Goal: Task Accomplishment & Management: Manage account settings

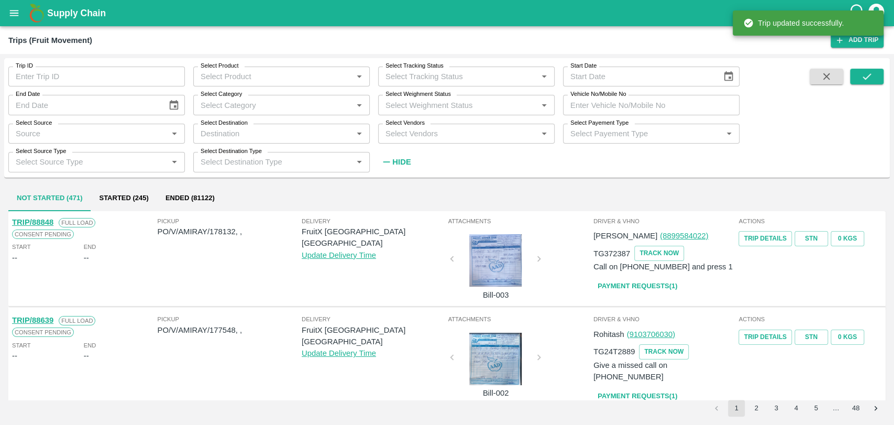
click at [613, 117] on div "Select Payement Type Select Payement Type   *" at bounding box center [647, 129] width 185 height 28
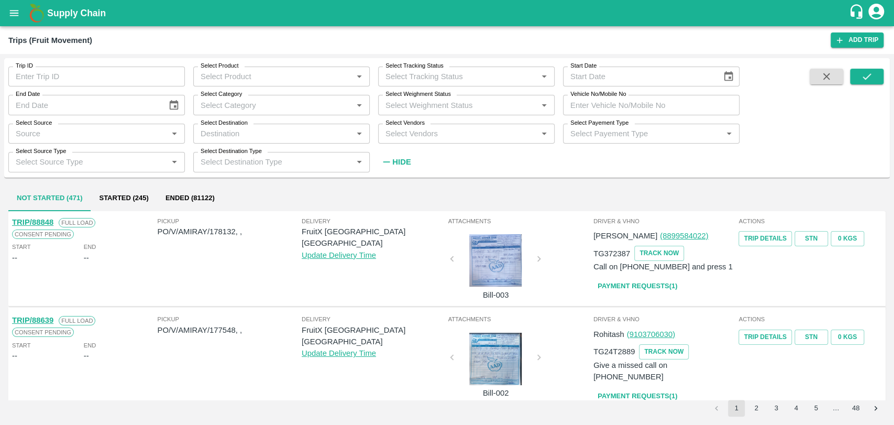
click at [613, 108] on input "Vehicle No/Mobile No" at bounding box center [651, 105] width 177 height 20
paste input "MH18BG4065"
type input "MH18BG4065"
click at [878, 77] on button "submit" at bounding box center [867, 77] width 34 height 16
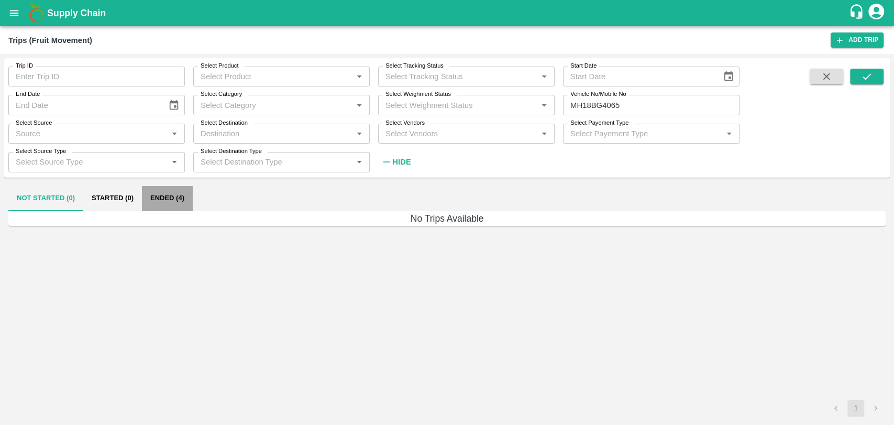
click at [176, 204] on button "Ended (4)" at bounding box center [167, 198] width 51 height 25
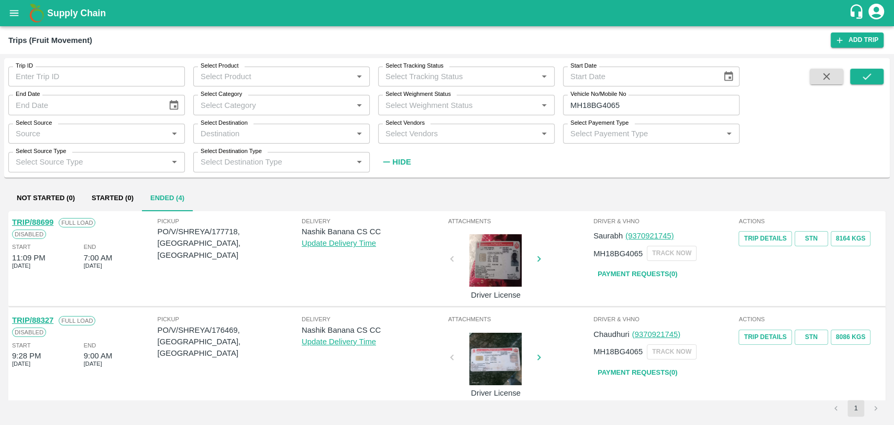
scroll to position [58, 0]
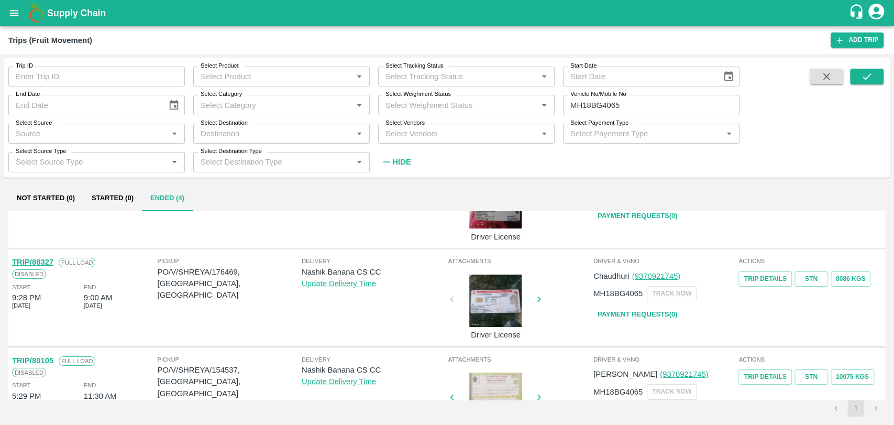
click at [50, 261] on link "TRIP/88327" at bounding box center [32, 262] width 41 height 8
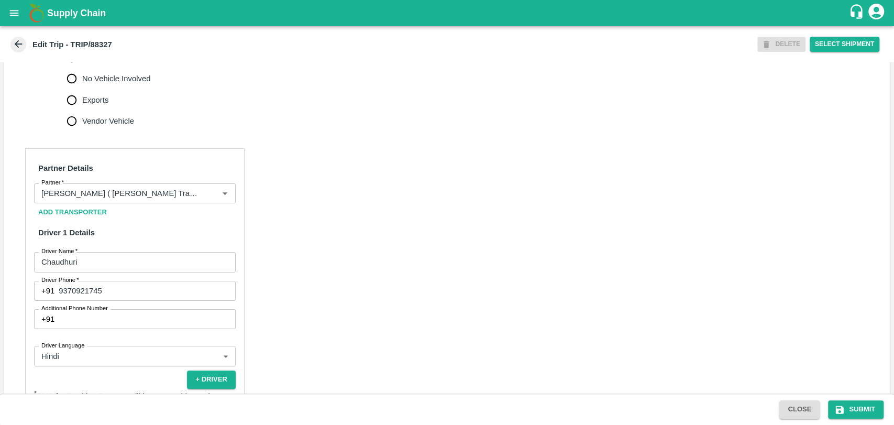
scroll to position [465, 0]
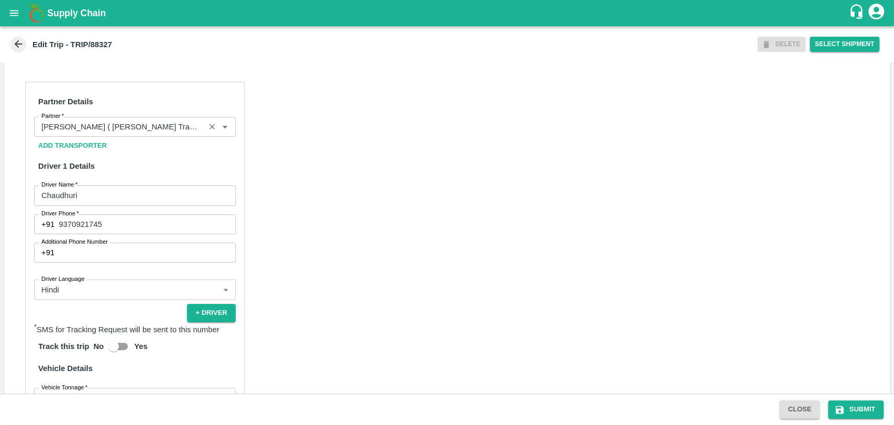
click at [115, 134] on input "Partner   *" at bounding box center [119, 127] width 165 height 14
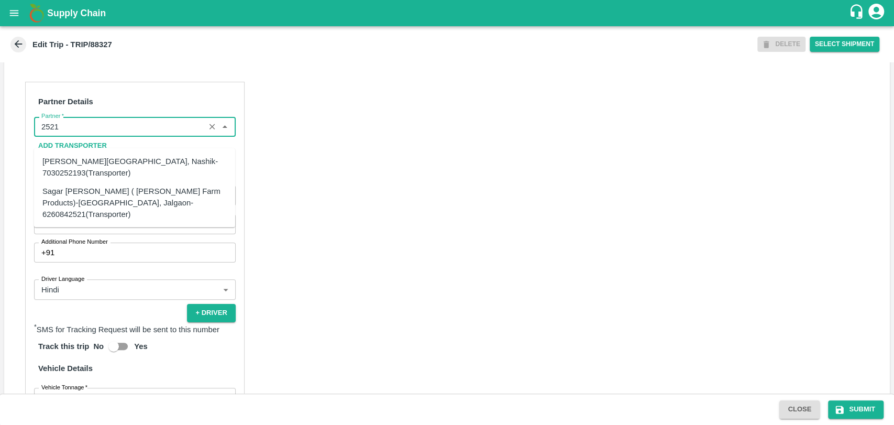
click at [92, 190] on div "Sagar [PERSON_NAME] ( [PERSON_NAME] Farm Products)-[GEOGRAPHIC_DATA], Jalgaon-6…" at bounding box center [134, 202] width 184 height 35
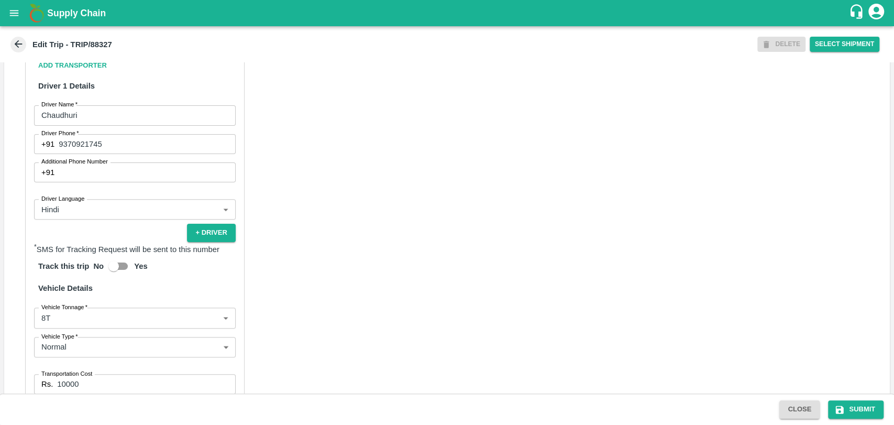
scroll to position [682, 0]
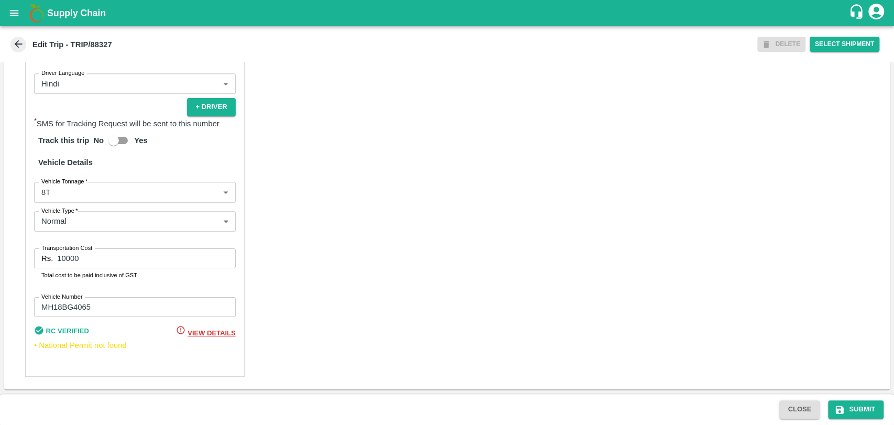
type input "Sagar Pramod Patil ( Shreyansh Farm Products)-Jalgaon, Jalgaon-6260842521(Trans…"
click at [85, 202] on body "Supply Chain Edit Trip - TRIP/88327 DELETE Select Shipment Trip Details Trip Ty…" at bounding box center [447, 212] width 894 height 425
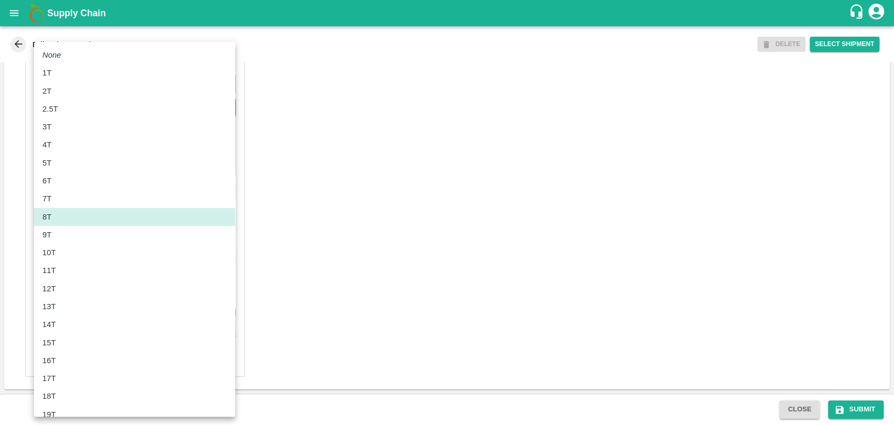
click at [81, 257] on div "10T" at bounding box center [134, 253] width 184 height 12
type input "10000"
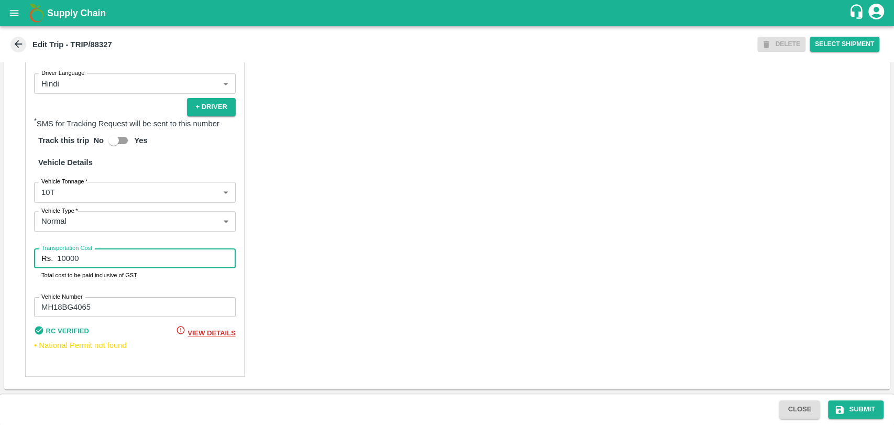
drag, startPoint x: 81, startPoint y: 257, endPoint x: 18, endPoint y: 259, distance: 62.9
click at [18, 259] on div "Partner Details Partner   * Partner Add Transporter Driver 1 Details Driver Nam…" at bounding box center [447, 126] width 886 height 526
type input "19000"
click at [865, 407] on button "Submit" at bounding box center [856, 409] width 56 height 18
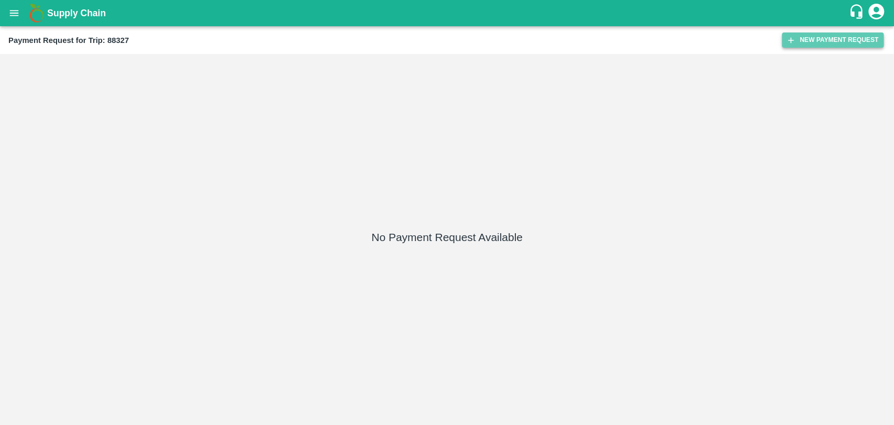
click at [870, 37] on button "New Payment Request" at bounding box center [833, 39] width 102 height 15
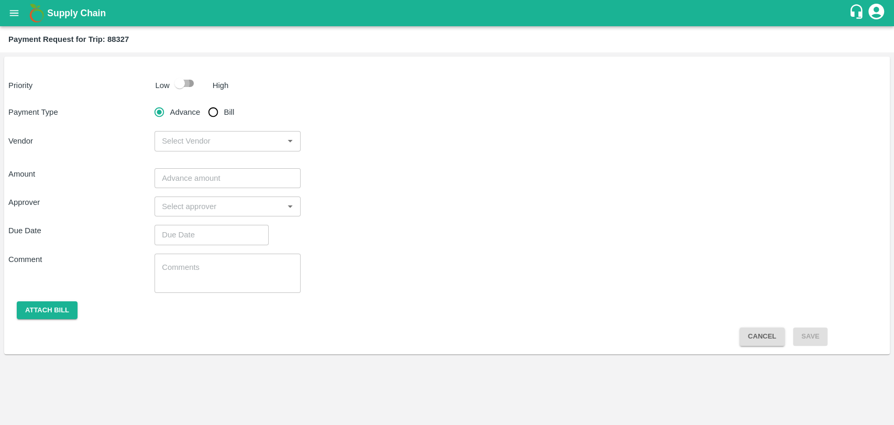
click at [182, 81] on input "checkbox" at bounding box center [180, 83] width 60 height 20
checkbox input "true"
click at [216, 114] on input "Bill" at bounding box center [213, 112] width 21 height 21
radio input "true"
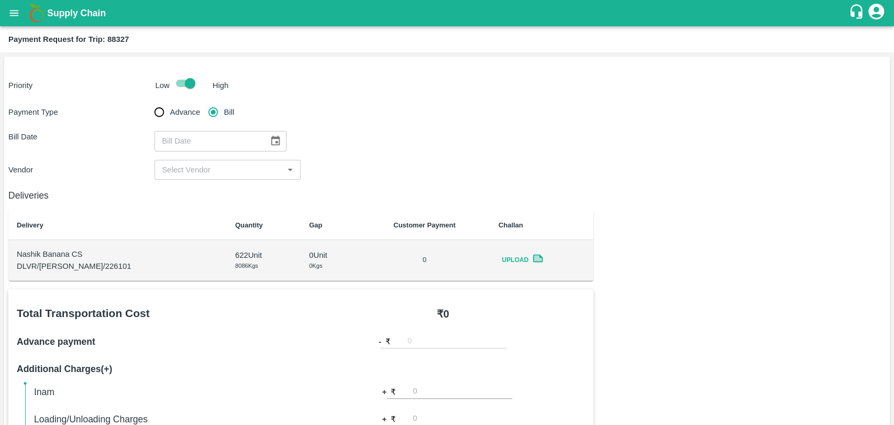
click at [279, 139] on button "Choose date" at bounding box center [276, 141] width 20 height 20
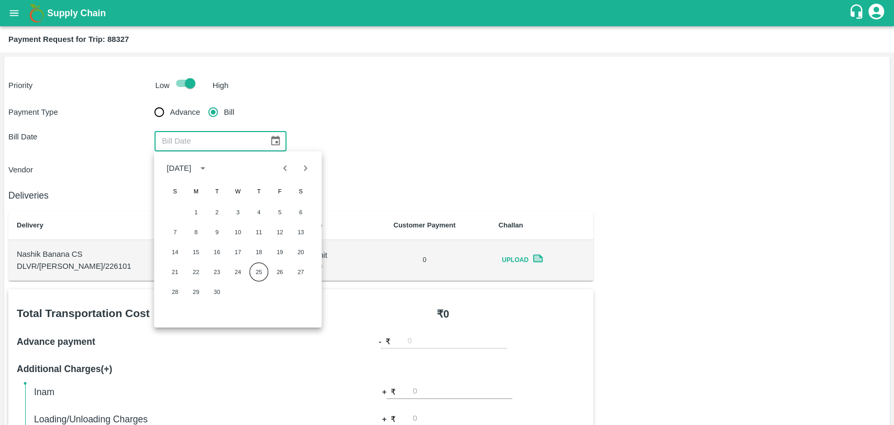
click at [290, 231] on div "7 8 9 10 11 12 13" at bounding box center [238, 232] width 168 height 19
click at [304, 232] on button "13" at bounding box center [300, 232] width 19 height 19
type input "13/09/2025"
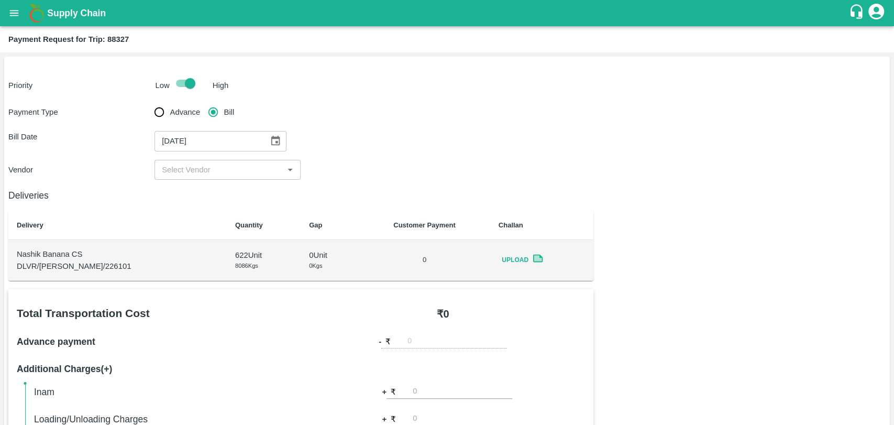
click at [207, 173] on input "input" at bounding box center [219, 170] width 123 height 14
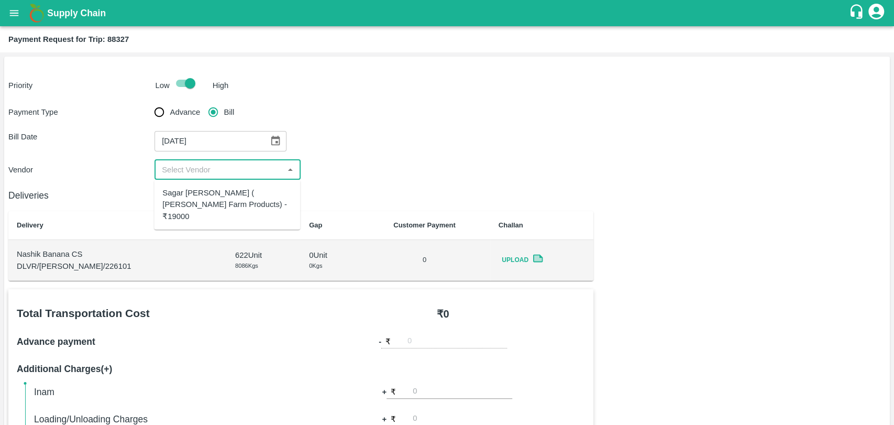
click at [207, 192] on div "Sagar Pramod Patil ( Shreyansh Farm Products) - ₹19000" at bounding box center [226, 204] width 129 height 35
type input "Sagar Pramod Patil ( Shreyansh Farm Products) - ₹19000"
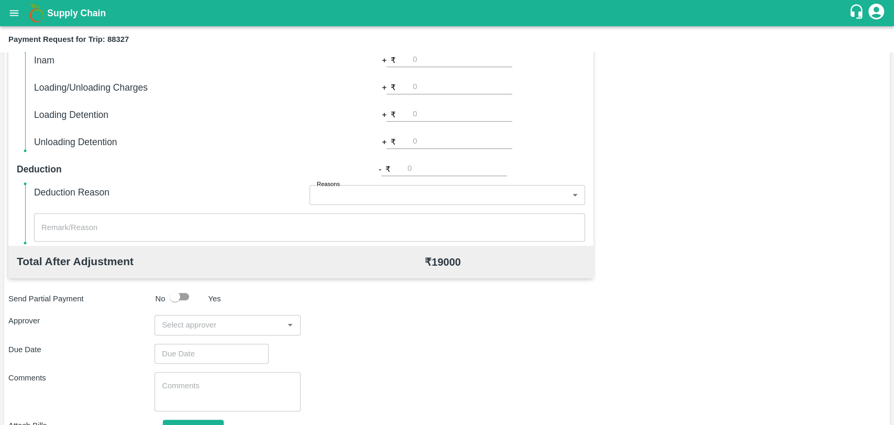
scroll to position [384, 0]
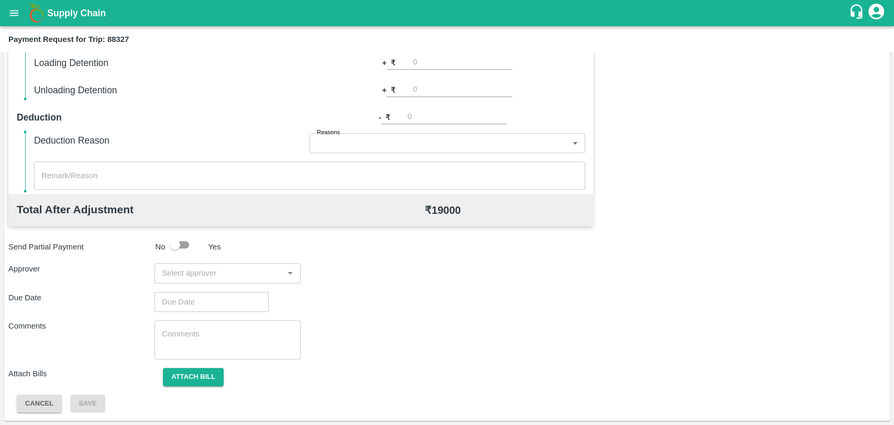
click at [216, 270] on input "input" at bounding box center [219, 273] width 123 height 14
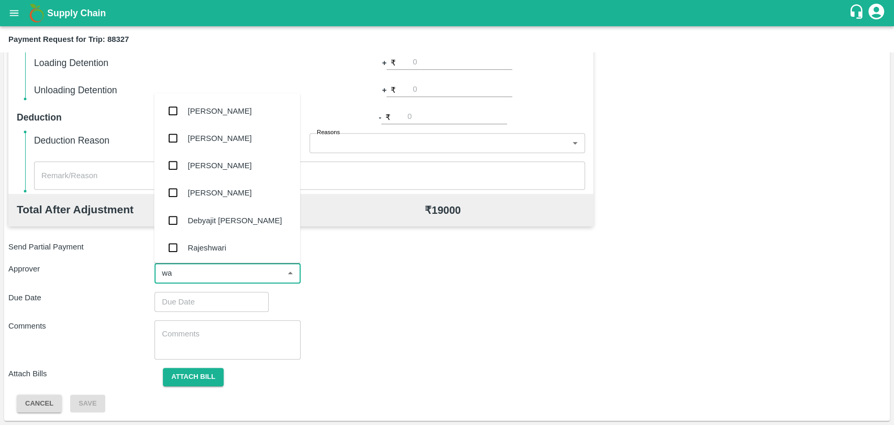
type input "wag"
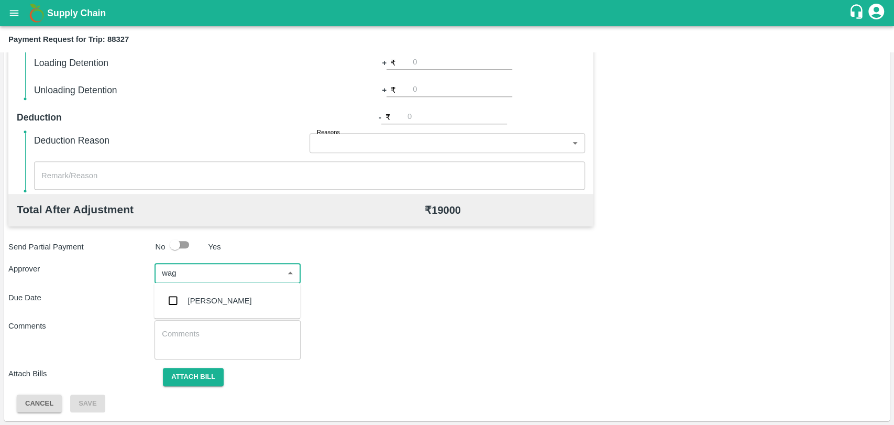
click at [217, 298] on div "Prasad Waghade" at bounding box center [220, 301] width 64 height 12
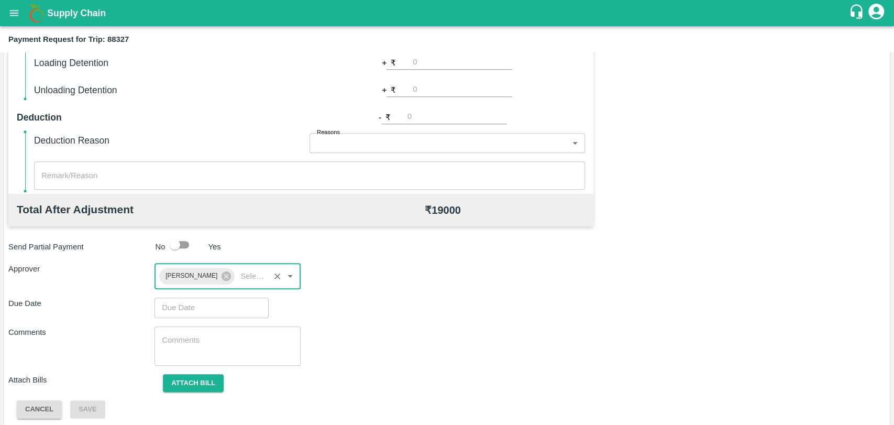
type input "DD/MM/YYYY hh:mm aa"
click at [204, 307] on input "DD/MM/YYYY hh:mm aa" at bounding box center [208, 308] width 107 height 20
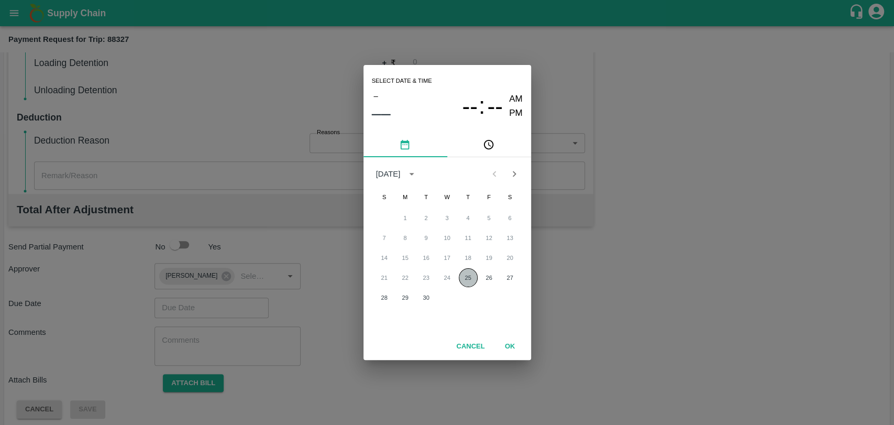
click at [469, 274] on button "25" at bounding box center [468, 277] width 19 height 19
type input "25/09/2025 12:00 AM"
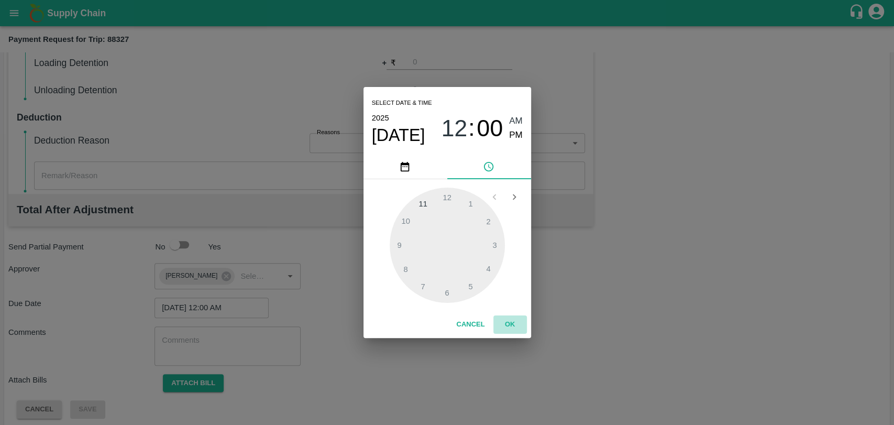
click at [509, 322] on button "OK" at bounding box center [511, 324] width 34 height 18
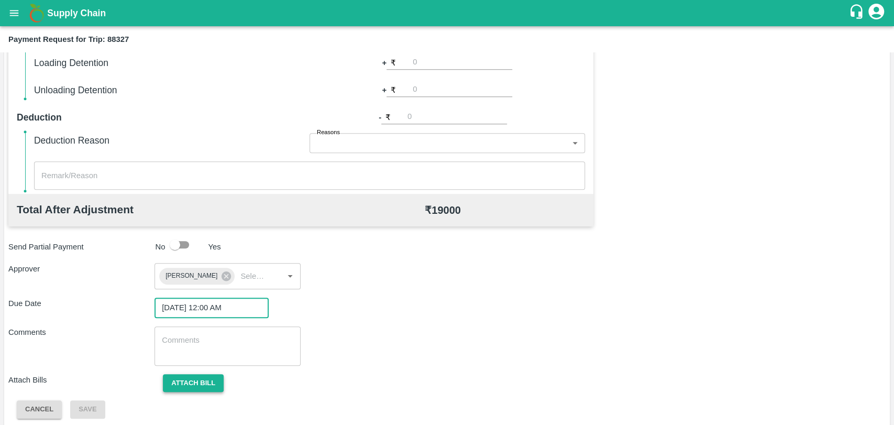
click at [197, 389] on button "Attach bill" at bounding box center [193, 383] width 61 height 18
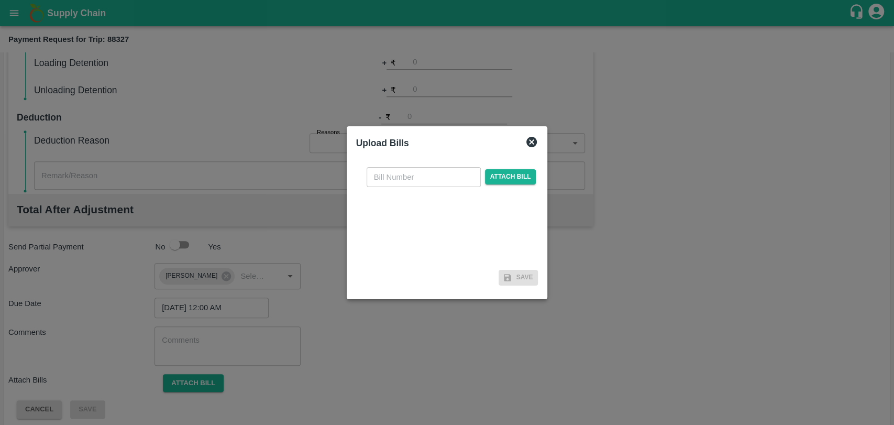
click at [415, 183] on input "text" at bounding box center [424, 177] width 114 height 20
type input "464"
click at [498, 173] on span "Attach bill" at bounding box center [510, 176] width 51 height 15
click at [0, 0] on input "Attach bill" at bounding box center [0, 0] width 0 height 0
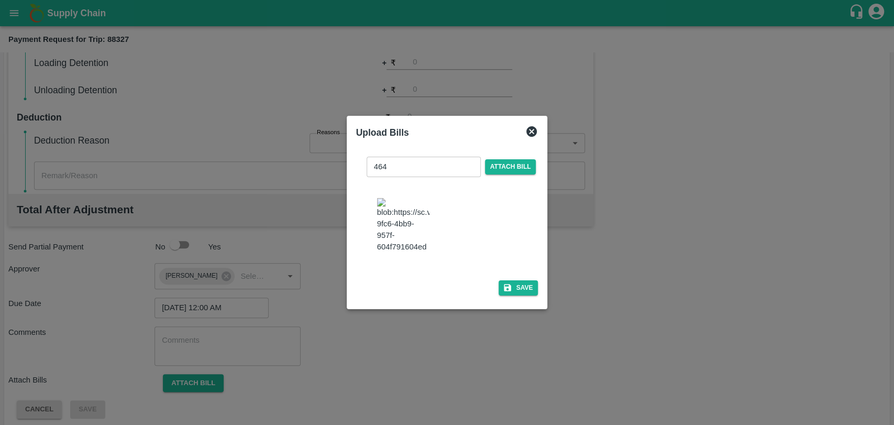
click at [413, 230] on img at bounding box center [403, 225] width 52 height 55
click at [506, 163] on div "464 ​ Attach bill" at bounding box center [452, 167] width 174 height 20
click at [507, 174] on span "Attach bill" at bounding box center [510, 166] width 51 height 15
click at [0, 0] on input "Attach bill" at bounding box center [0, 0] width 0 height 0
click at [507, 283] on icon "button" at bounding box center [507, 287] width 9 height 9
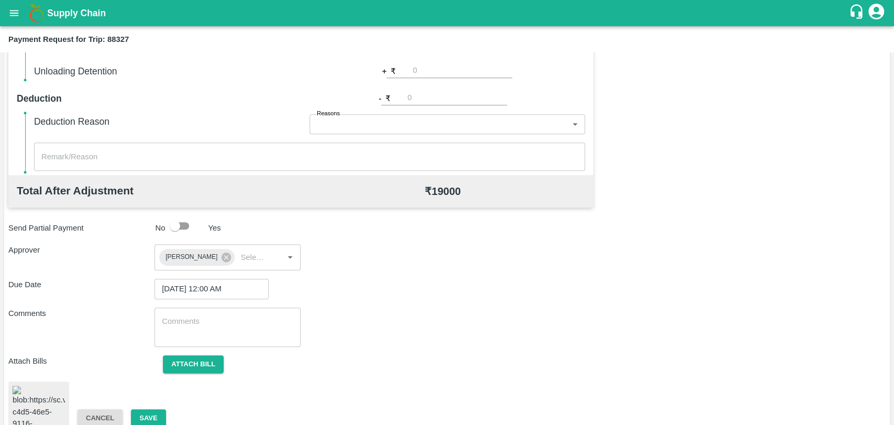
scroll to position [431, 0]
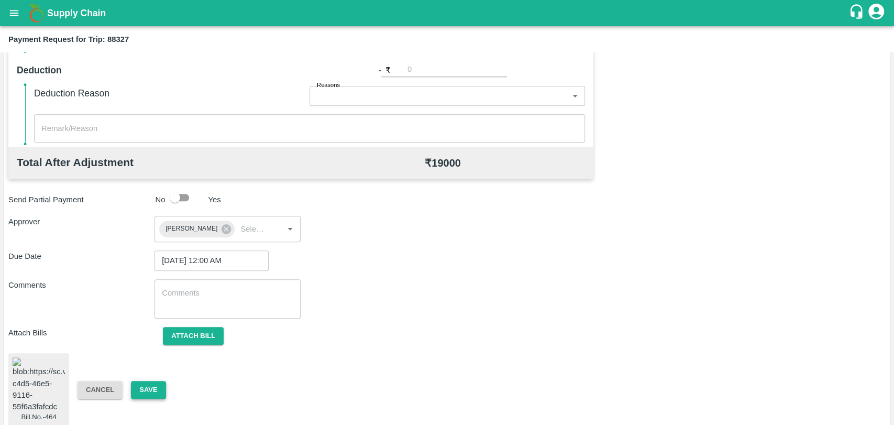
click at [166, 385] on button "Save" at bounding box center [148, 390] width 35 height 18
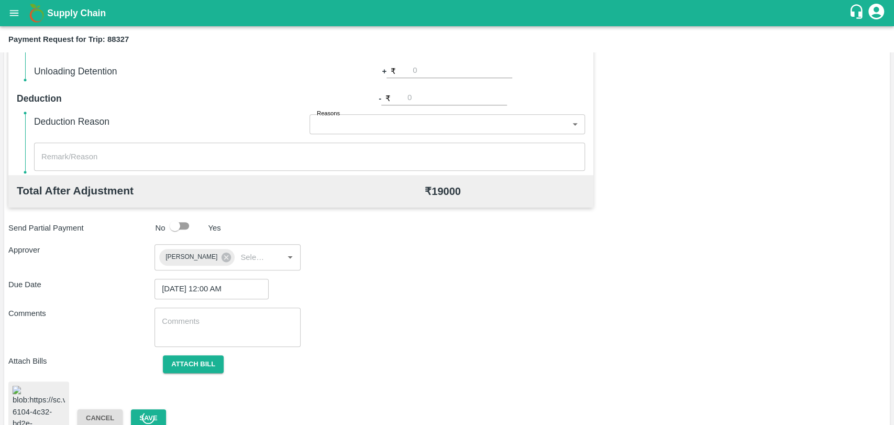
scroll to position [256, 0]
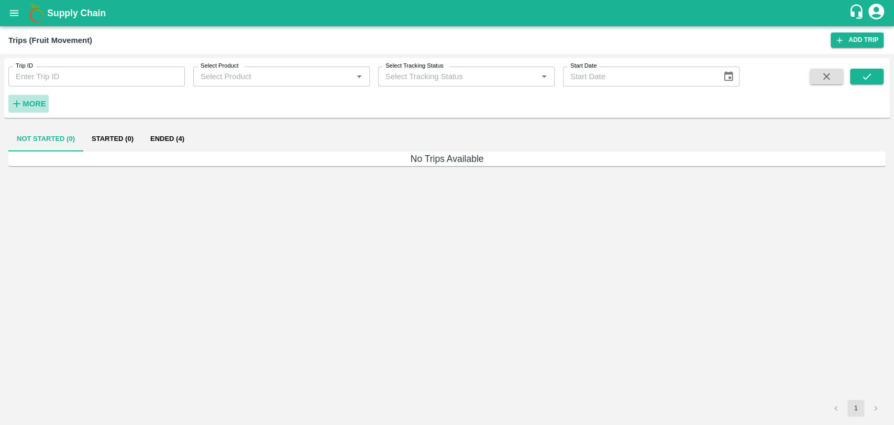
click at [21, 100] on icon "button" at bounding box center [17, 104] width 12 height 12
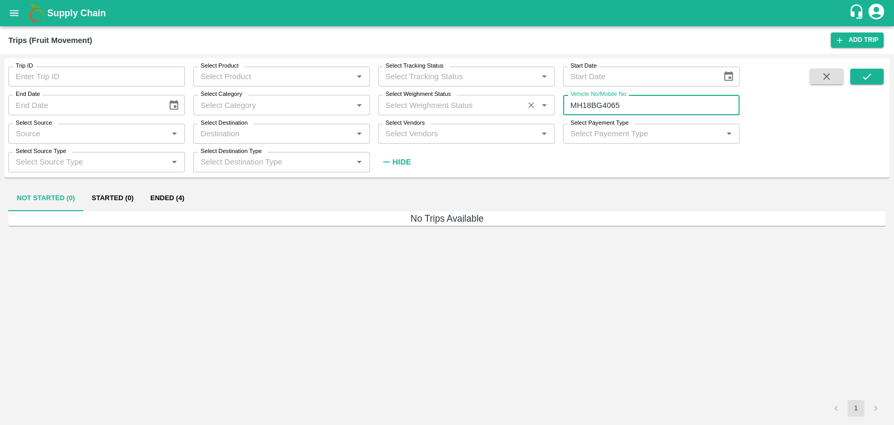
drag, startPoint x: 616, startPoint y: 101, endPoint x: 468, endPoint y: 96, distance: 147.3
click at [468, 96] on div "Trip ID Trip ID Select Product Select Product   * Select Tracking Status Select…" at bounding box center [370, 115] width 740 height 114
paste input "text"
type input "GJ06BX4572"
click at [872, 73] on icon "submit" at bounding box center [867, 77] width 12 height 12
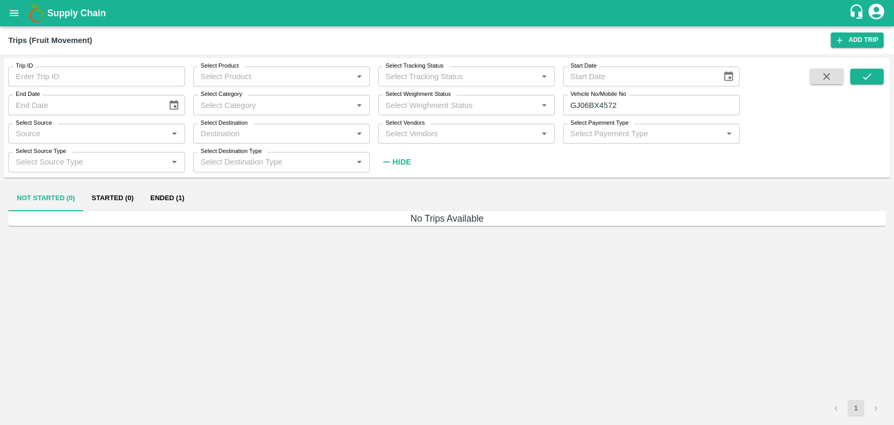
click at [172, 213] on h6 "No Trips Available" at bounding box center [447, 218] width 878 height 15
click at [171, 209] on button "Ended (1)" at bounding box center [167, 198] width 51 height 25
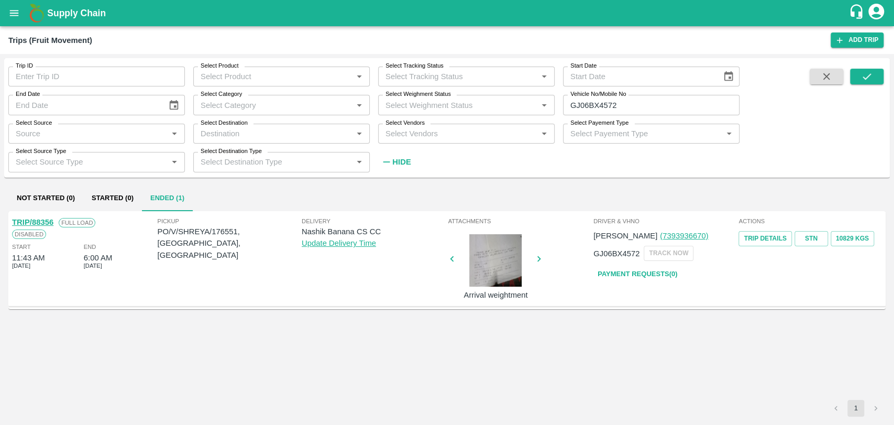
click at [42, 224] on link "TRIP/88356" at bounding box center [32, 222] width 41 height 8
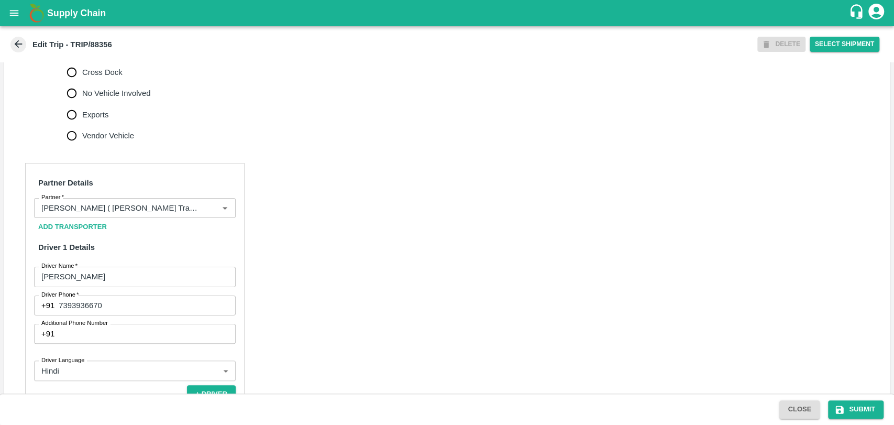
scroll to position [465, 0]
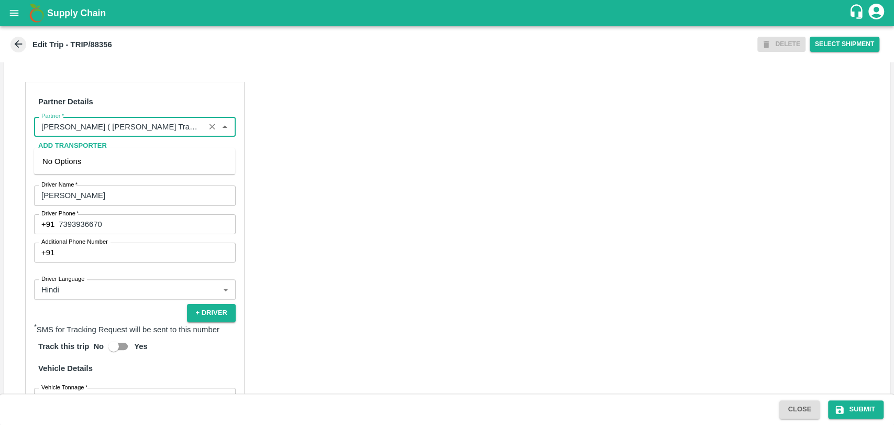
click at [135, 134] on input "Partner   *" at bounding box center [119, 127] width 165 height 14
click at [70, 134] on input "Partner   *" at bounding box center [119, 127] width 165 height 14
click at [67, 134] on input "Partner   *" at bounding box center [119, 127] width 165 height 14
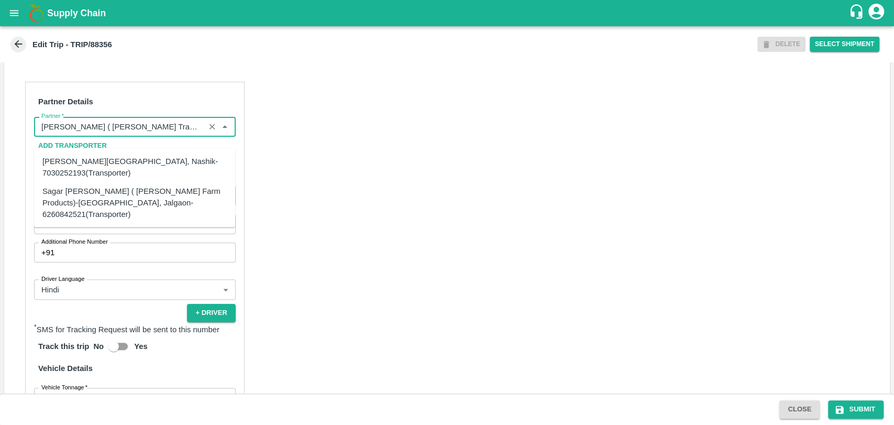
click at [52, 200] on div "Sagar [PERSON_NAME] ( [PERSON_NAME] Farm Products)-[GEOGRAPHIC_DATA], Jalgaon-6…" at bounding box center [134, 202] width 184 height 35
type input "Sagar [PERSON_NAME] ( [PERSON_NAME] Farm Products)-[GEOGRAPHIC_DATA], Jalgaon-6…"
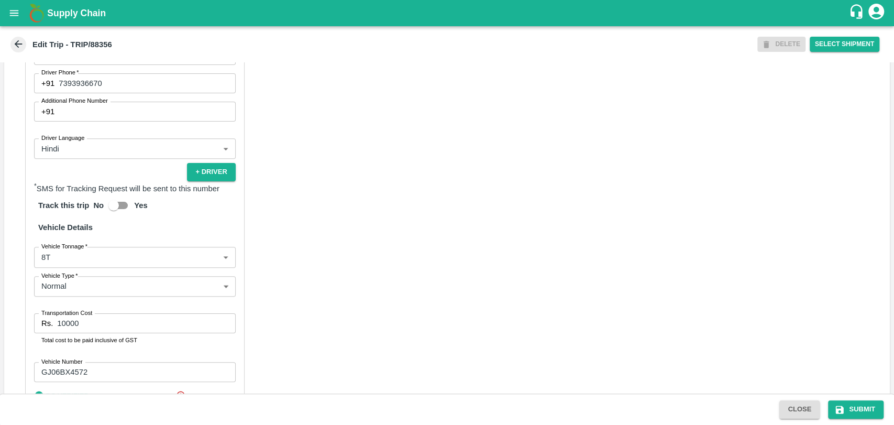
scroll to position [694, 0]
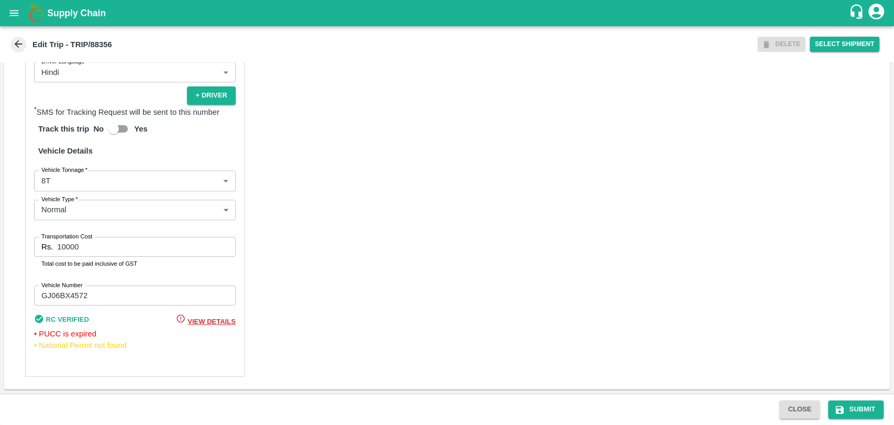
click at [57, 183] on body "Supply Chain Edit Trip - TRIP/88356 DELETE Select Shipment Trip Details Trip Ty…" at bounding box center [447, 212] width 894 height 425
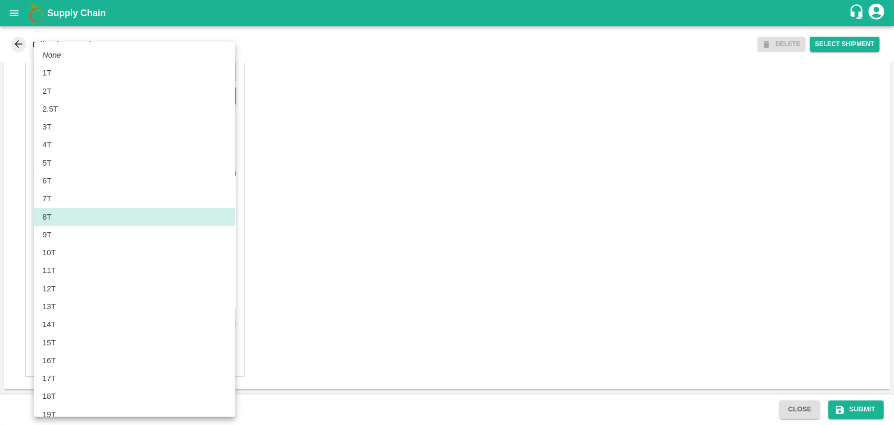
click at [68, 274] on div "11T" at bounding box center [134, 271] width 184 height 12
type input "11000"
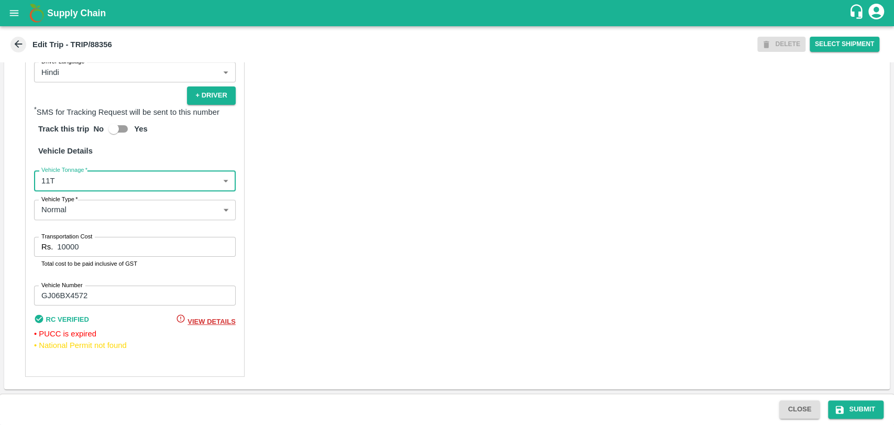
click at [5, 240] on div "Partner Details Partner   * Partner Add Transporter Driver 1 Details Driver Nam…" at bounding box center [447, 121] width 886 height 538
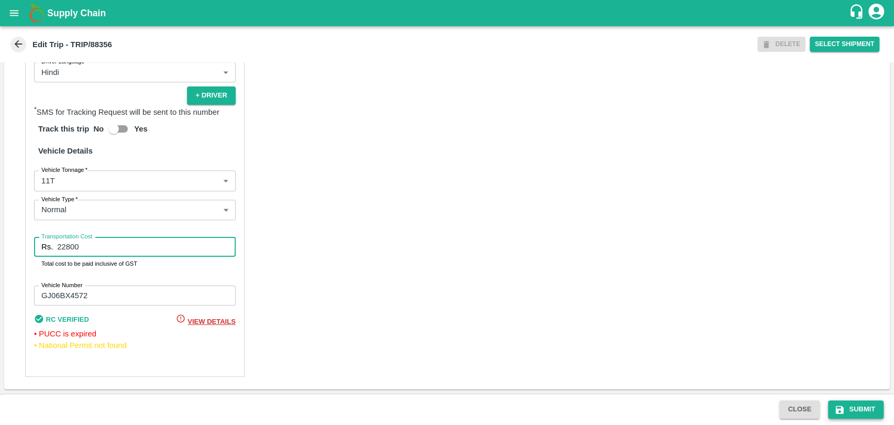
type input "22800"
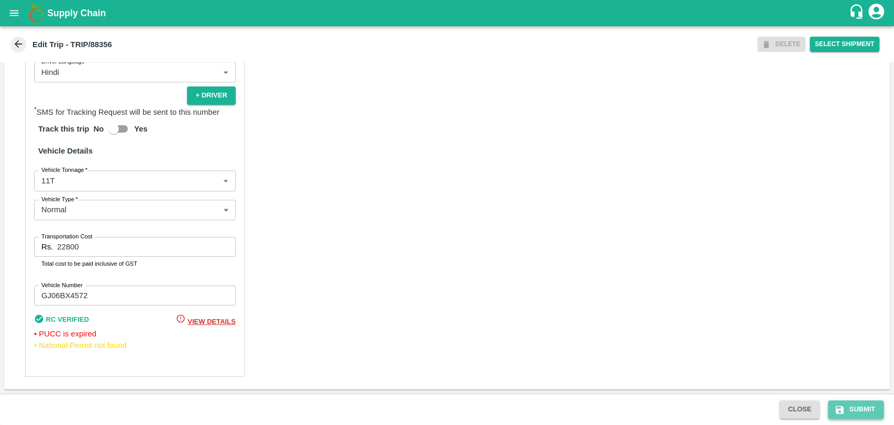
click at [865, 406] on button "Submit" at bounding box center [856, 409] width 56 height 18
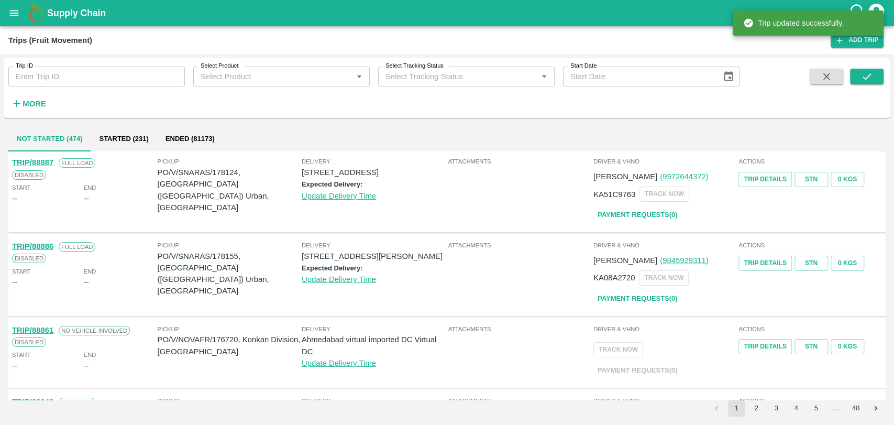
click at [39, 94] on div "More" at bounding box center [24, 99] width 49 height 26
click at [37, 102] on strong "More" at bounding box center [35, 104] width 24 height 8
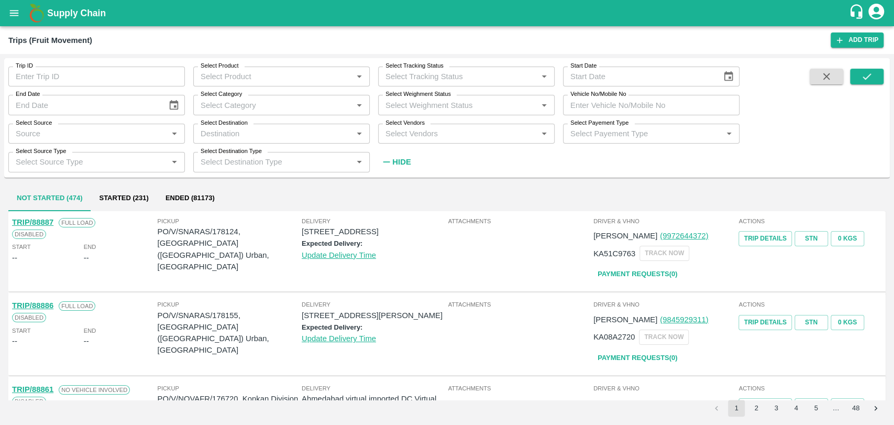
click at [646, 105] on input "Vehicle No/Mobile No" at bounding box center [651, 105] width 177 height 20
paste input "MH18BG4685"
type input "MH18BG4685"
click at [863, 74] on icon "submit" at bounding box center [867, 77] width 12 height 12
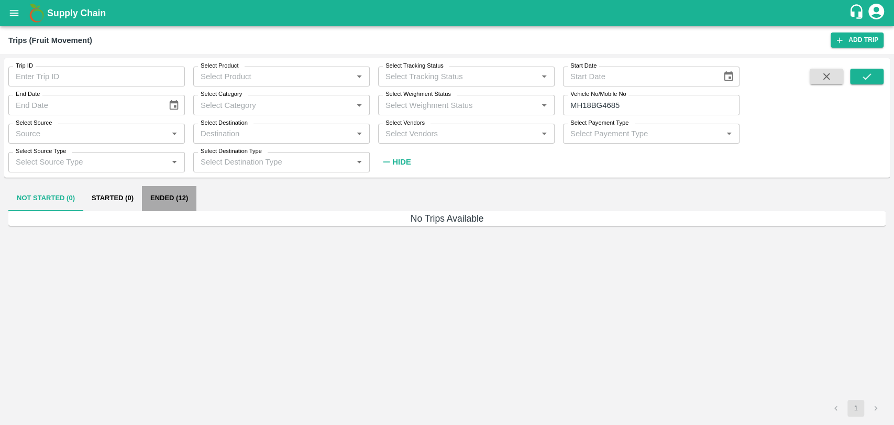
click at [174, 201] on button "Ended (12)" at bounding box center [169, 198] width 54 height 25
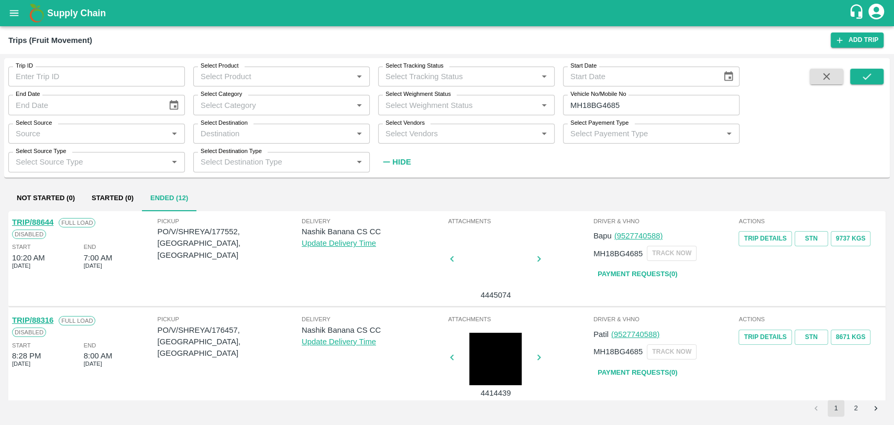
click at [41, 320] on link "TRIP/88316" at bounding box center [32, 320] width 41 height 8
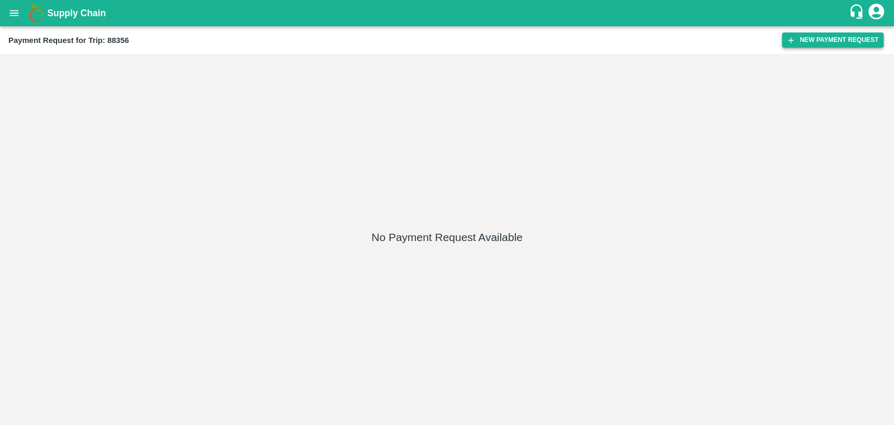
click at [827, 37] on button "New Payment Request" at bounding box center [833, 39] width 102 height 15
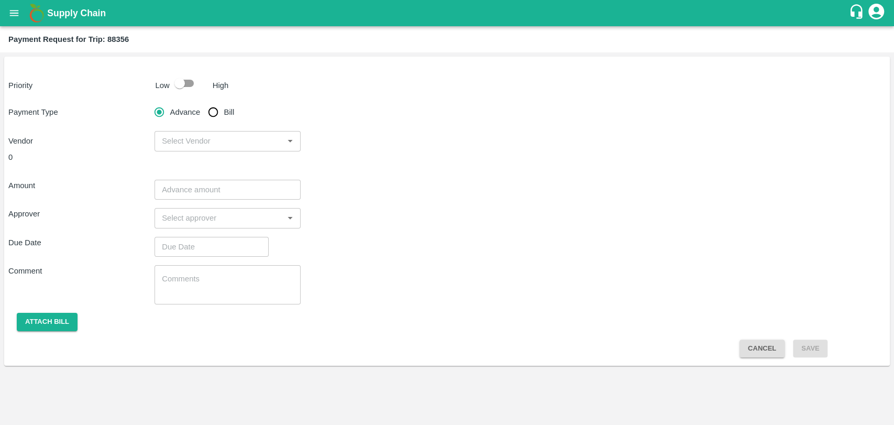
click at [181, 90] on input "checkbox" at bounding box center [180, 83] width 60 height 20
checkbox input "true"
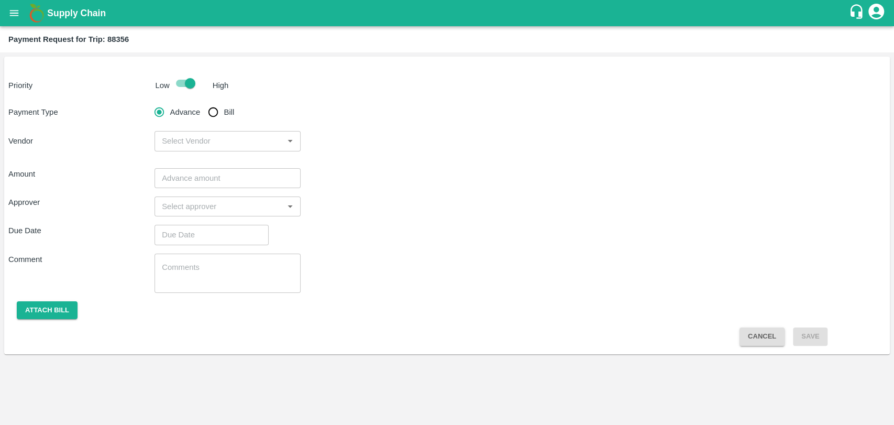
click at [214, 116] on input "Bill" at bounding box center [213, 112] width 21 height 21
radio input "true"
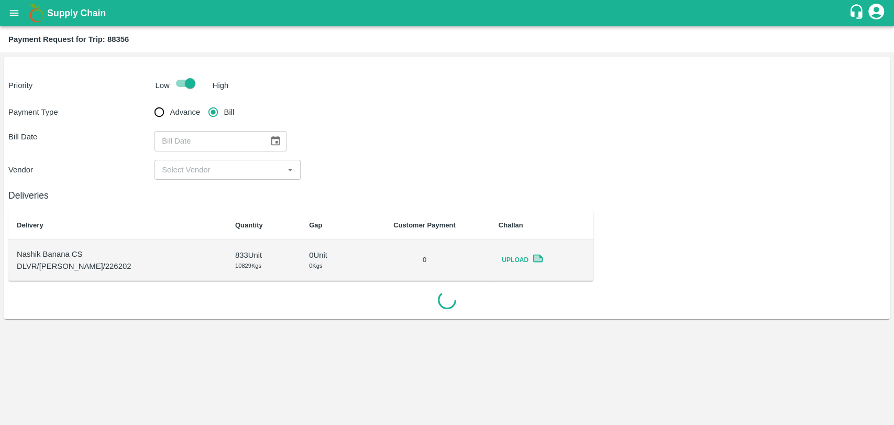
click at [270, 139] on icon "Choose date" at bounding box center [276, 141] width 12 height 12
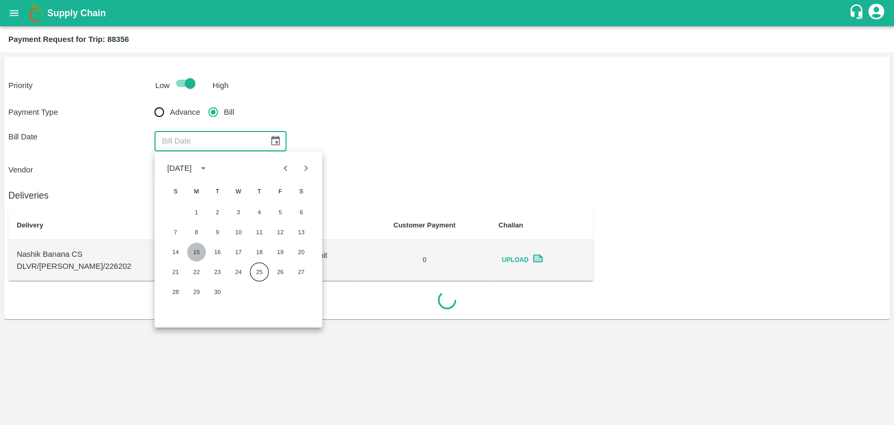
click at [189, 250] on button "15" at bounding box center [196, 252] width 19 height 19
type input "[DATE]"
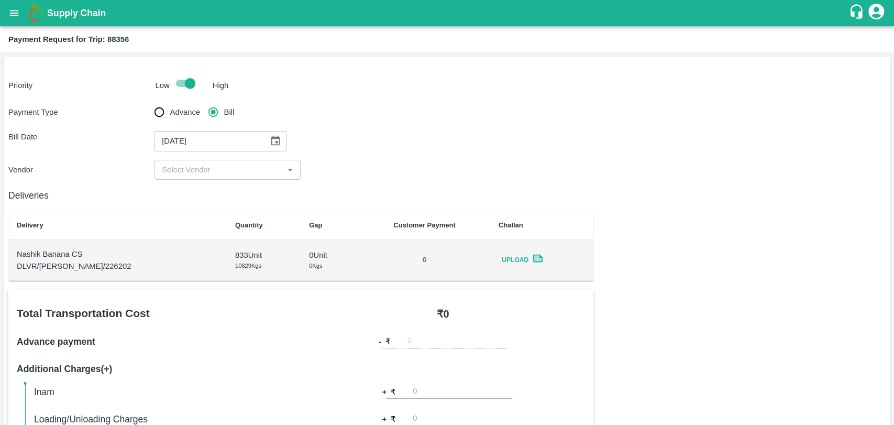
click at [184, 171] on input "input" at bounding box center [219, 170] width 123 height 14
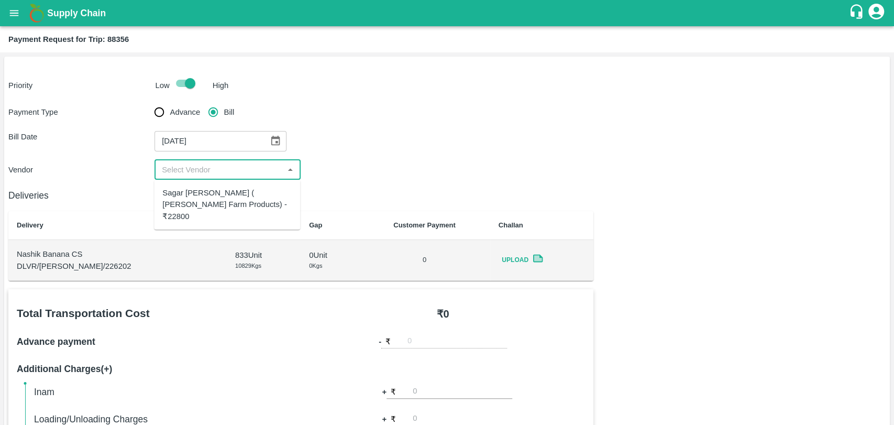
click at [187, 194] on div "Sagar [PERSON_NAME] ( [PERSON_NAME] Farm Products) - ₹22800" at bounding box center [226, 204] width 129 height 35
type input "Sagar [PERSON_NAME] ( [PERSON_NAME] Farm Products) - ₹22800"
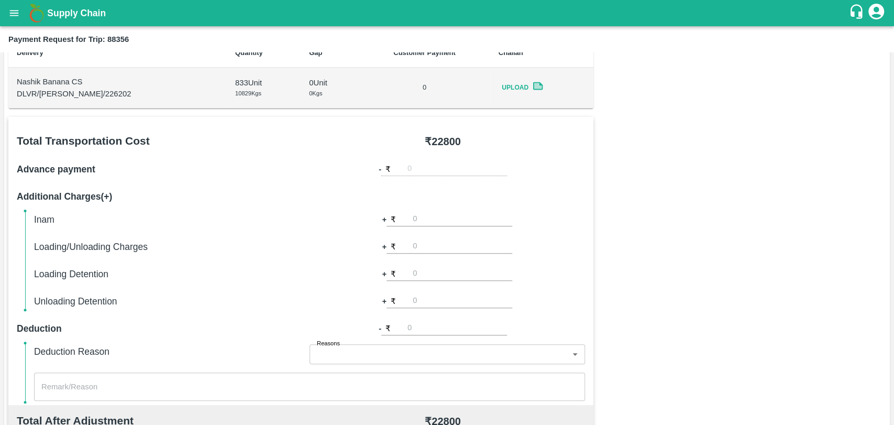
scroll to position [291, 0]
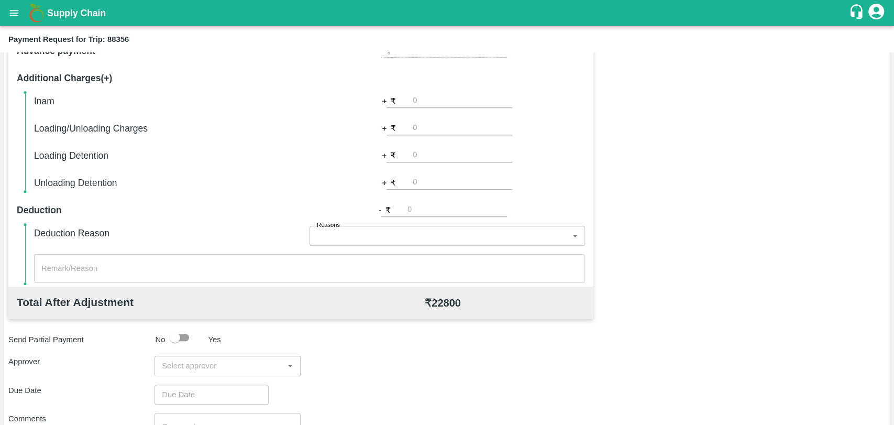
click at [221, 367] on input "input" at bounding box center [219, 366] width 123 height 14
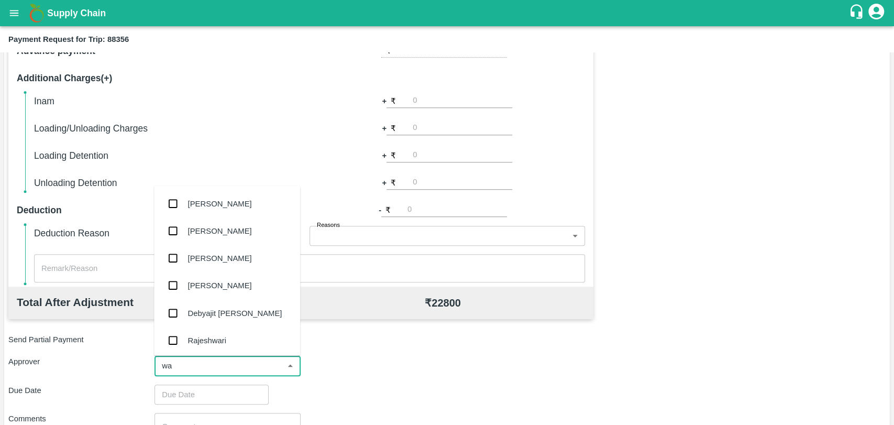
type input "wag"
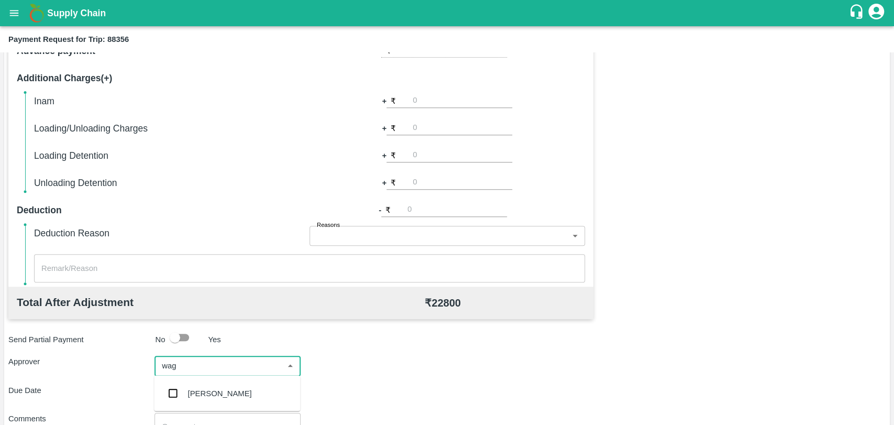
click at [216, 388] on div "[PERSON_NAME]" at bounding box center [220, 393] width 64 height 12
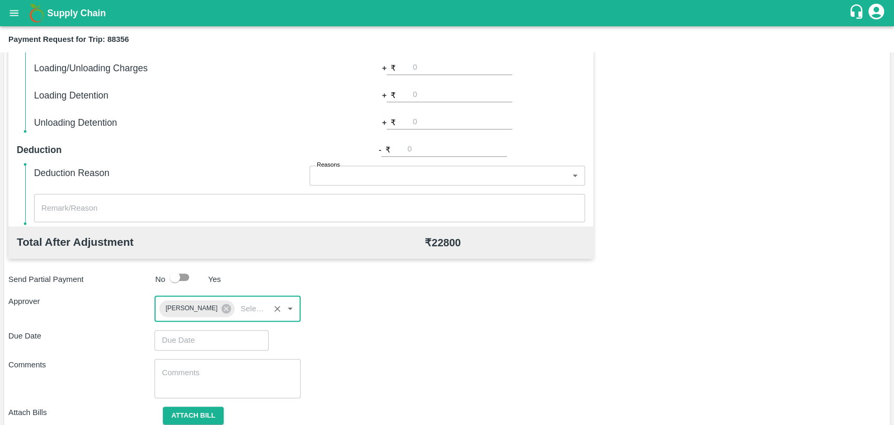
scroll to position [390, 0]
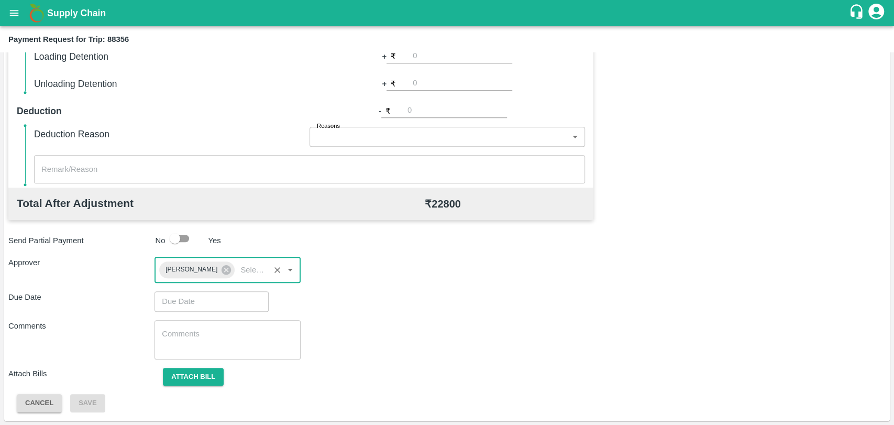
type input "DD/MM/YYYY hh:mm aa"
click at [192, 303] on input "DD/MM/YYYY hh:mm aa" at bounding box center [208, 301] width 107 height 20
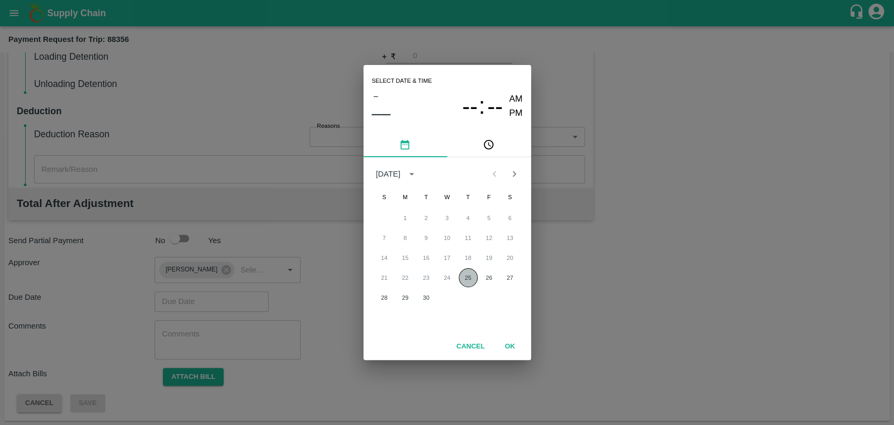
click at [474, 276] on button "25" at bounding box center [468, 277] width 19 height 19
type input "25/09/2025 12:00 AM"
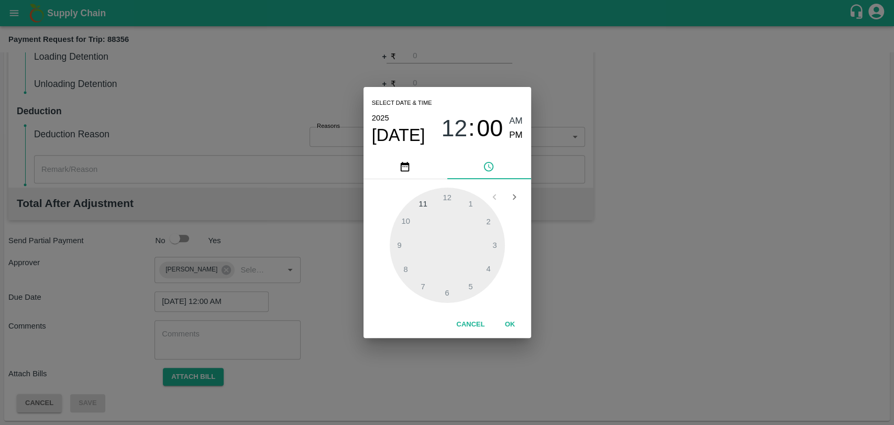
click at [501, 317] on button "OK" at bounding box center [511, 324] width 34 height 18
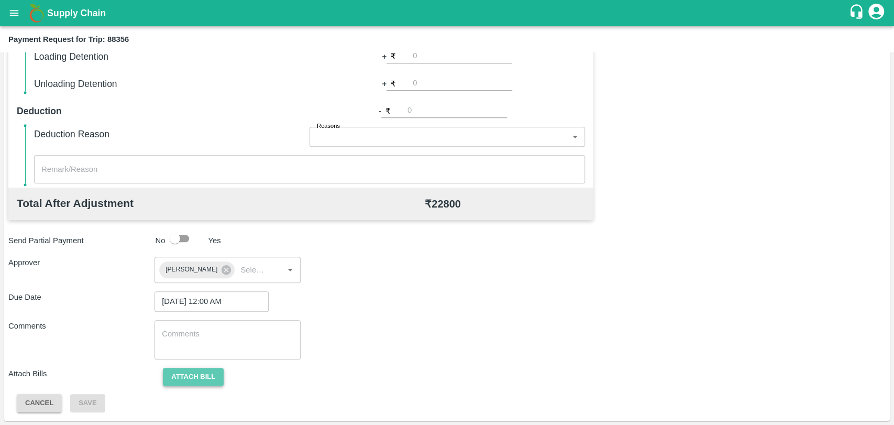
click at [192, 381] on button "Attach bill" at bounding box center [193, 377] width 61 height 18
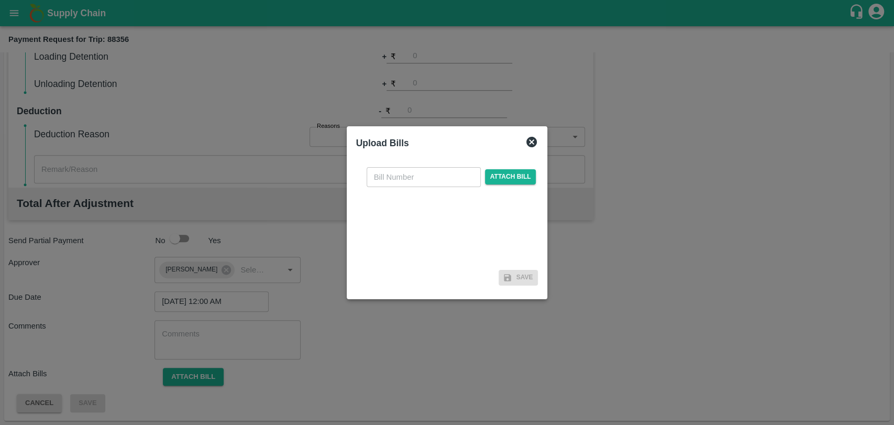
click at [410, 183] on input "text" at bounding box center [424, 177] width 114 height 20
type input "465"
click at [523, 180] on span "Attach bill" at bounding box center [510, 176] width 51 height 15
click at [0, 0] on input "Attach bill" at bounding box center [0, 0] width 0 height 0
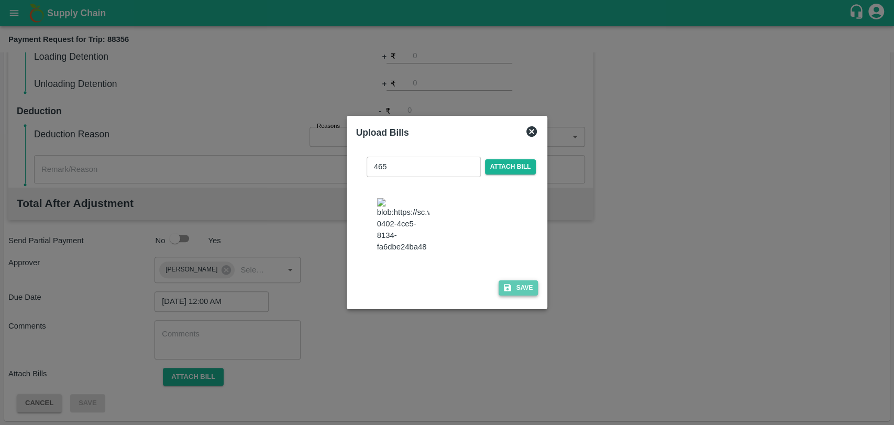
click at [506, 285] on icon "button" at bounding box center [507, 287] width 7 height 7
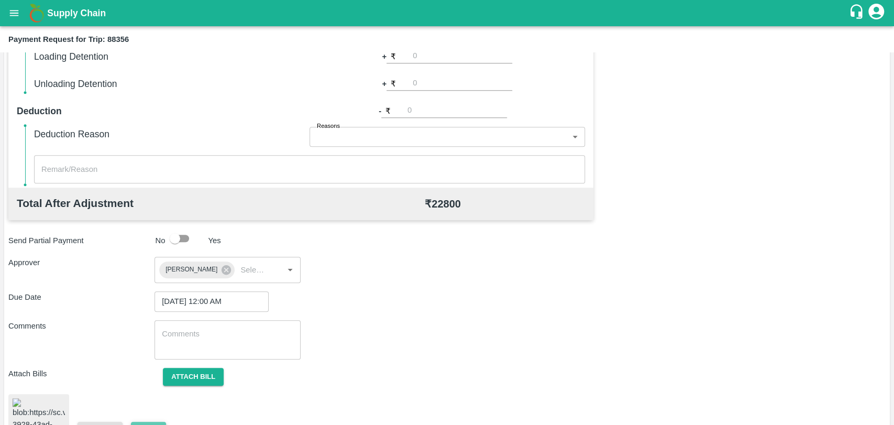
click at [134, 422] on button "Save" at bounding box center [148, 431] width 35 height 18
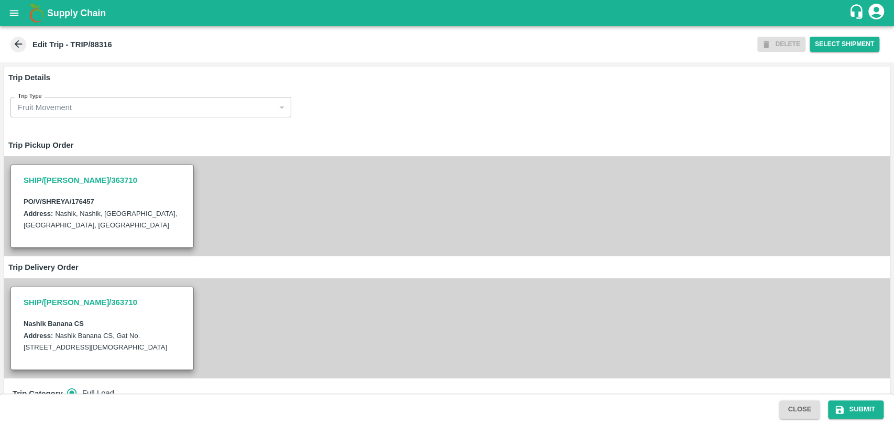
scroll to position [291, 0]
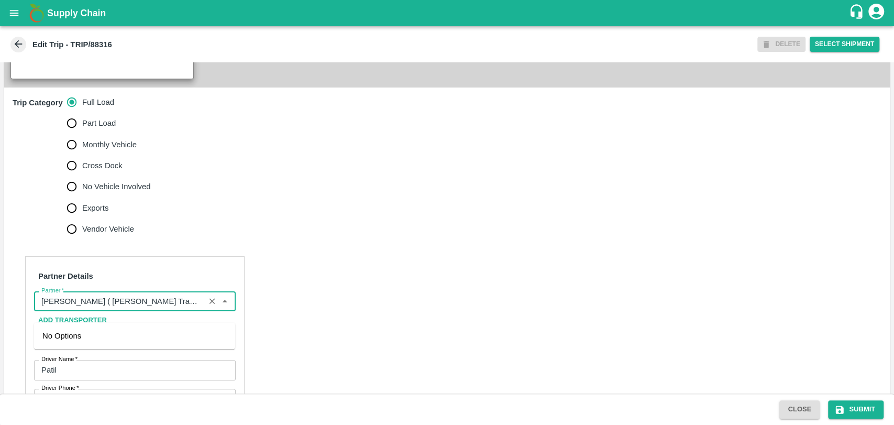
click at [122, 308] on input "Partner   *" at bounding box center [119, 301] width 165 height 14
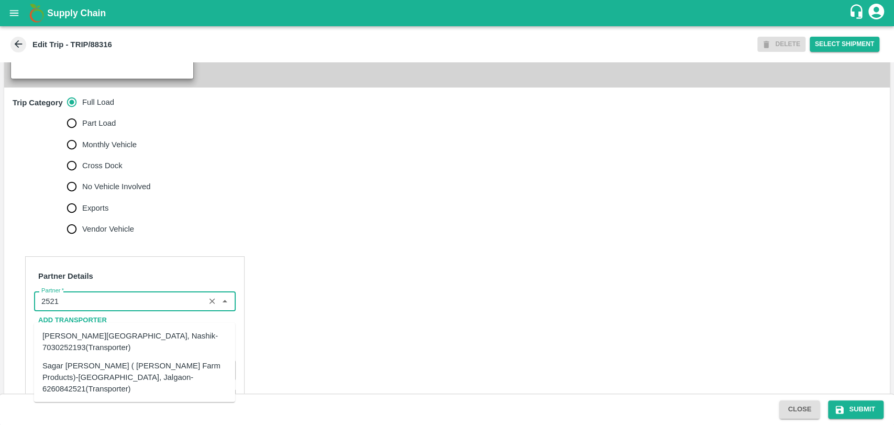
click at [90, 363] on div "Sagar [PERSON_NAME] ( [PERSON_NAME] Farm Products)-[GEOGRAPHIC_DATA], Jalgaon-6…" at bounding box center [134, 377] width 184 height 35
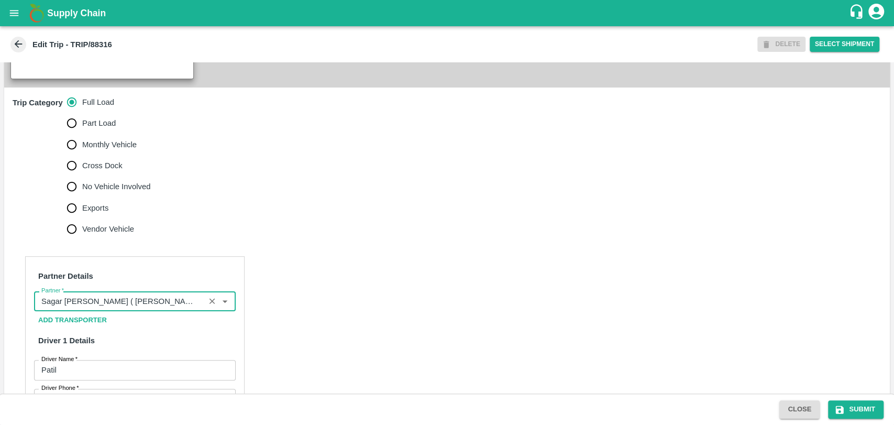
scroll to position [582, 0]
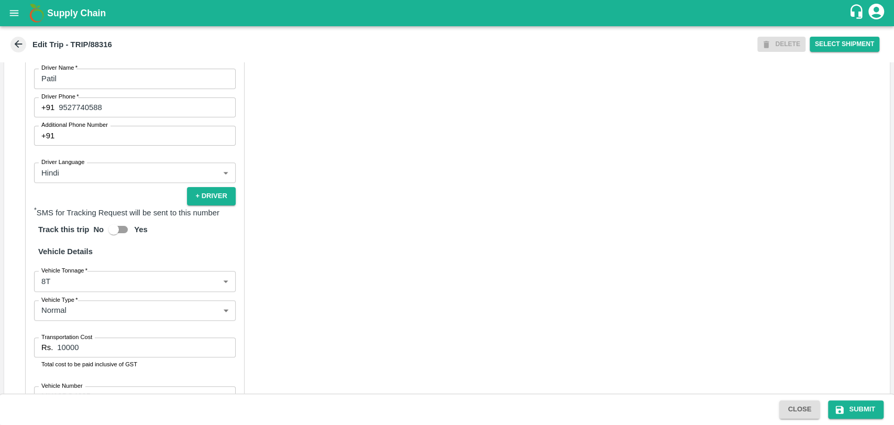
type input "Sagar [PERSON_NAME] ( [PERSON_NAME] Farm Products)-[GEOGRAPHIC_DATA], Jalgaon-6…"
click at [74, 302] on body "Supply Chain Edit Trip - TRIP/88316 DELETE Select Shipment Trip Details Trip Ty…" at bounding box center [447, 212] width 894 height 425
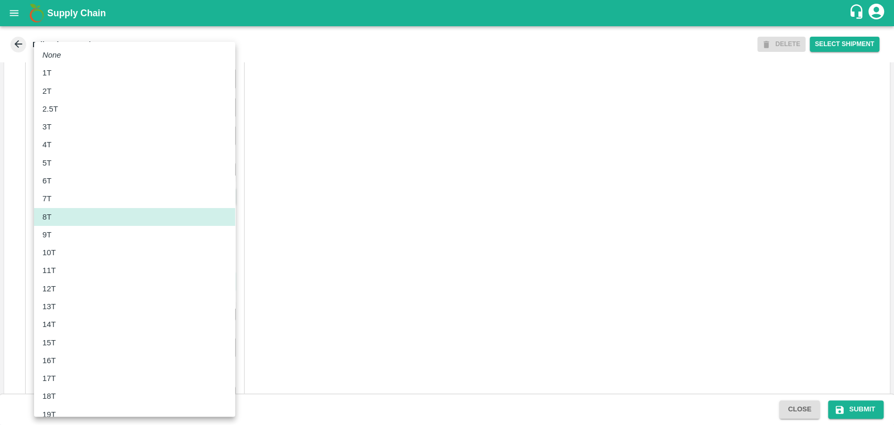
click at [74, 253] on div "10T" at bounding box center [134, 253] width 184 height 12
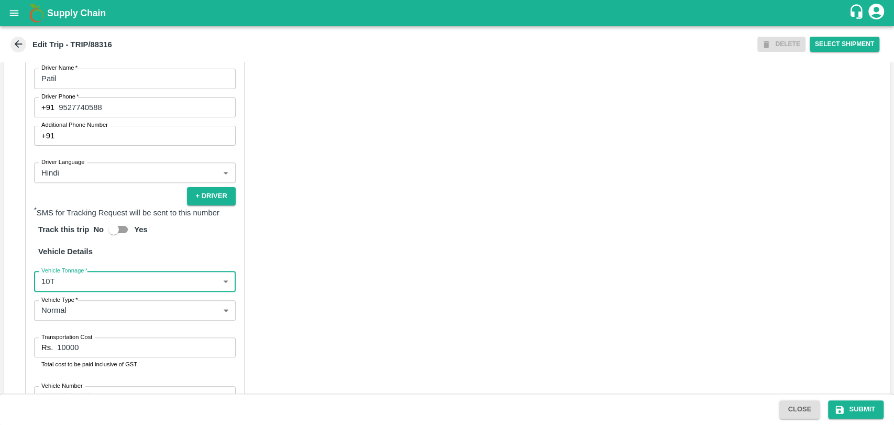
type input "10000"
click at [67, 357] on input "10000" at bounding box center [146, 347] width 178 height 20
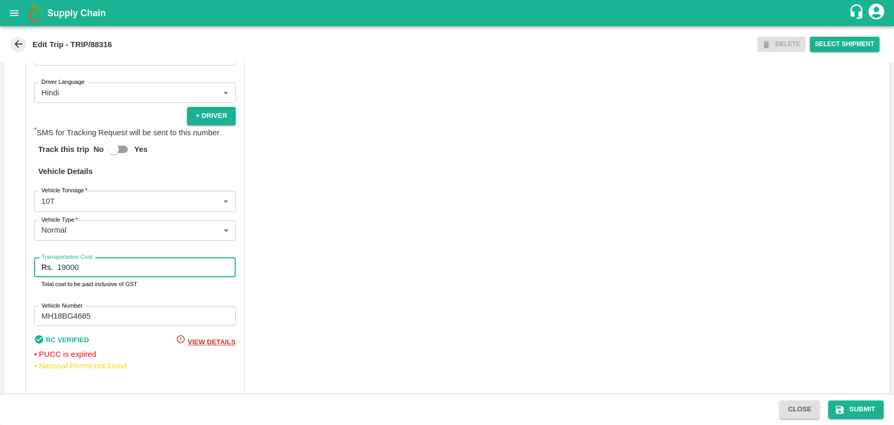
scroll to position [694, 0]
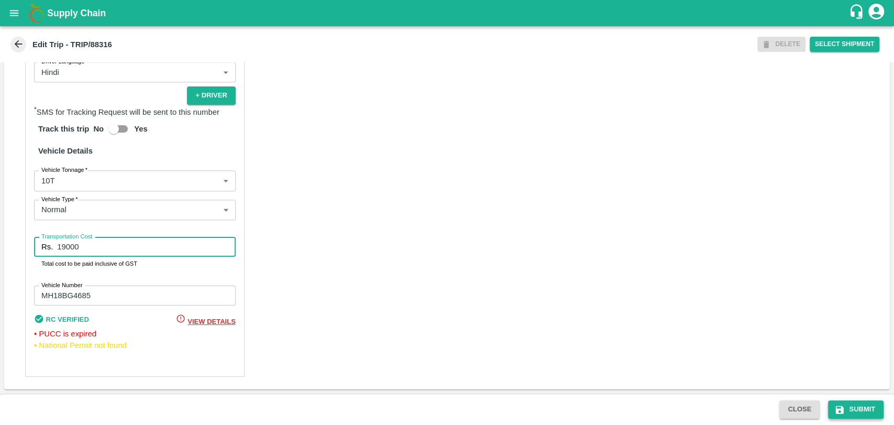
type input "19000"
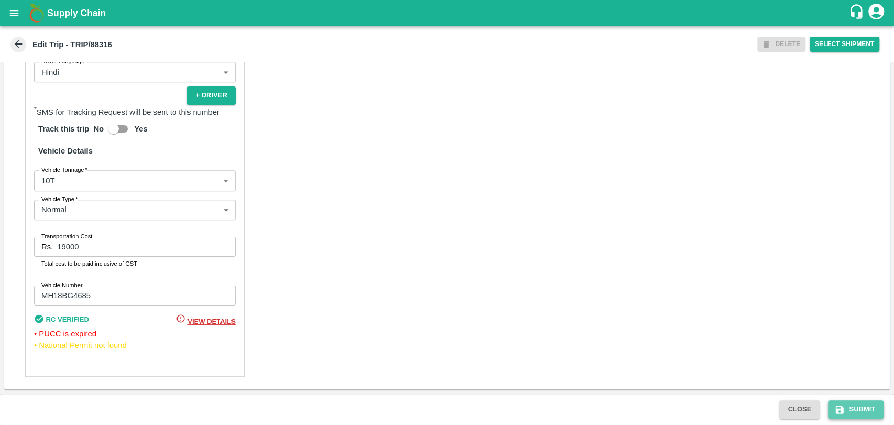
click at [842, 403] on button "Submit" at bounding box center [856, 409] width 56 height 18
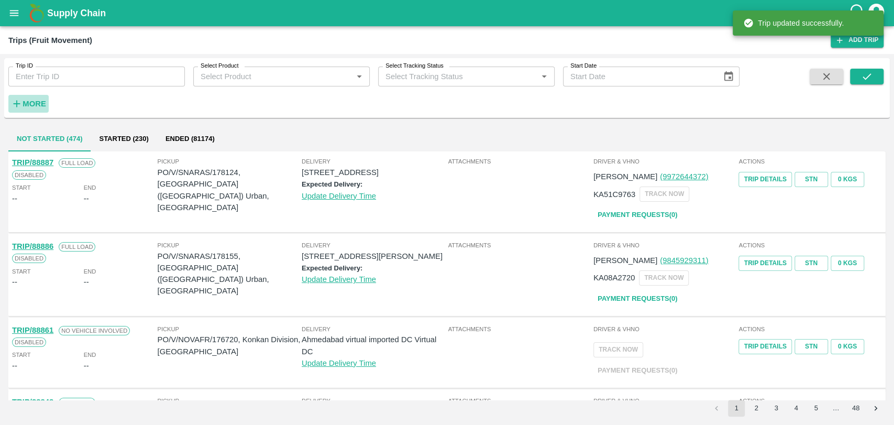
click at [27, 100] on strong "More" at bounding box center [35, 104] width 24 height 8
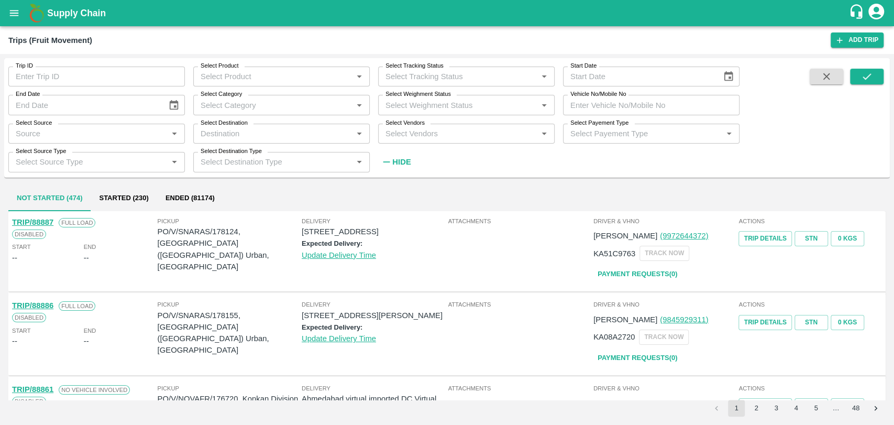
drag, startPoint x: 563, startPoint y: 104, endPoint x: 571, endPoint y: 104, distance: 7.9
click at [564, 104] on input "Vehicle No/Mobile No" at bounding box center [651, 105] width 177 height 20
paste input "MH04HY3755"
type input "MH04HY3755"
click at [862, 77] on icon "submit" at bounding box center [867, 77] width 12 height 12
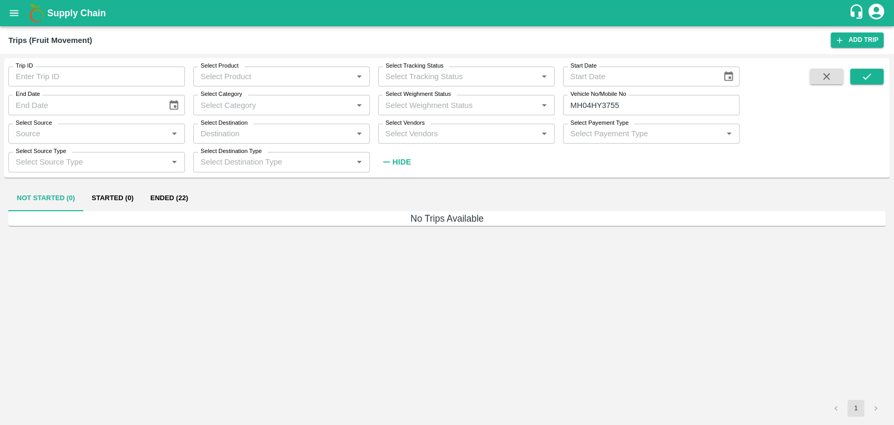
click at [189, 200] on button "Ended (22)" at bounding box center [169, 198] width 54 height 25
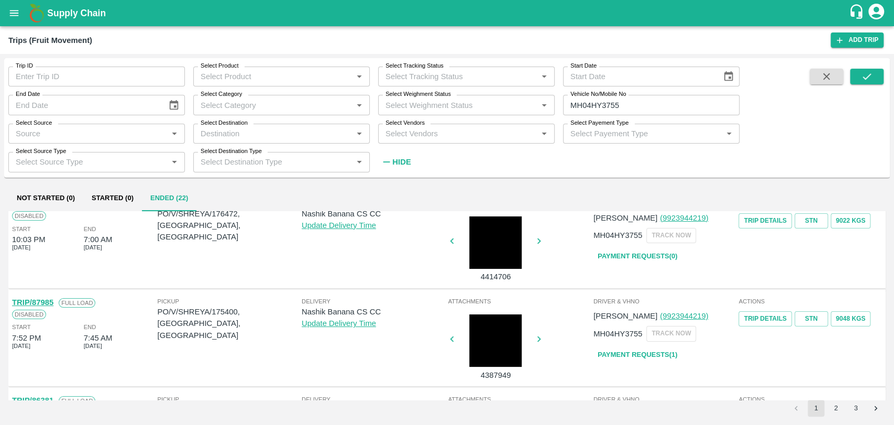
scroll to position [58, 0]
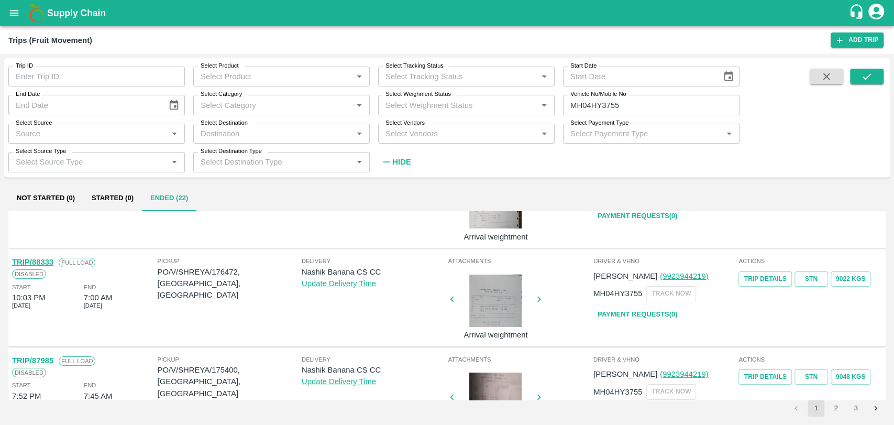
click at [46, 260] on link "TRIP/88333" at bounding box center [32, 262] width 41 height 8
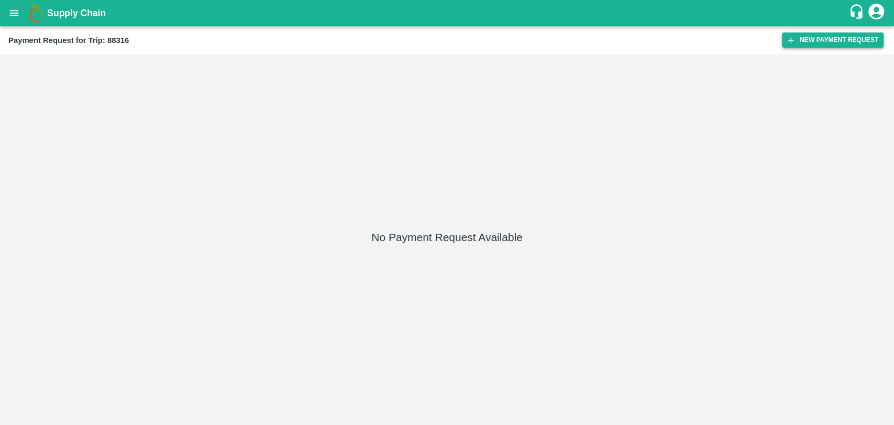
click at [822, 43] on button "New Payment Request" at bounding box center [833, 39] width 102 height 15
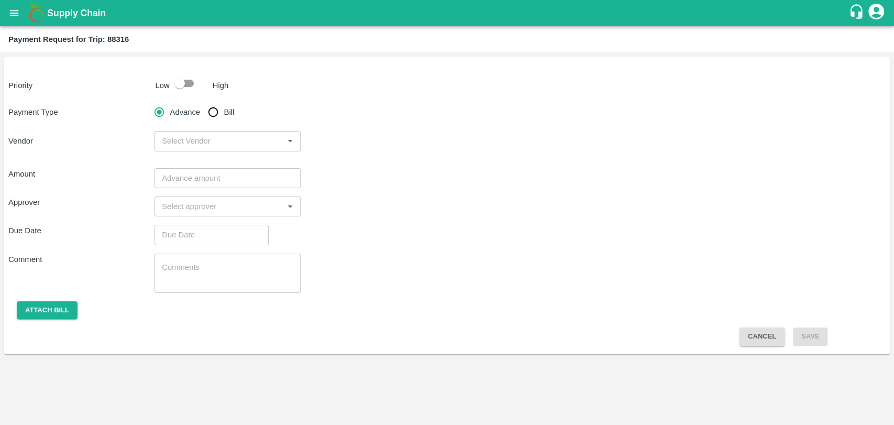
click at [182, 84] on input "checkbox" at bounding box center [180, 83] width 60 height 20
checkbox input "true"
click at [217, 117] on input "Bill" at bounding box center [213, 112] width 21 height 21
radio input "true"
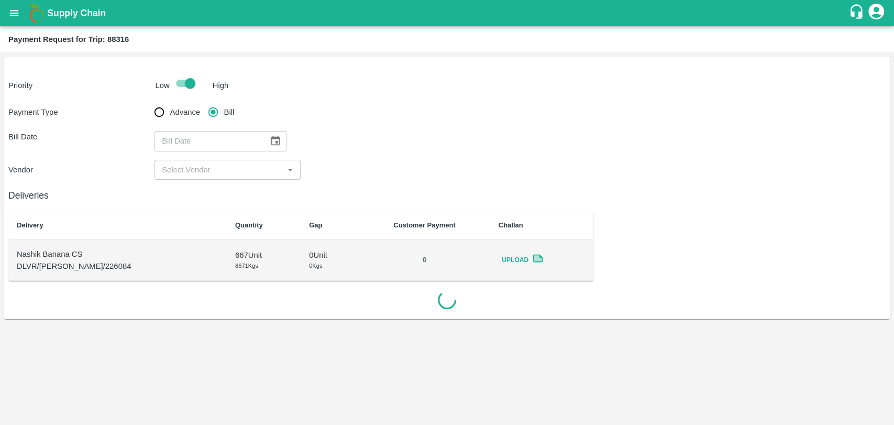
click at [275, 146] on icon "Choose date" at bounding box center [276, 141] width 12 height 12
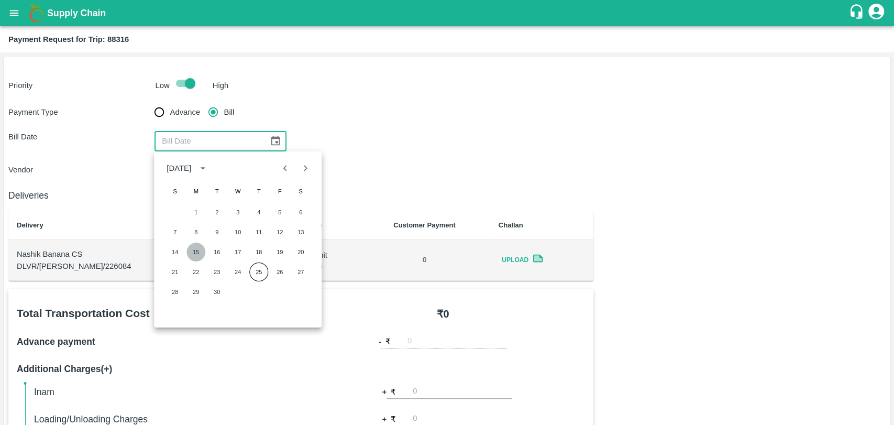
click at [193, 249] on button "15" at bounding box center [196, 252] width 19 height 19
type input "15/09/2025"
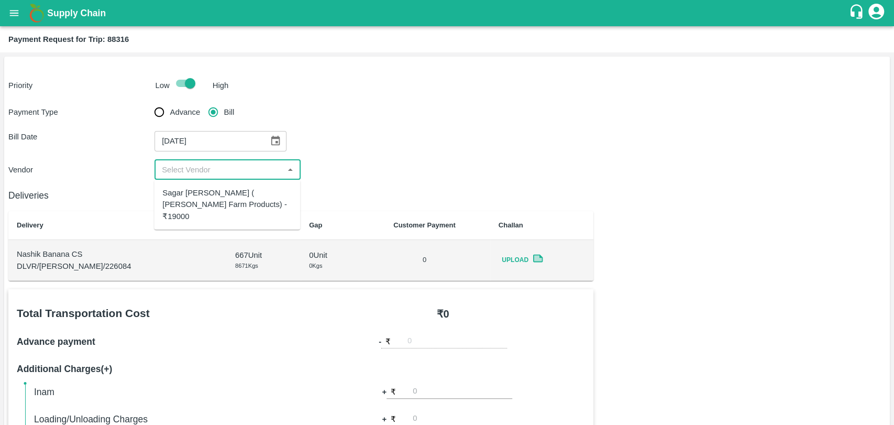
click at [187, 166] on input "input" at bounding box center [219, 170] width 123 height 14
click at [195, 188] on div "Sagar Pramod Patil ( Shreyansh Farm Products) - ₹19000" at bounding box center [226, 204] width 129 height 35
type input "Sagar Pramod Patil ( Shreyansh Farm Products) - ₹19000"
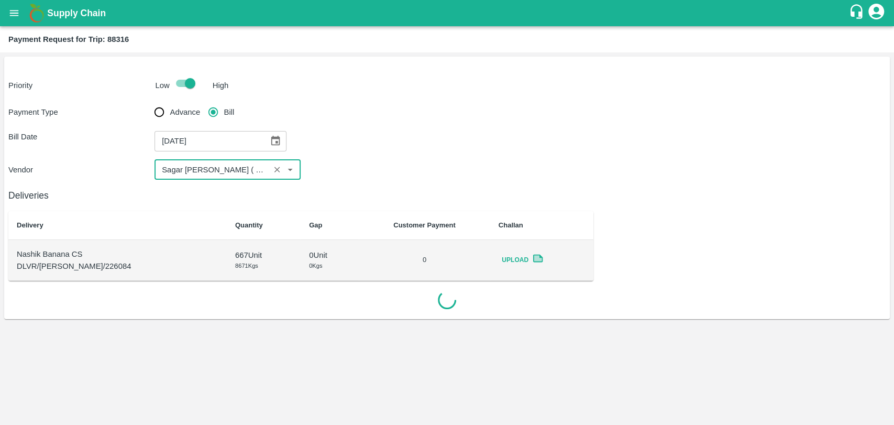
click at [685, 244] on div "Deliveries Delivery Quantity Gap Customer Payment Challan Nashik Banana CS DLVR…" at bounding box center [447, 245] width 878 height 131
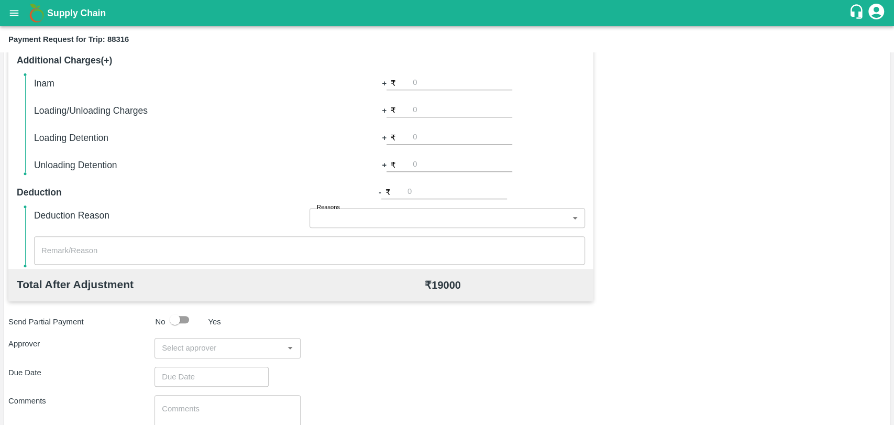
scroll to position [349, 0]
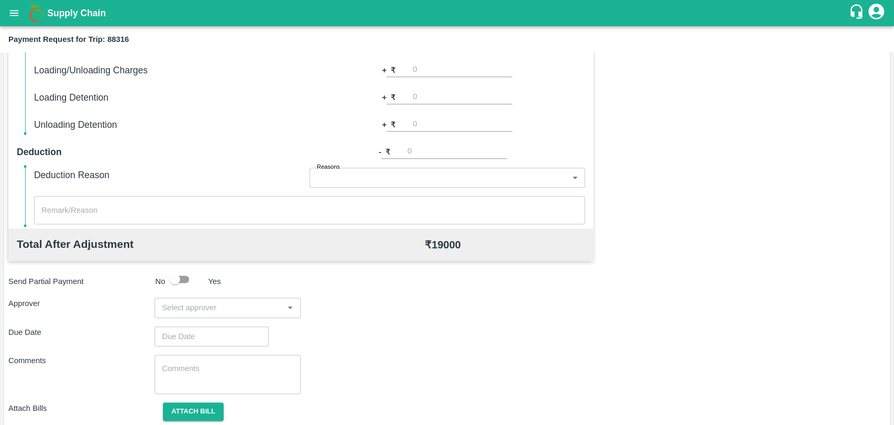
click at [217, 303] on input "input" at bounding box center [219, 308] width 123 height 14
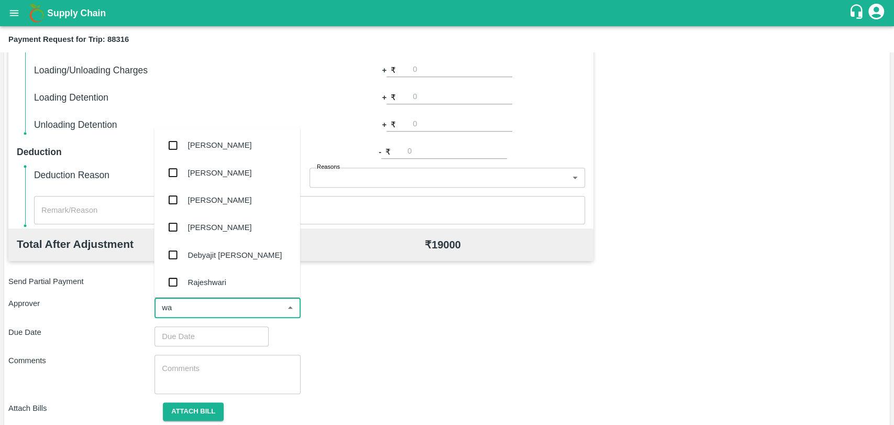
type input "wag"
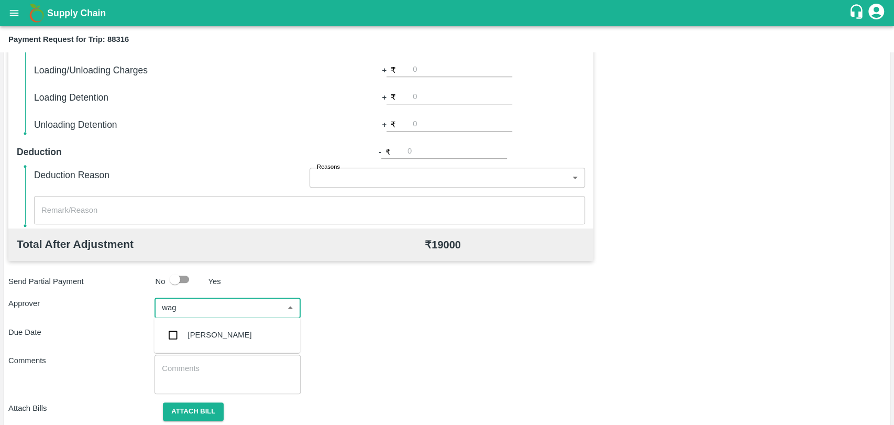
click at [202, 330] on div "Prasad Waghade" at bounding box center [220, 335] width 64 height 12
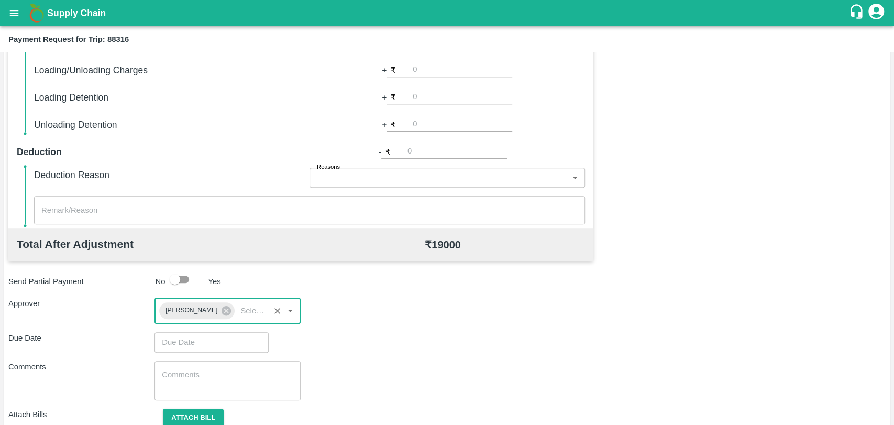
type input "DD/MM/YYYY hh:mm aa"
click at [197, 336] on input "DD/MM/YYYY hh:mm aa" at bounding box center [208, 342] width 107 height 20
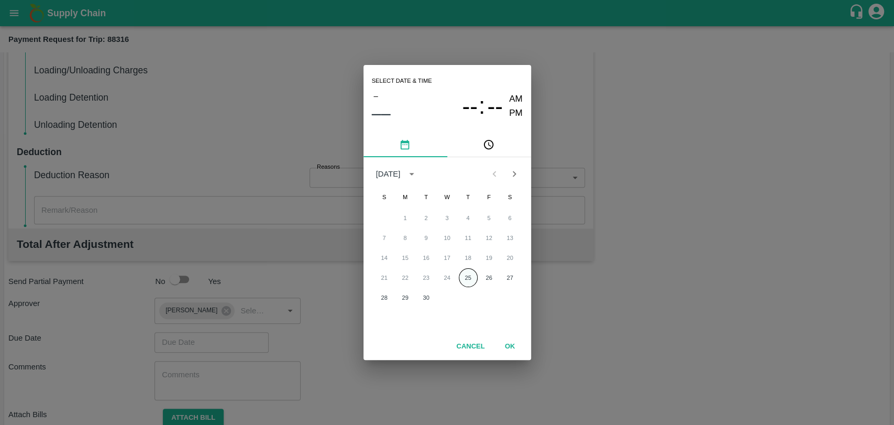
click at [461, 279] on button "25" at bounding box center [468, 277] width 19 height 19
type input "25/09/2025 12:00 AM"
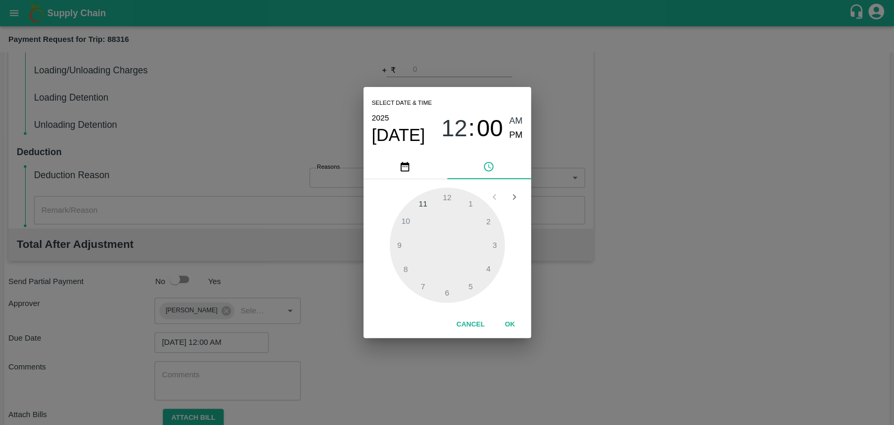
click at [505, 318] on button "OK" at bounding box center [511, 324] width 34 height 18
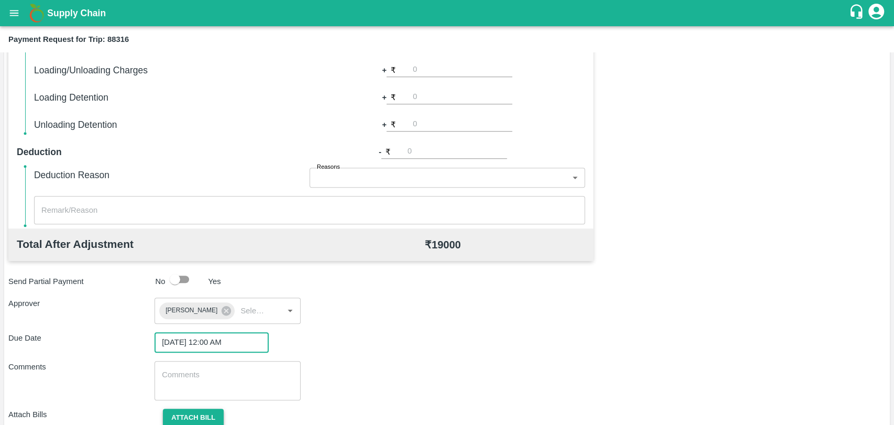
click at [184, 418] on button "Attach bill" at bounding box center [193, 418] width 61 height 18
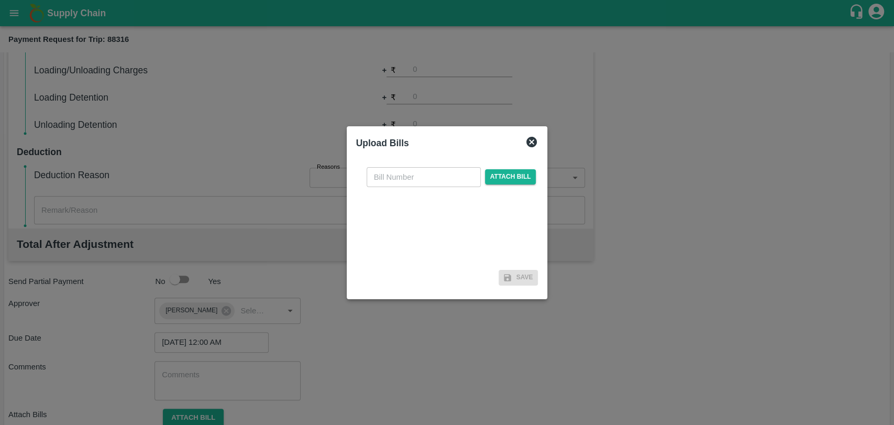
click at [451, 167] on input "text" at bounding box center [424, 177] width 114 height 20
type input "466"
click at [505, 180] on span "Attach bill" at bounding box center [510, 176] width 51 height 15
click at [0, 0] on input "Attach bill" at bounding box center [0, 0] width 0 height 0
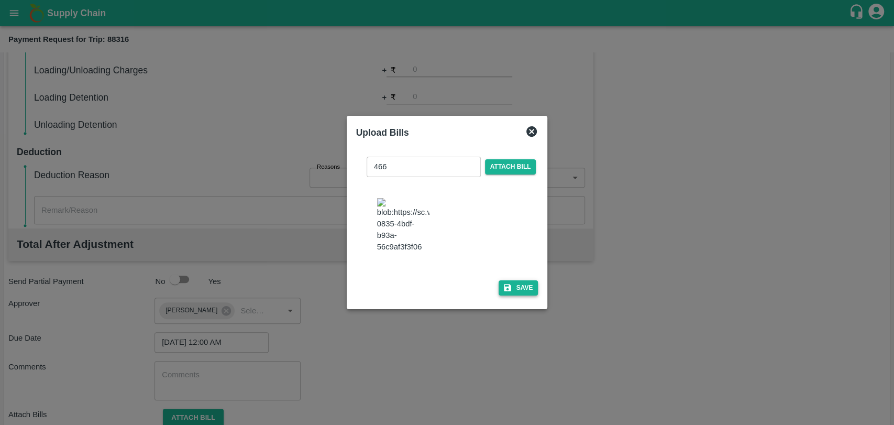
click at [528, 280] on button "Save" at bounding box center [519, 287] width 40 height 15
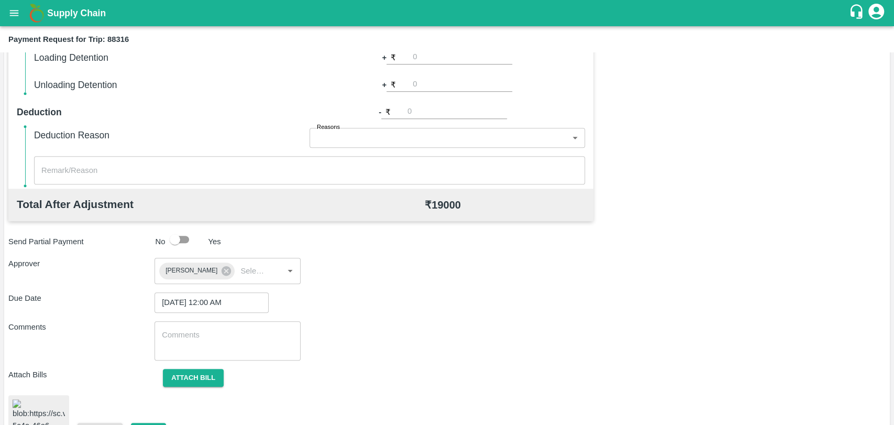
scroll to position [432, 0]
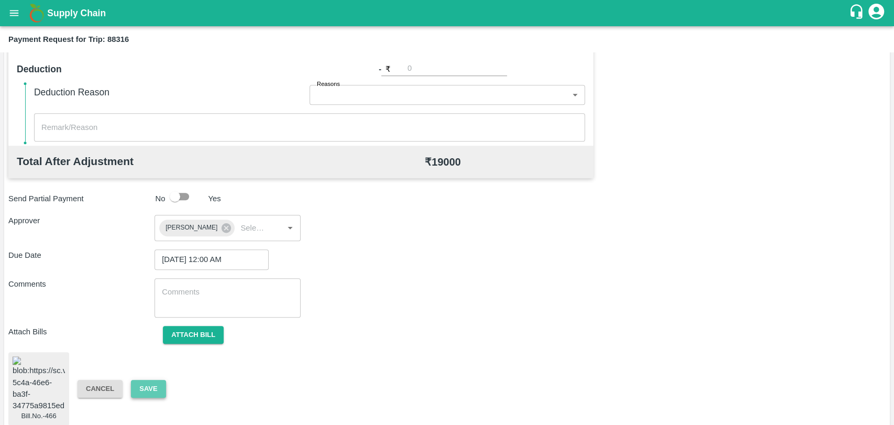
click at [159, 389] on button "Save" at bounding box center [148, 389] width 35 height 18
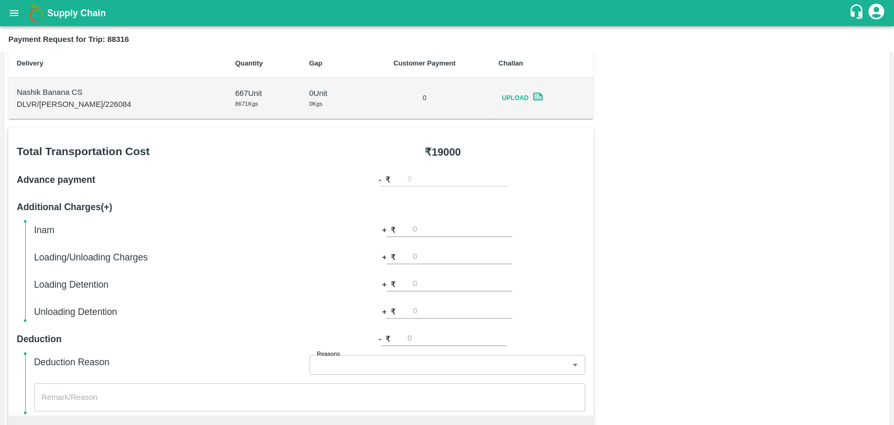
scroll to position [141, 0]
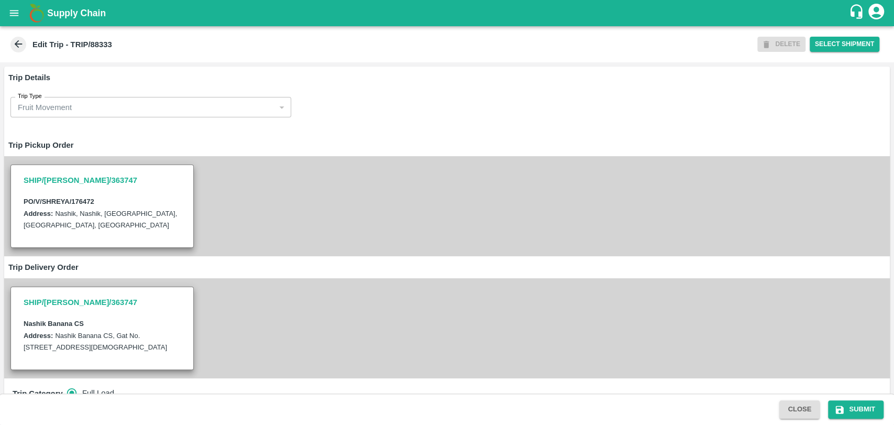
scroll to position [349, 0]
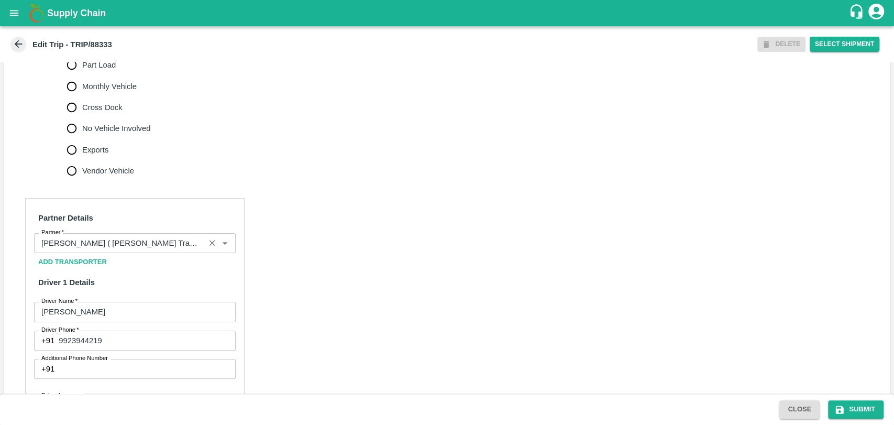
click at [127, 250] on input "Partner   *" at bounding box center [119, 243] width 165 height 14
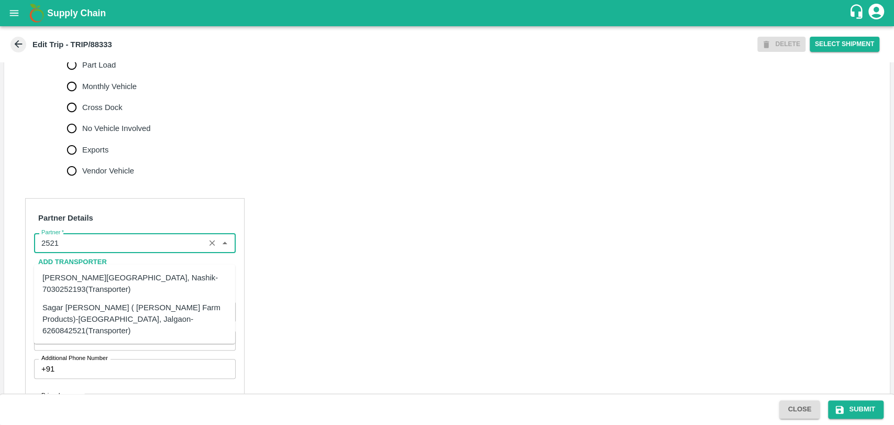
click at [98, 311] on div "Sagar [PERSON_NAME] ( [PERSON_NAME] Farm Products)-[GEOGRAPHIC_DATA], Jalgaon-6…" at bounding box center [134, 318] width 184 height 35
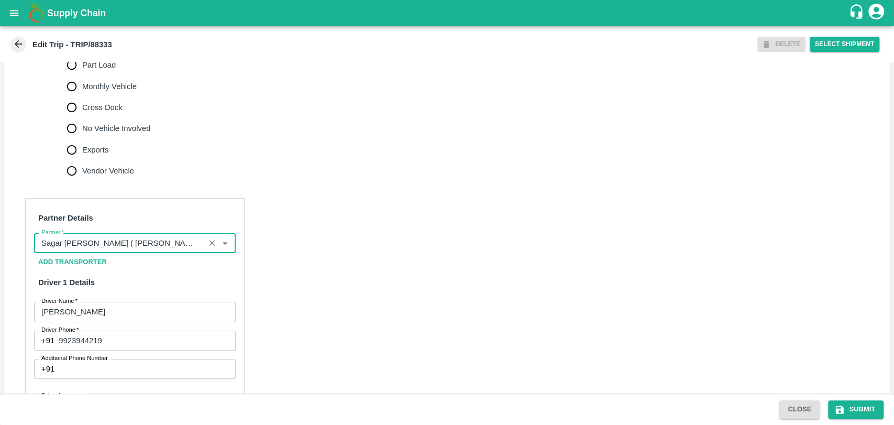
scroll to position [669, 0]
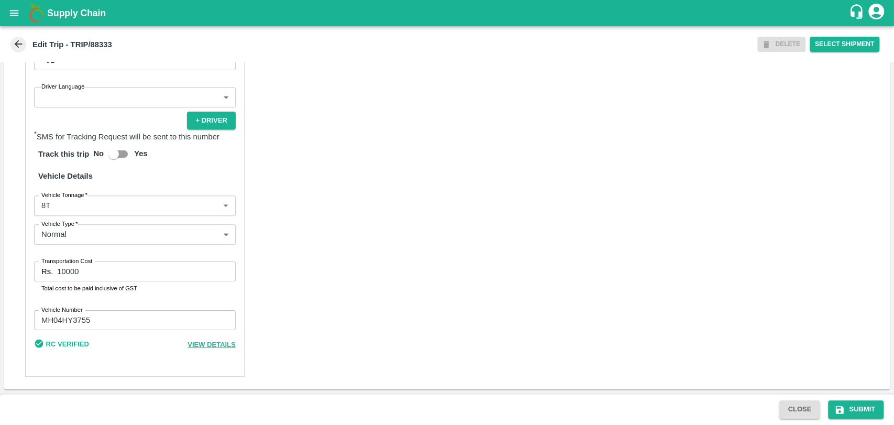
type input "Sagar [PERSON_NAME] ( [PERSON_NAME] Farm Products)-[GEOGRAPHIC_DATA], Jalgaon-6…"
click at [70, 210] on body "Supply Chain Edit Trip - TRIP/88333 DELETE Select Shipment Trip Details Trip Ty…" at bounding box center [447, 212] width 894 height 425
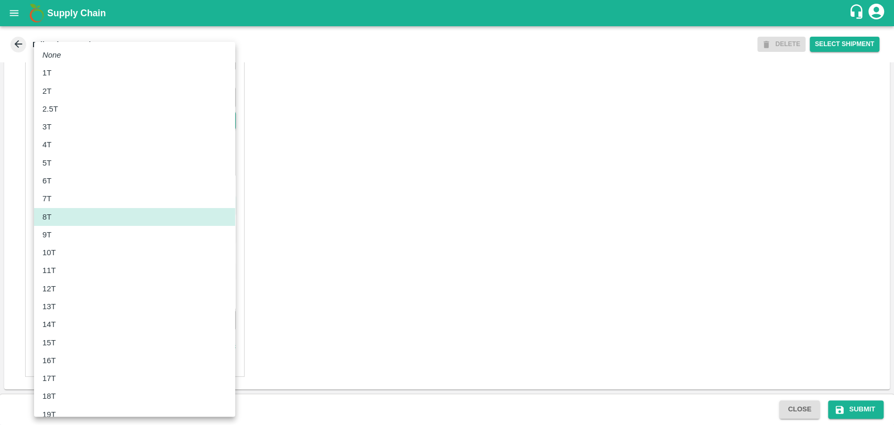
click at [75, 259] on li "10T" at bounding box center [134, 253] width 201 height 18
type input "10000"
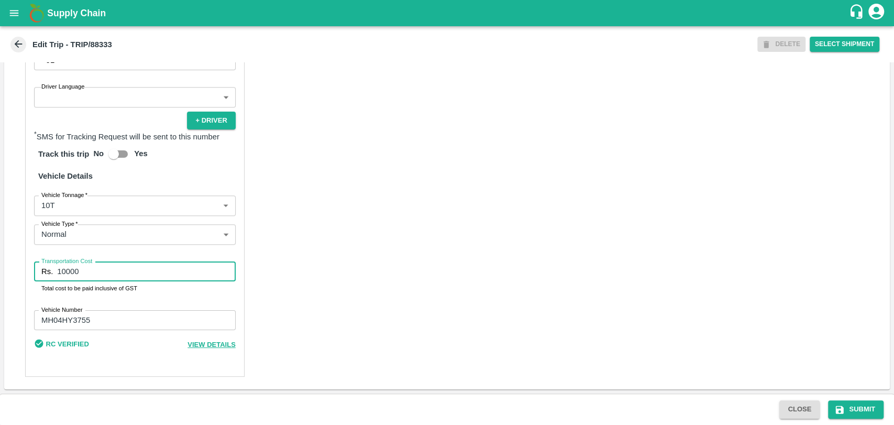
drag, startPoint x: 81, startPoint y: 277, endPoint x: 36, endPoint y: 270, distance: 45.6
click at [36, 270] on div "Rs. 10000 Transportation Cost" at bounding box center [135, 271] width 202 height 20
type input "19000"
click at [837, 407] on icon "submit" at bounding box center [840, 410] width 10 height 10
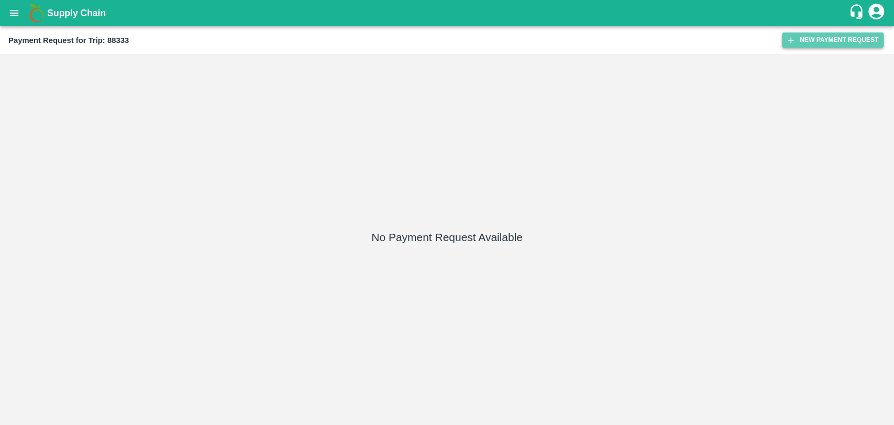
click at [863, 37] on button "New Payment Request" at bounding box center [833, 39] width 102 height 15
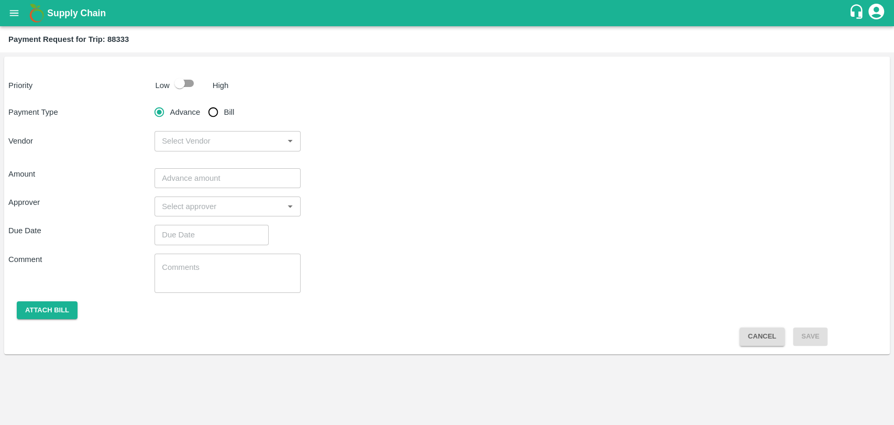
click at [186, 96] on div "Priority Low High Payment Type Advance Bill Vendor ​ Amount ​ Approver ​ Due Da…" at bounding box center [447, 206] width 886 height 298
click at [186, 88] on input "checkbox" at bounding box center [180, 83] width 60 height 20
checkbox input "true"
click at [213, 112] on input "Bill" at bounding box center [213, 112] width 21 height 21
radio input "true"
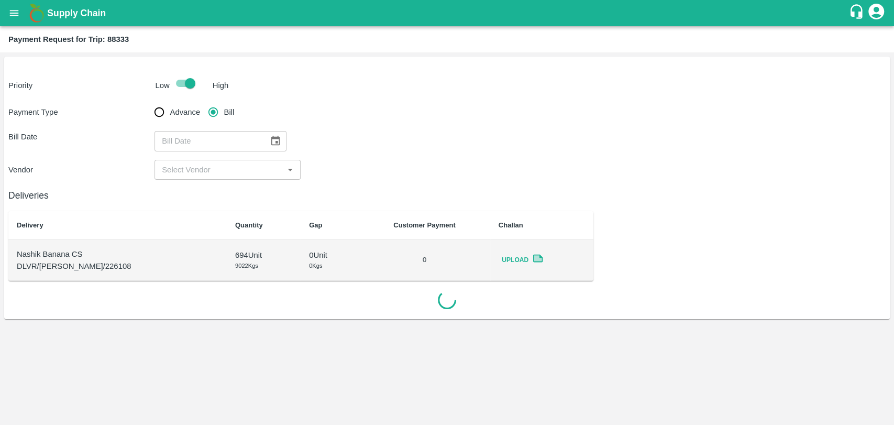
click at [266, 138] on button "Choose date" at bounding box center [276, 141] width 20 height 20
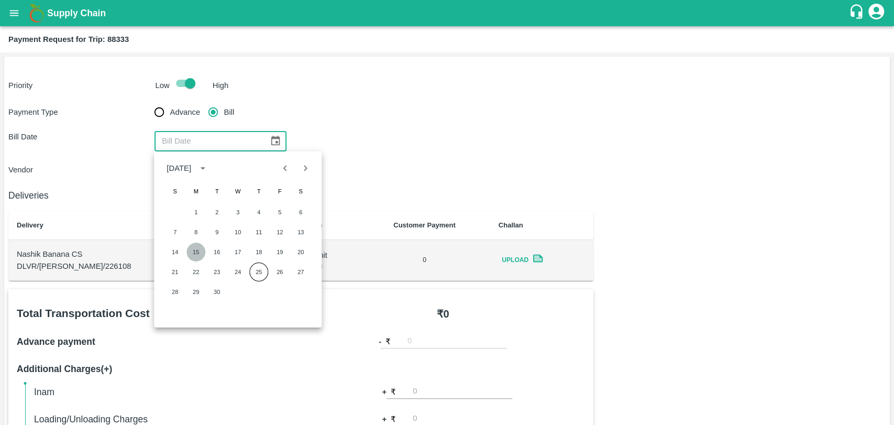
click at [197, 246] on button "15" at bounding box center [196, 252] width 19 height 19
type input "15/09/2025"
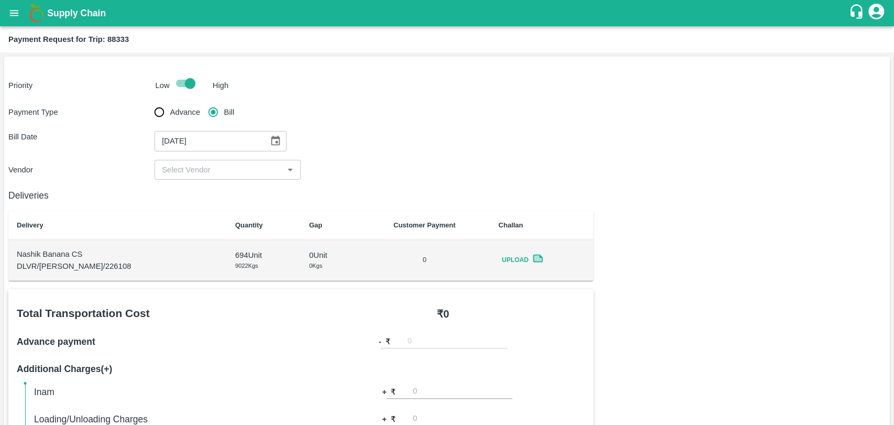
click at [192, 160] on div "​" at bounding box center [228, 170] width 146 height 20
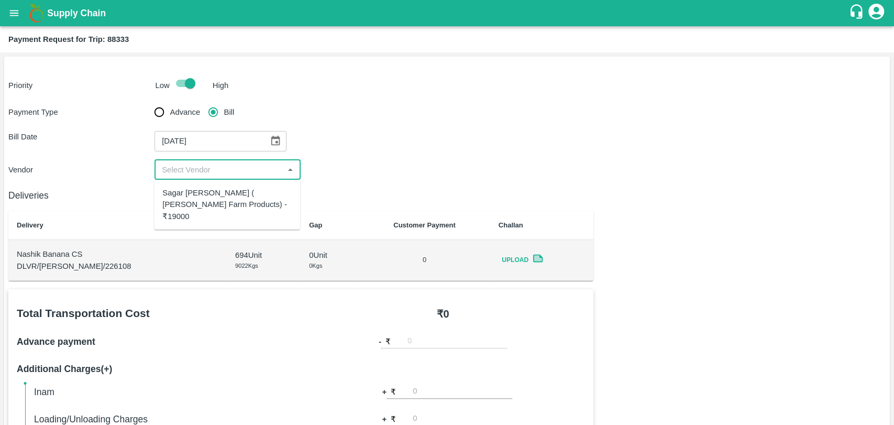
click at [196, 197] on div "Sagar Pramod Patil ( Shreyansh Farm Products) - ₹19000" at bounding box center [226, 204] width 129 height 35
type input "Sagar Pramod Patil ( Shreyansh Farm Products) - ₹19000"
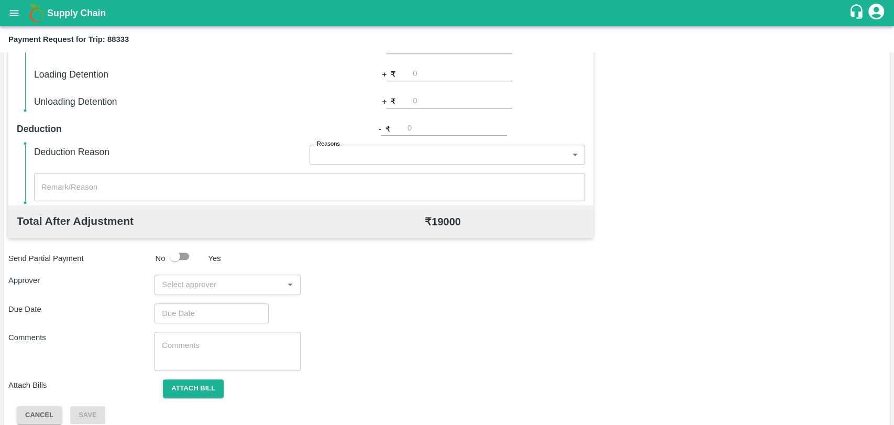
scroll to position [384, 0]
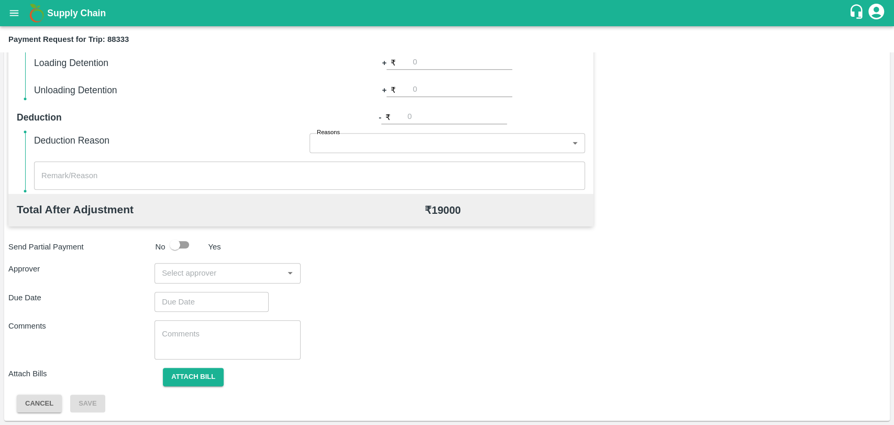
click at [225, 269] on input "input" at bounding box center [219, 273] width 123 height 14
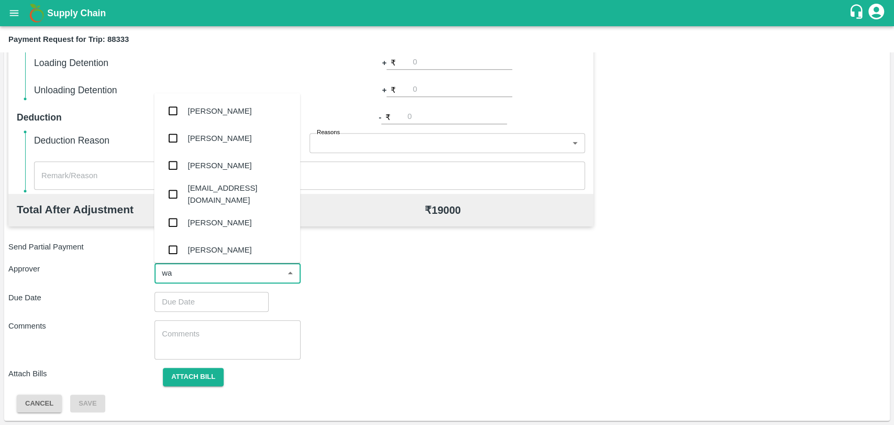
type input "wag"
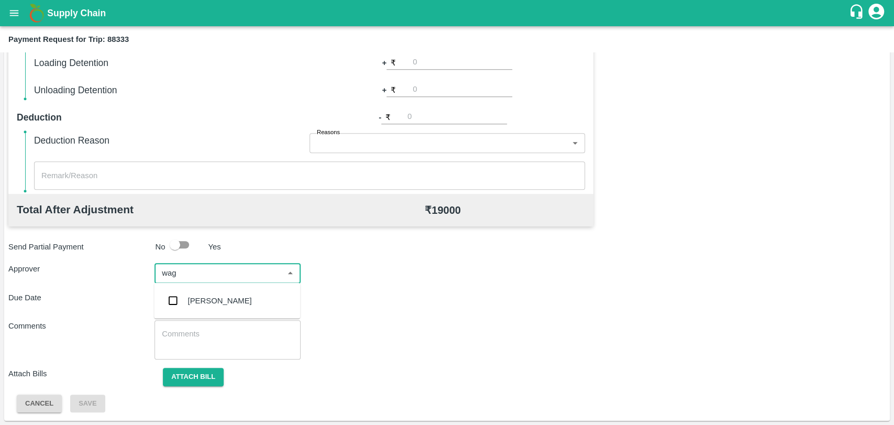
click at [222, 291] on div "[PERSON_NAME]" at bounding box center [227, 300] width 146 height 27
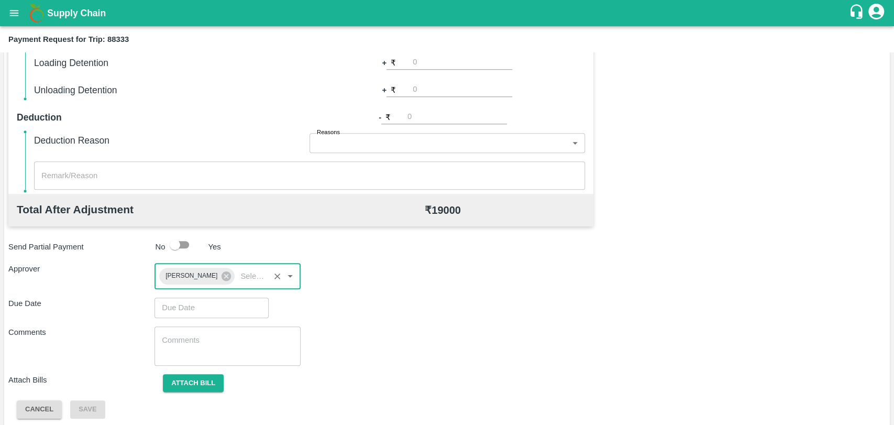
type input "DD/MM/YYYY hh:mm aa"
click at [211, 309] on input "DD/MM/YYYY hh:mm aa" at bounding box center [208, 308] width 107 height 20
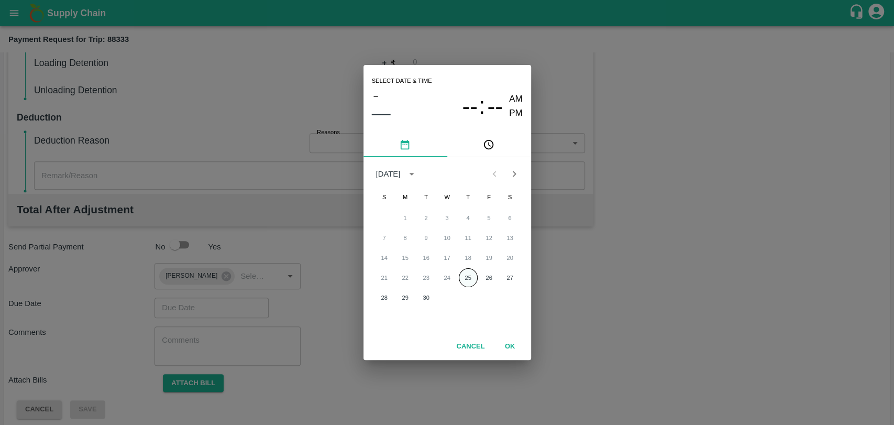
click at [471, 279] on button "25" at bounding box center [468, 277] width 19 height 19
type input "25/09/2025 12:00 AM"
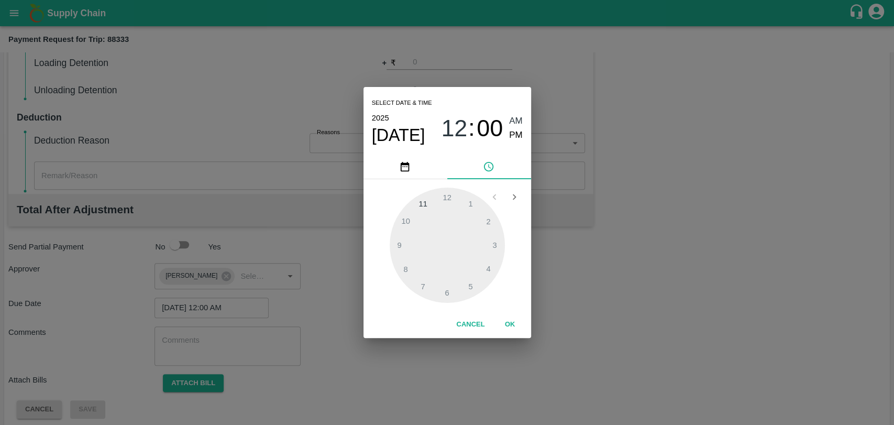
click at [499, 323] on button "OK" at bounding box center [511, 324] width 34 height 18
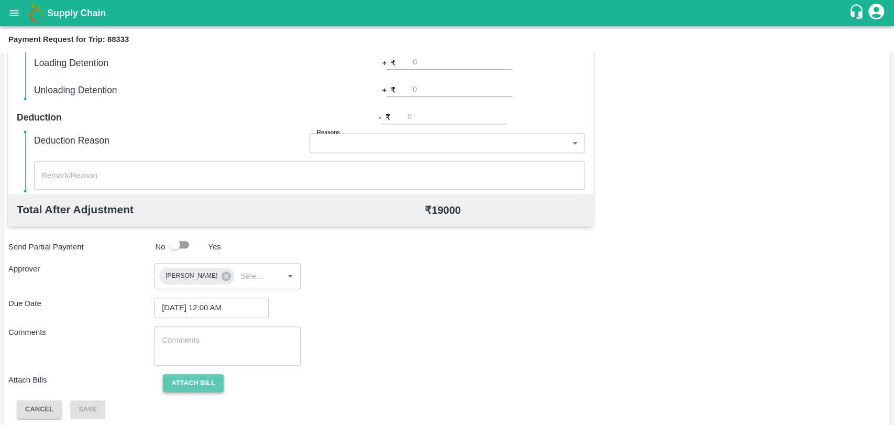
click at [188, 380] on button "Attach bill" at bounding box center [193, 383] width 61 height 18
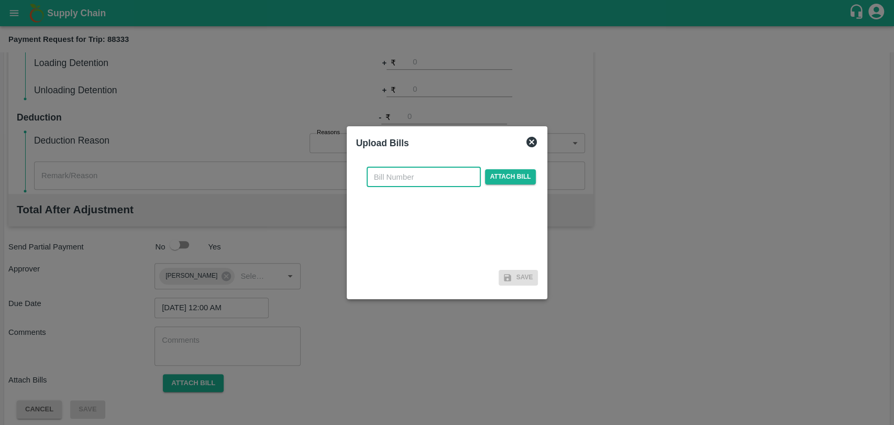
click at [408, 177] on input "text" at bounding box center [424, 177] width 114 height 20
type input "467"
click at [503, 185] on div "467 ​ Attach bill" at bounding box center [452, 177] width 174 height 20
click at [504, 177] on span "Attach bill" at bounding box center [510, 176] width 51 height 15
click at [0, 0] on input "Attach bill" at bounding box center [0, 0] width 0 height 0
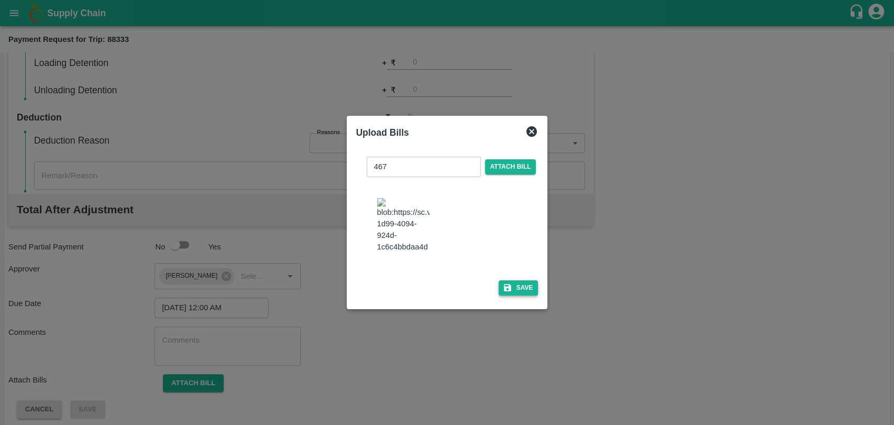
click at [503, 283] on icon "button" at bounding box center [507, 287] width 9 height 9
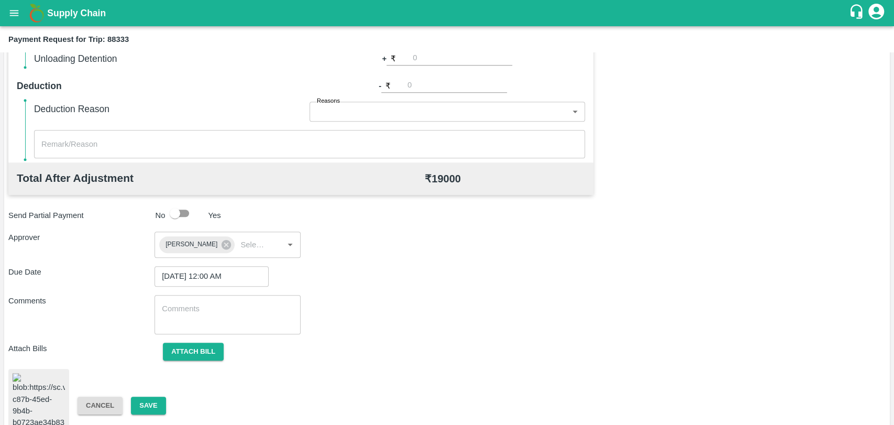
scroll to position [432, 0]
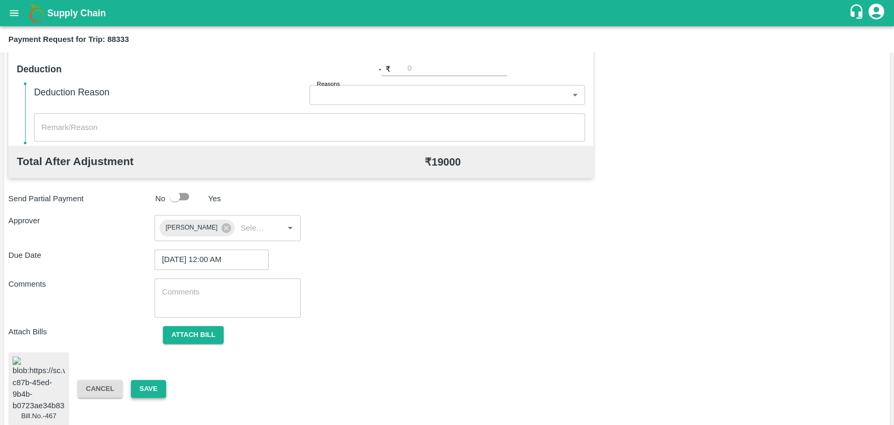
click at [136, 383] on button "Save" at bounding box center [148, 389] width 35 height 18
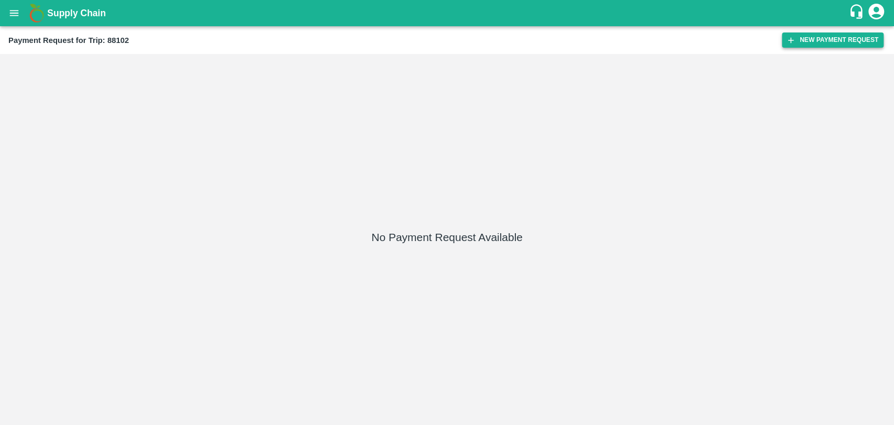
click at [798, 39] on button "New Payment Request" at bounding box center [833, 39] width 102 height 15
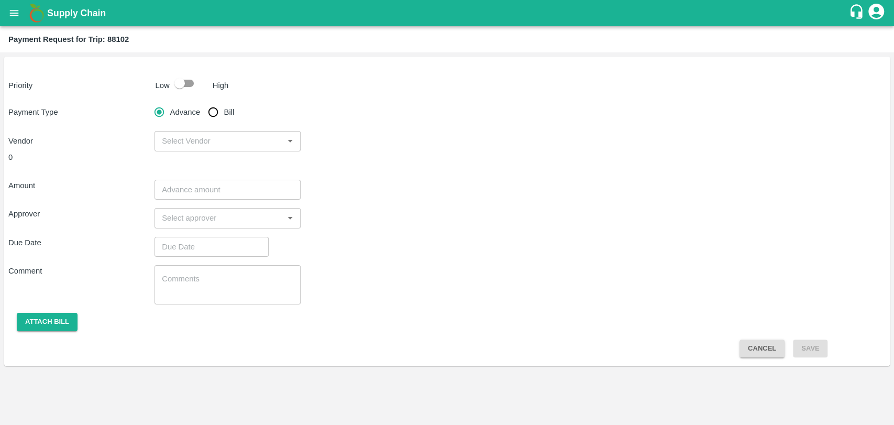
click at [188, 93] on div "Priority Low High Payment Type Advance Bill Vendor ​ 0 Amount ​ Approver ​ Due …" at bounding box center [447, 211] width 886 height 309
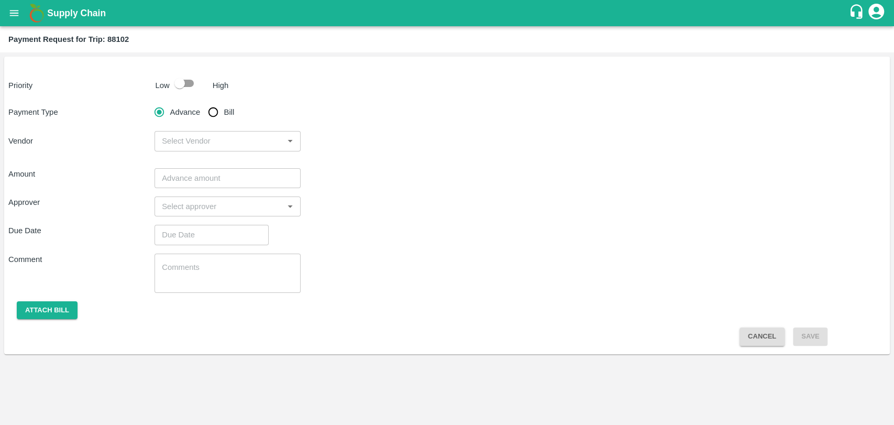
click at [192, 81] on input "checkbox" at bounding box center [180, 83] width 60 height 20
checkbox input "true"
click at [211, 102] on div "Priority Low High Payment Type Advance Bill Vendor ​ Amount ​ Approver ​ Due Da…" at bounding box center [447, 206] width 886 height 298
click at [215, 113] on input "Bill" at bounding box center [213, 112] width 21 height 21
radio input "true"
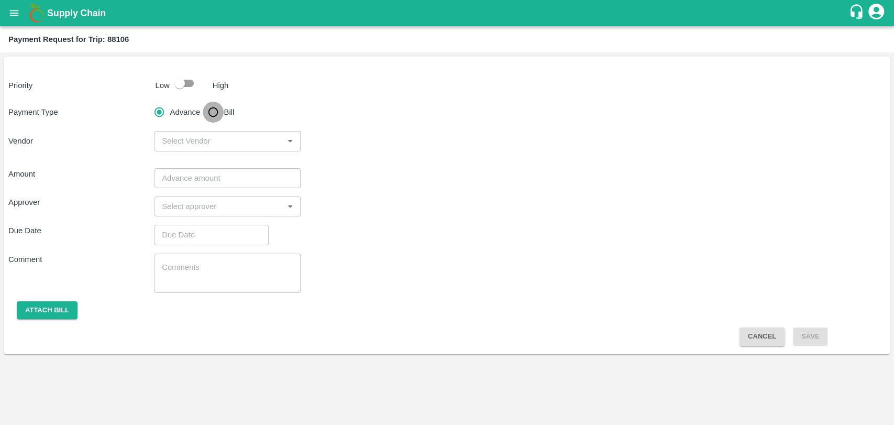
click at [206, 108] on input "Bill" at bounding box center [213, 112] width 21 height 21
radio input "true"
click at [217, 109] on input "Bill" at bounding box center [213, 112] width 21 height 21
radio input "true"
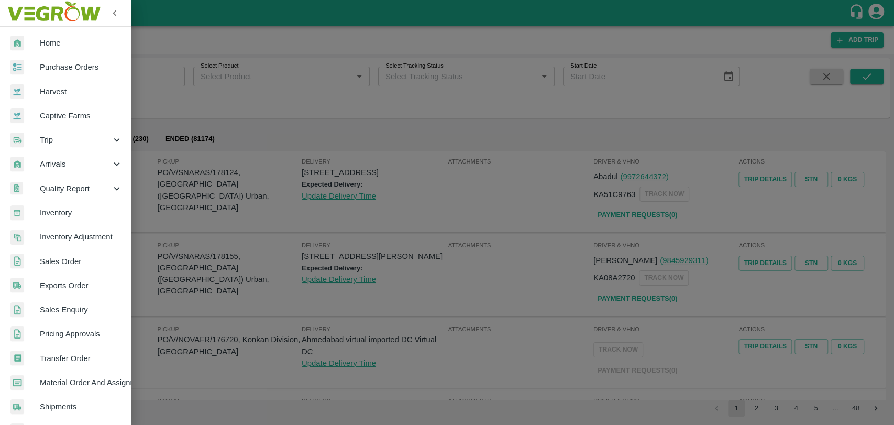
scroll to position [172, 0]
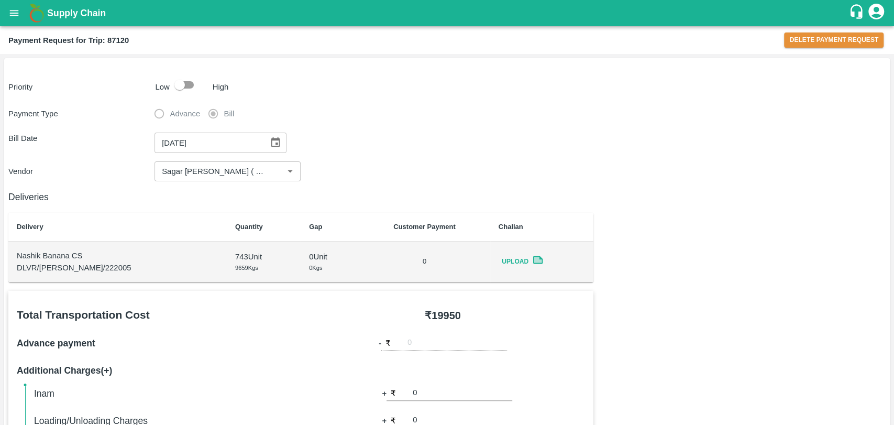
click at [530, 263] on div "Upload" at bounding box center [542, 261] width 86 height 15
click at [534, 261] on icon at bounding box center [538, 260] width 8 height 6
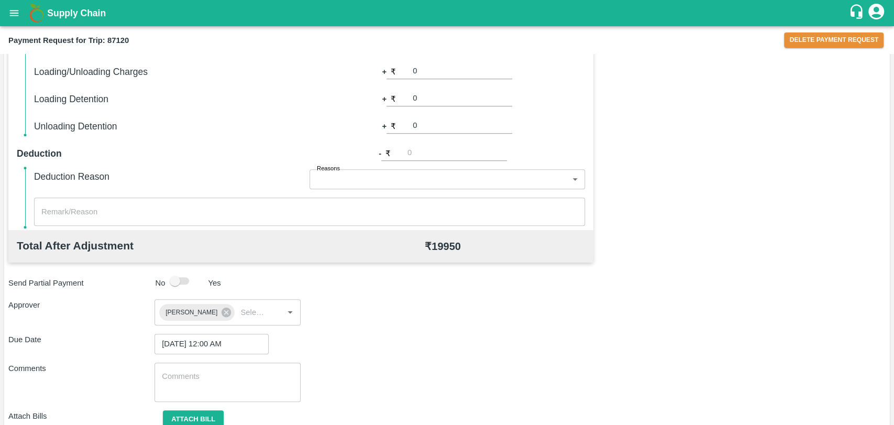
scroll to position [432, 0]
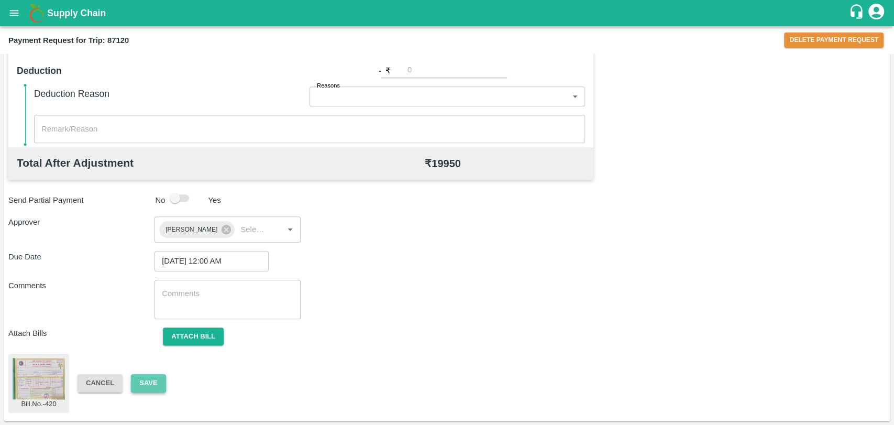
click at [137, 381] on button "Save" at bounding box center [148, 383] width 35 height 18
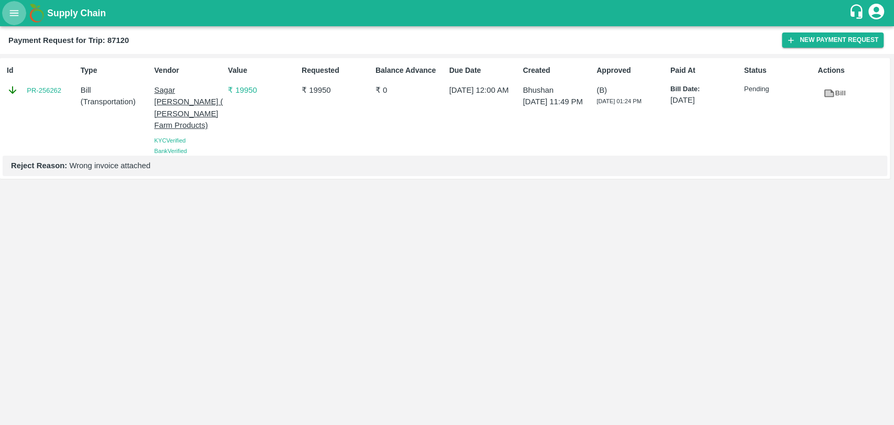
click at [13, 7] on icon "open drawer" at bounding box center [14, 13] width 12 height 12
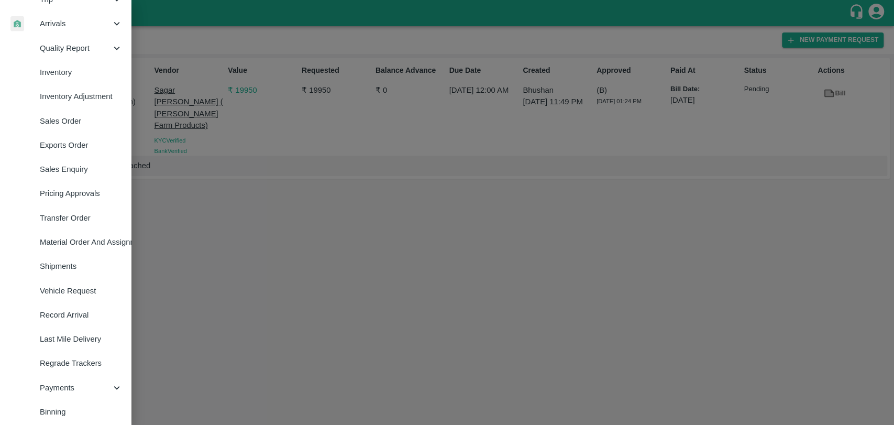
scroll to position [172, 0]
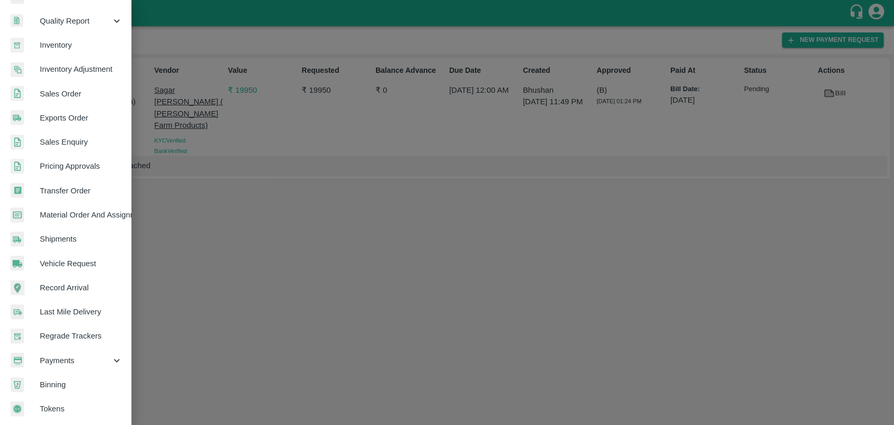
click at [77, 357] on span "Payments" at bounding box center [75, 361] width 71 height 12
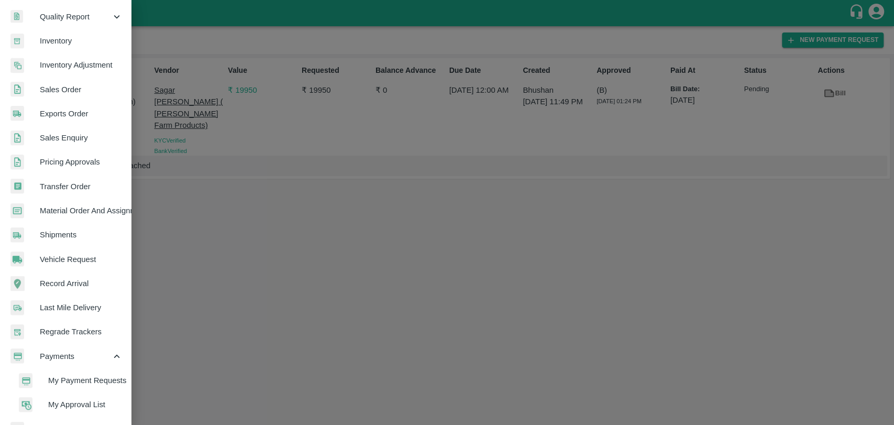
click at [80, 380] on span "My Payment Requests" at bounding box center [85, 381] width 74 height 12
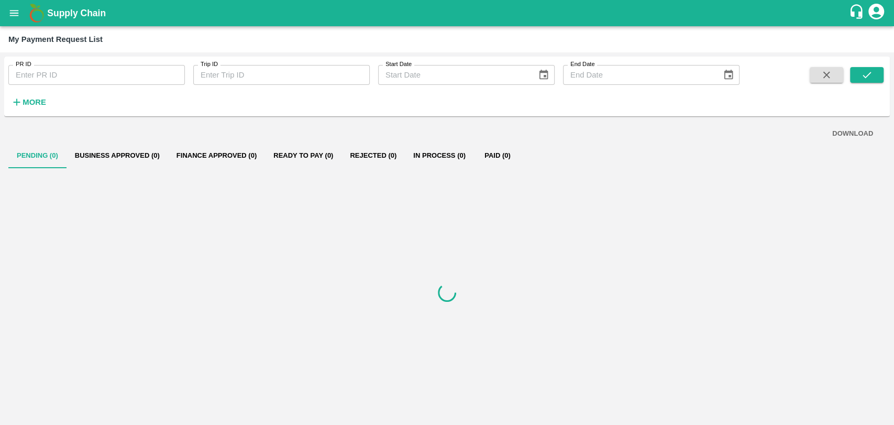
click at [364, 151] on button "Rejected (0)" at bounding box center [373, 155] width 63 height 25
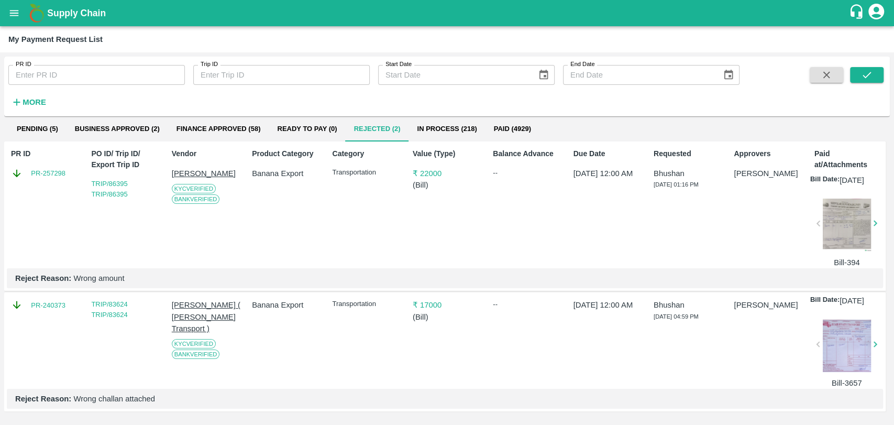
scroll to position [43, 0]
click at [45, 300] on link "PR-240373" at bounding box center [48, 305] width 35 height 10
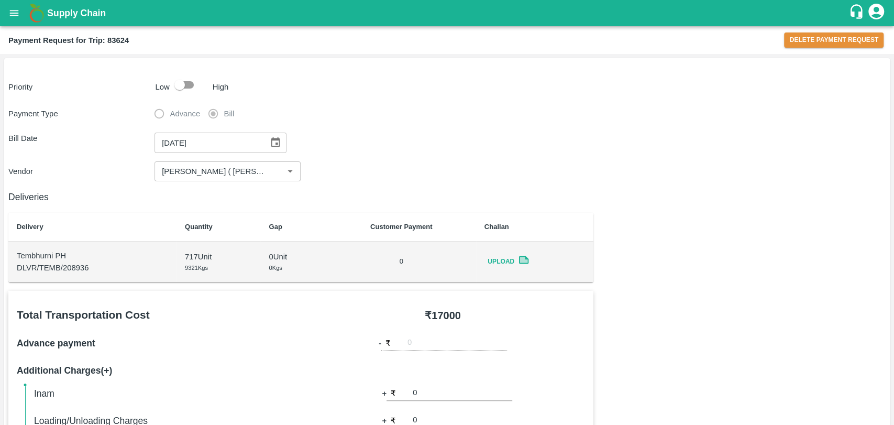
click at [521, 261] on icon at bounding box center [524, 260] width 8 height 6
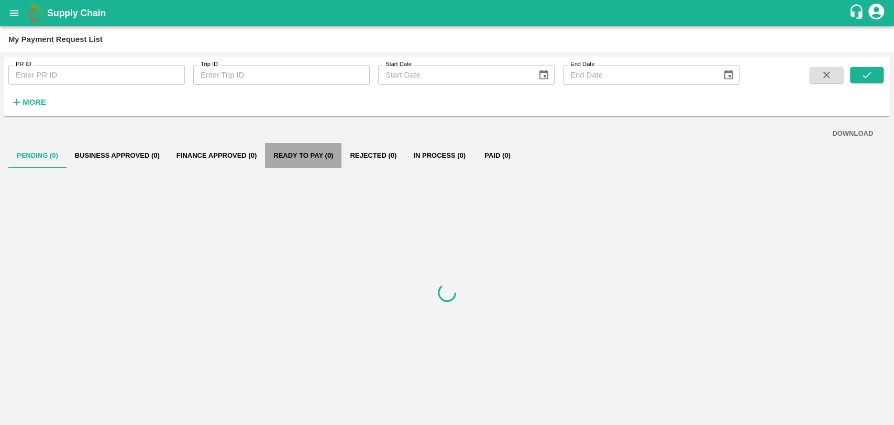
click at [310, 152] on button "Ready To Pay (0)" at bounding box center [303, 155] width 77 height 25
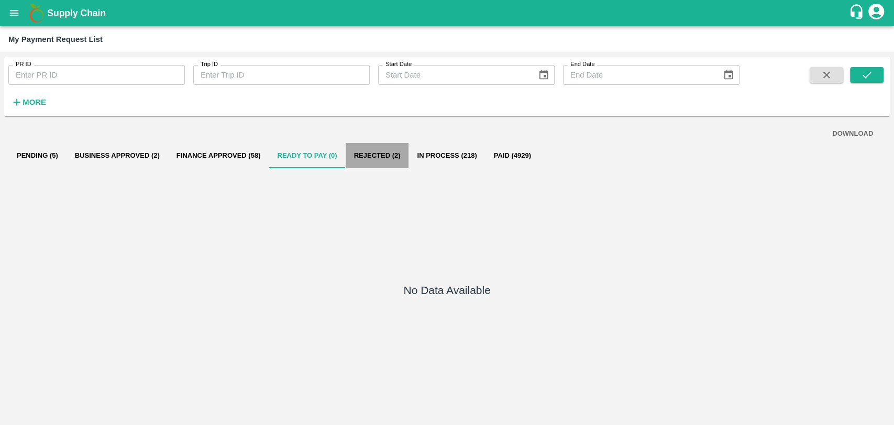
click at [369, 156] on button "Rejected (2)" at bounding box center [377, 155] width 63 height 25
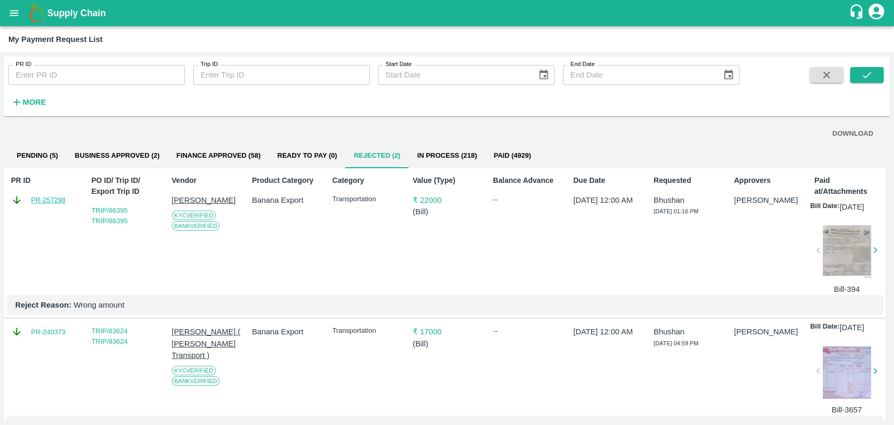
click at [49, 195] on link "PR-257298" at bounding box center [48, 200] width 35 height 10
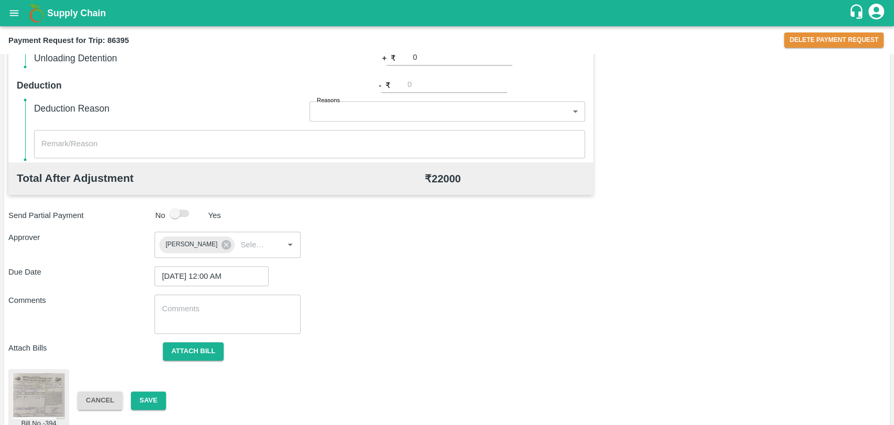
scroll to position [348, 0]
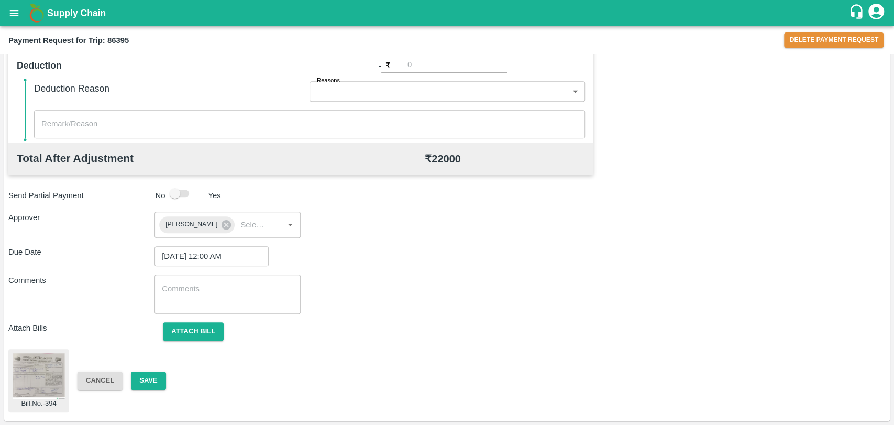
click at [35, 369] on img at bounding box center [39, 376] width 52 height 46
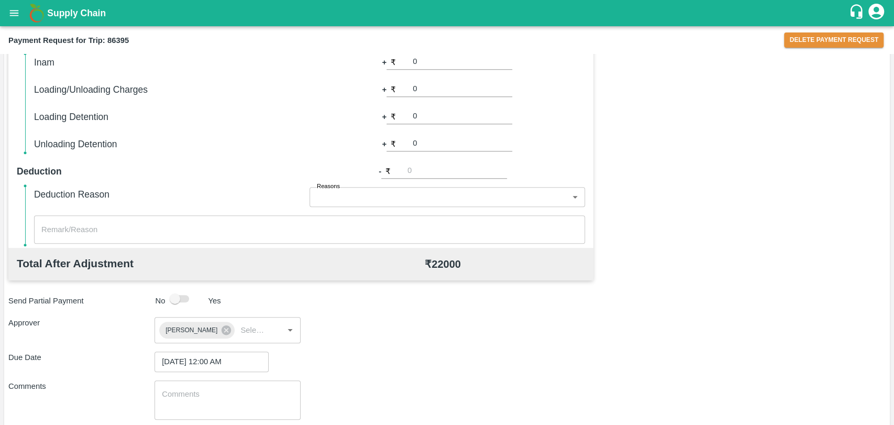
scroll to position [204, 0]
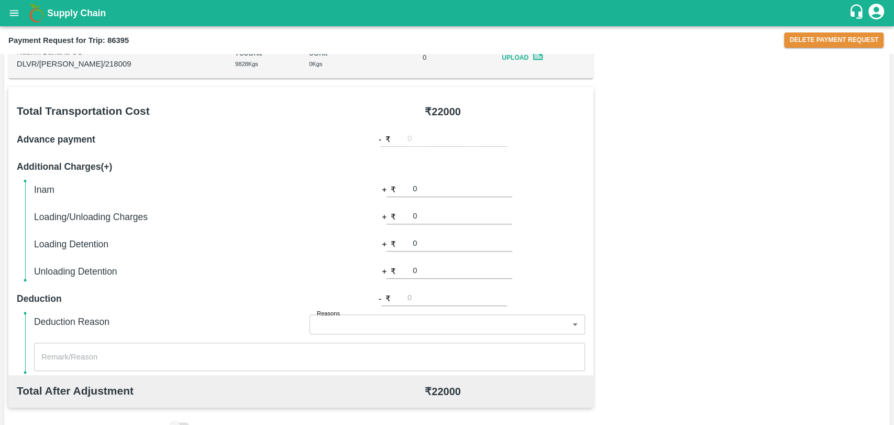
click at [425, 220] on input "0" at bounding box center [463, 217] width 100 height 14
type input "0"
type input "500"
click at [777, 287] on div "Total Transportation Cost ₹ 22000 Advance payment - ₹ Additional Charges(+) Ina…" at bounding box center [447, 366] width 878 height 559
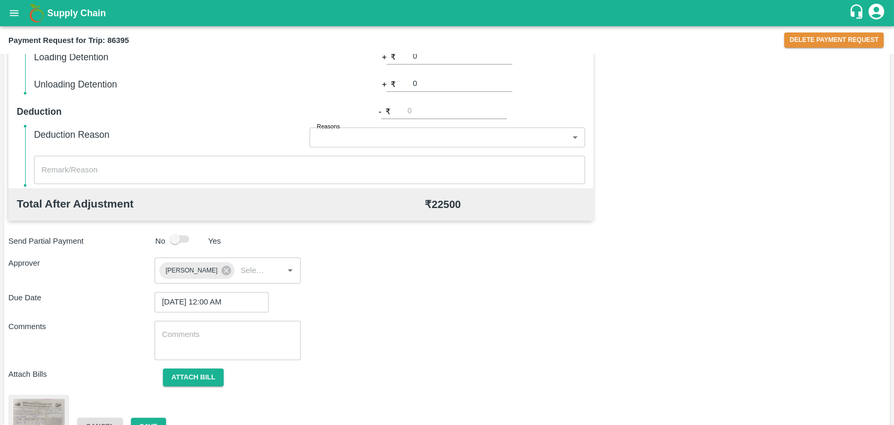
scroll to position [436, 0]
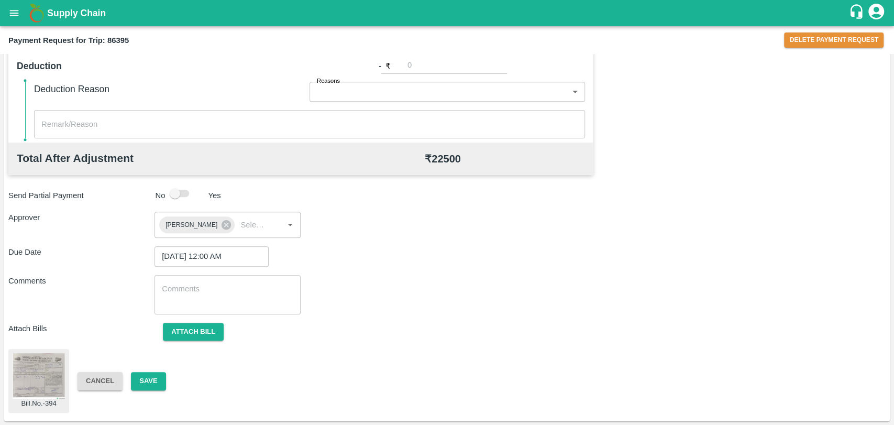
click at [169, 379] on div "Cancel Save" at bounding box center [142, 381] width 146 height 18
click at [151, 379] on button "Save" at bounding box center [148, 381] width 35 height 18
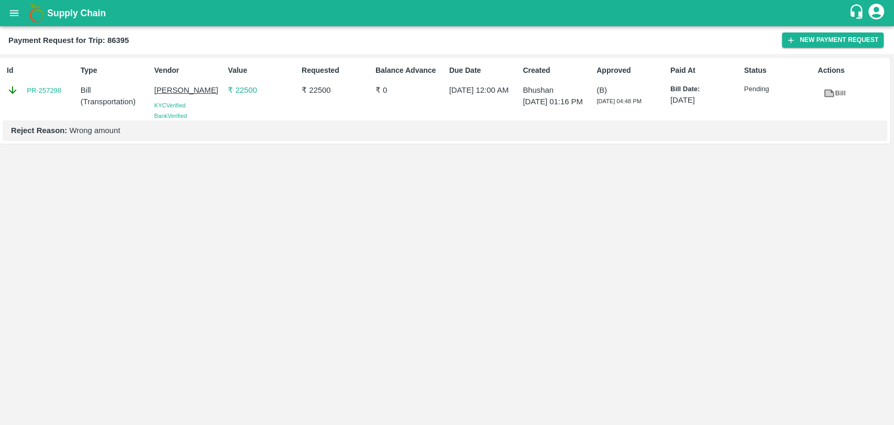
click at [21, 13] on button "open drawer" at bounding box center [14, 13] width 24 height 24
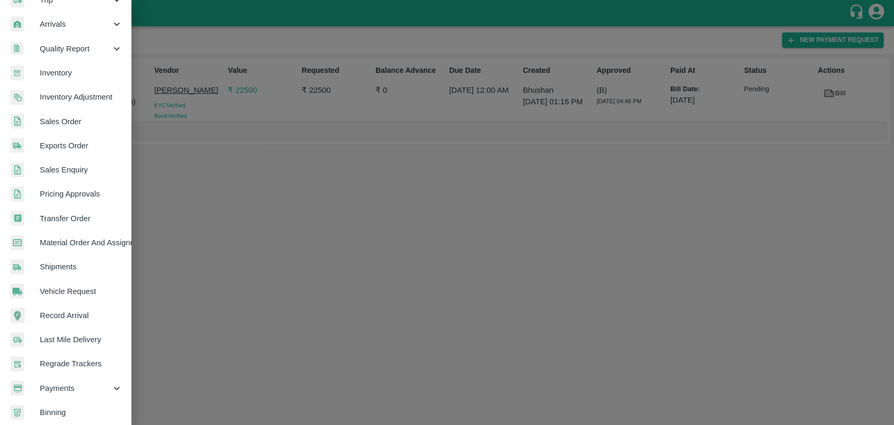
scroll to position [172, 0]
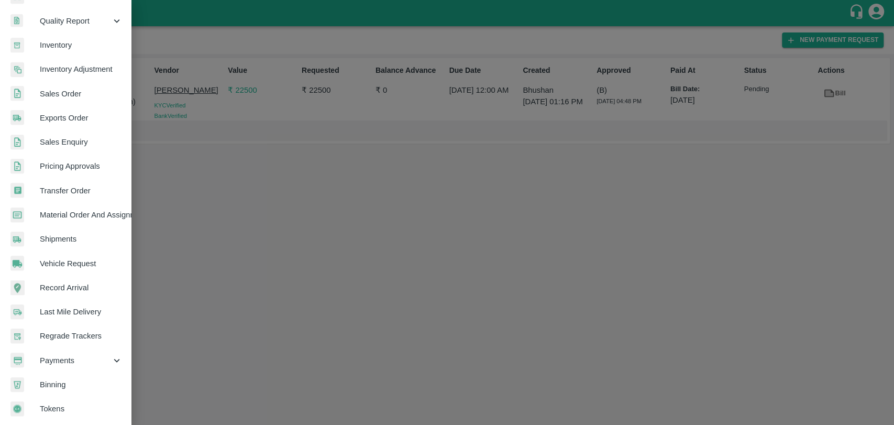
click at [52, 355] on span "Payments" at bounding box center [75, 361] width 71 height 12
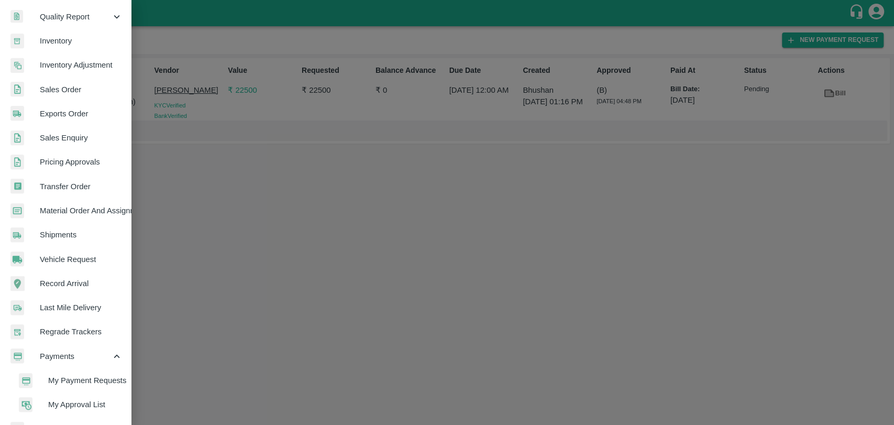
click at [60, 377] on span "My Payment Requests" at bounding box center [85, 381] width 74 height 12
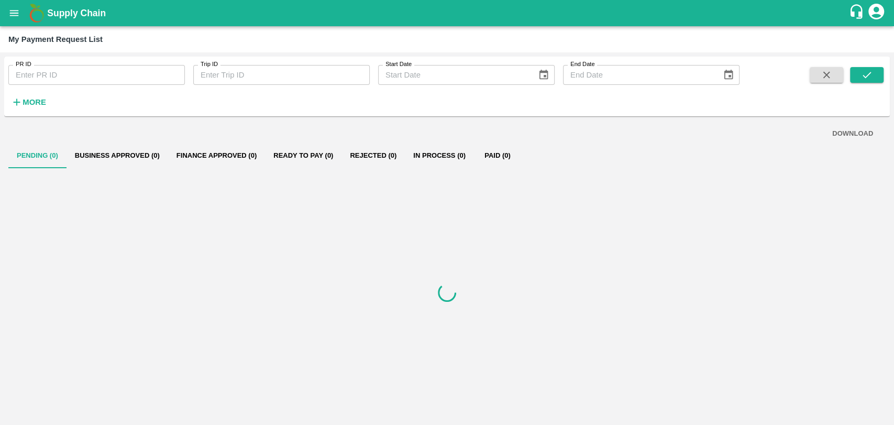
click at [82, 51] on div "My Payment Request List" at bounding box center [447, 39] width 894 height 26
click at [75, 68] on input "PR ID" at bounding box center [96, 75] width 177 height 20
type input "260495"
click at [871, 74] on icon "submit" at bounding box center [867, 75] width 12 height 12
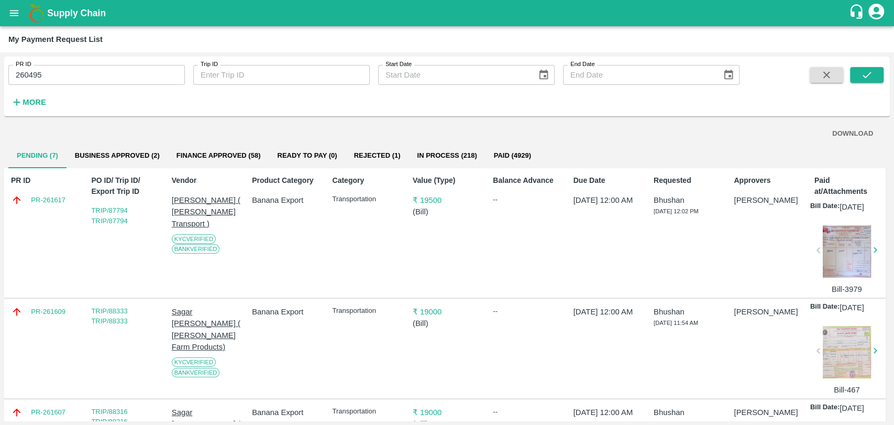
click at [61, 75] on input "260495" at bounding box center [96, 75] width 177 height 20
click at [876, 72] on button "submit" at bounding box center [867, 75] width 34 height 16
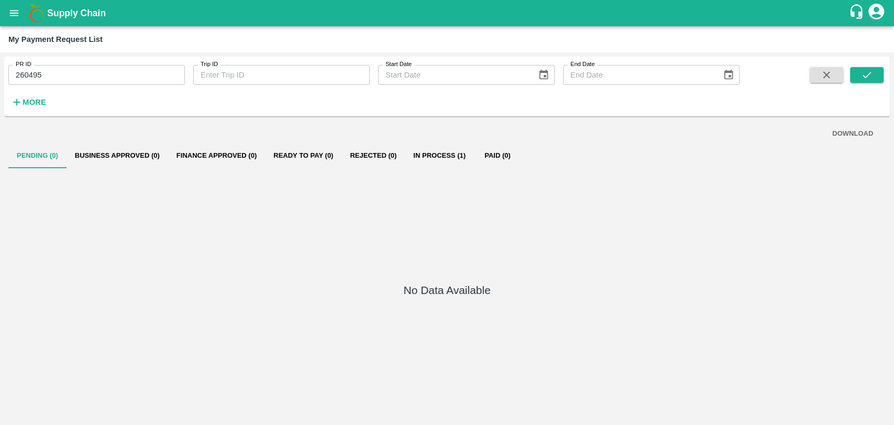
click at [446, 156] on button "In Process (1)" at bounding box center [439, 155] width 69 height 25
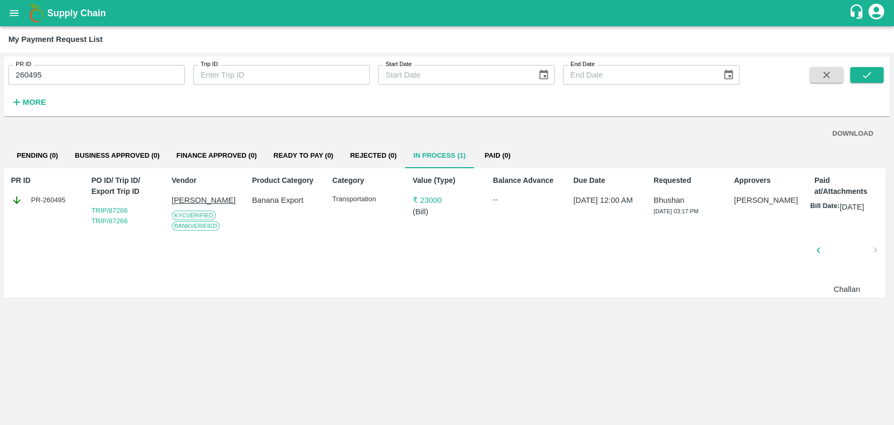
click at [853, 254] on div at bounding box center [847, 253] width 48 height 56
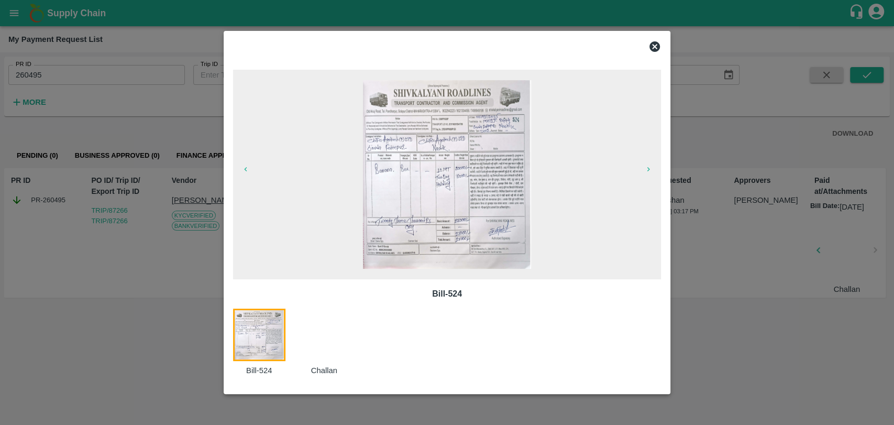
click at [486, 166] on img at bounding box center [447, 174] width 168 height 189
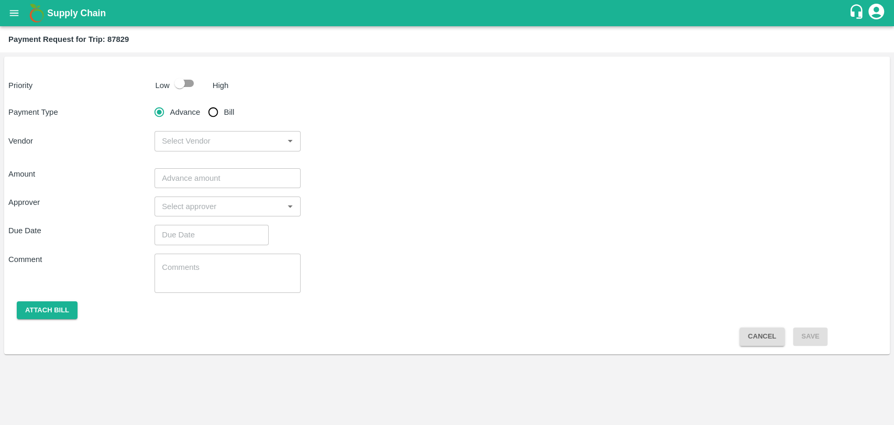
click at [203, 115] on input "Bill" at bounding box center [213, 112] width 21 height 21
radio input "true"
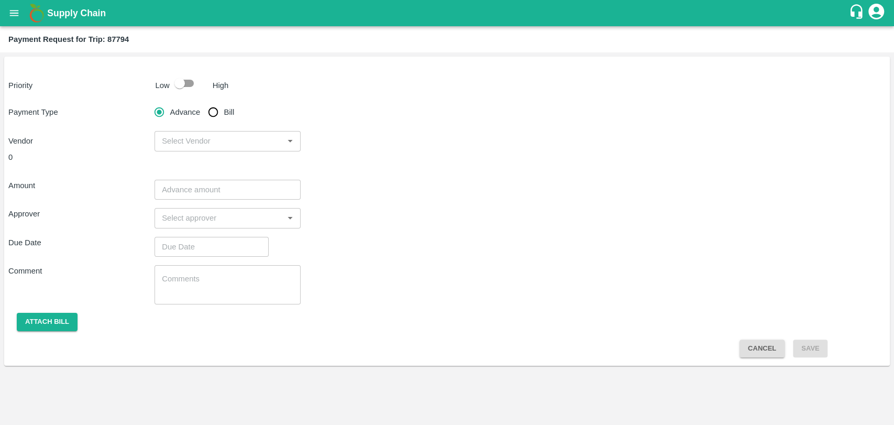
click at [229, 107] on span "Bill" at bounding box center [229, 112] width 10 height 12
click at [224, 107] on input "Bill" at bounding box center [213, 112] width 21 height 21
radio input "true"
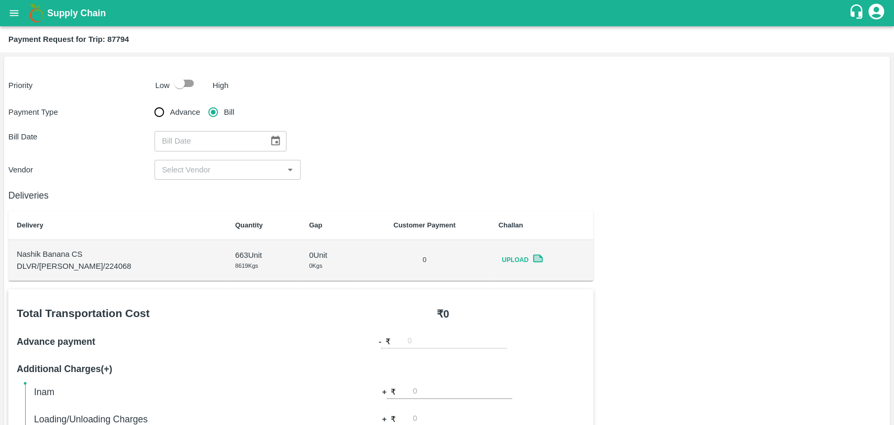
click at [189, 84] on input "checkbox" at bounding box center [180, 83] width 60 height 20
checkbox input "true"
click at [270, 144] on icon "Choose date" at bounding box center [276, 141] width 12 height 12
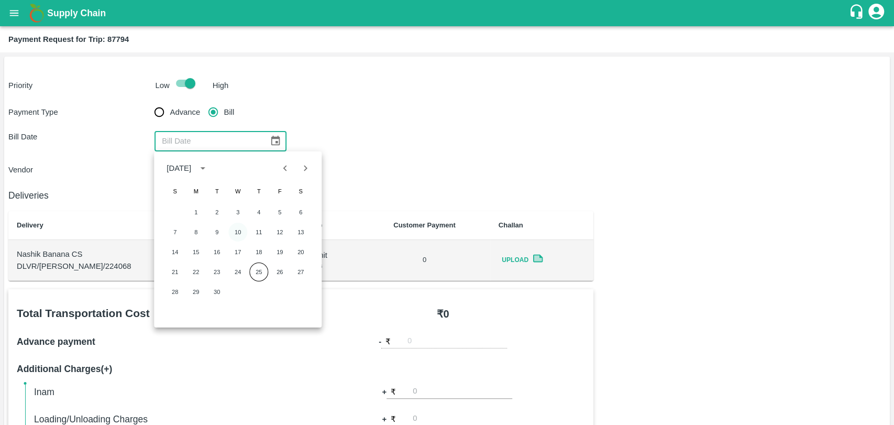
click at [235, 234] on button "10" at bounding box center [237, 232] width 19 height 19
type input "[DATE]"
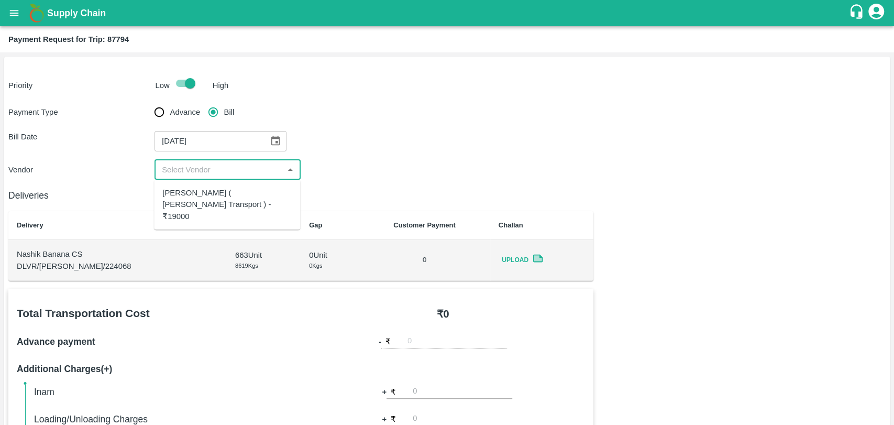
click at [188, 169] on input "input" at bounding box center [219, 170] width 123 height 14
click at [188, 192] on div "[PERSON_NAME] ( [PERSON_NAME] Transport ) - ₹19000" at bounding box center [226, 204] width 129 height 35
type input "[PERSON_NAME] ( [PERSON_NAME] Transport ) - ₹19000"
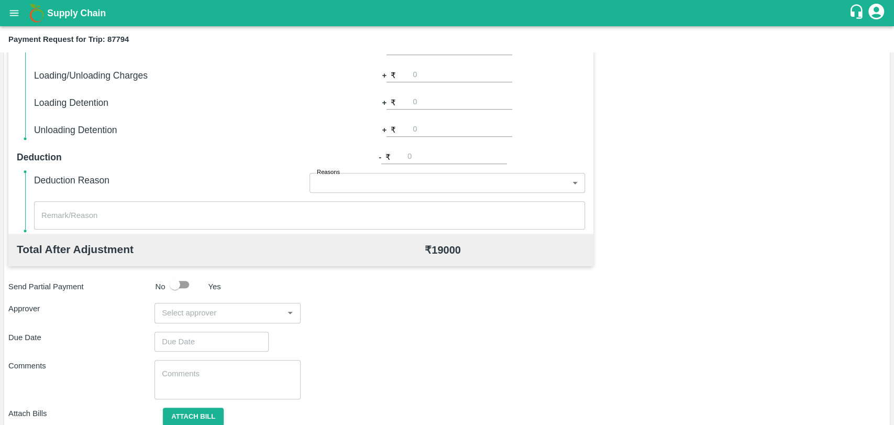
scroll to position [384, 0]
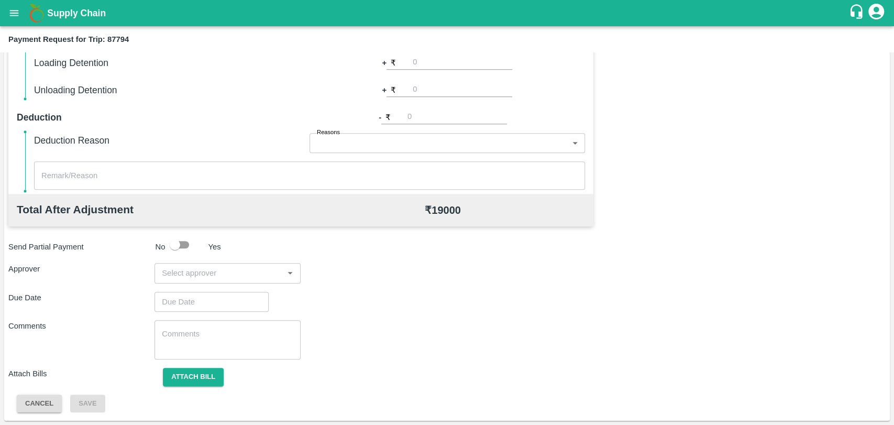
click at [199, 268] on input "input" at bounding box center [219, 273] width 123 height 14
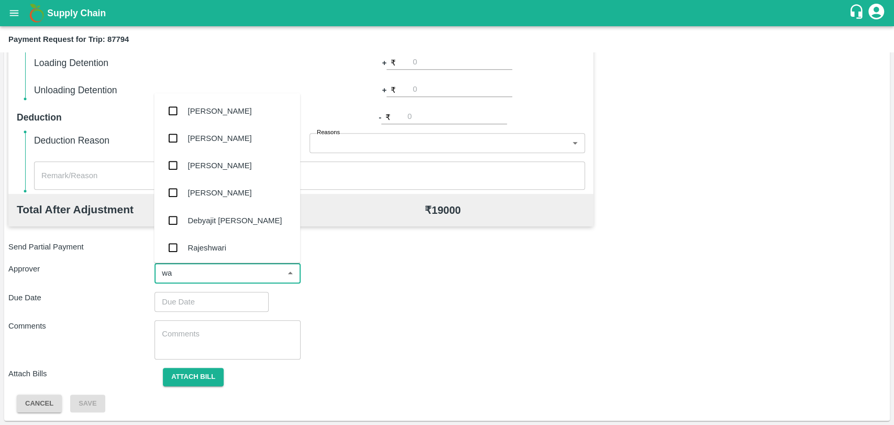
type input "wag"
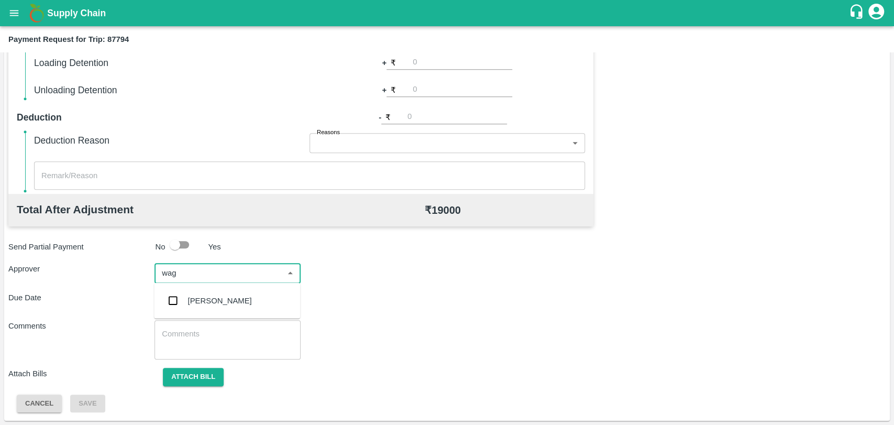
click at [188, 309] on div "[PERSON_NAME]" at bounding box center [227, 300] width 146 height 27
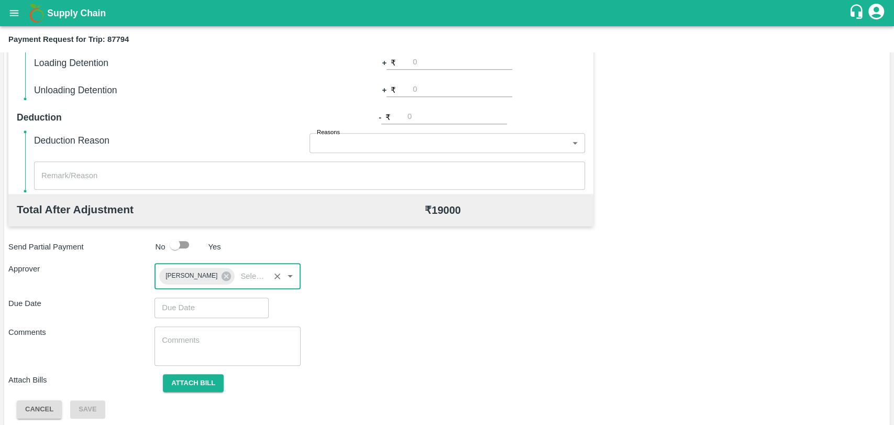
type input "DD/MM/YYYY hh:mm aa"
click at [195, 310] on input "DD/MM/YYYY hh:mm aa" at bounding box center [208, 308] width 107 height 20
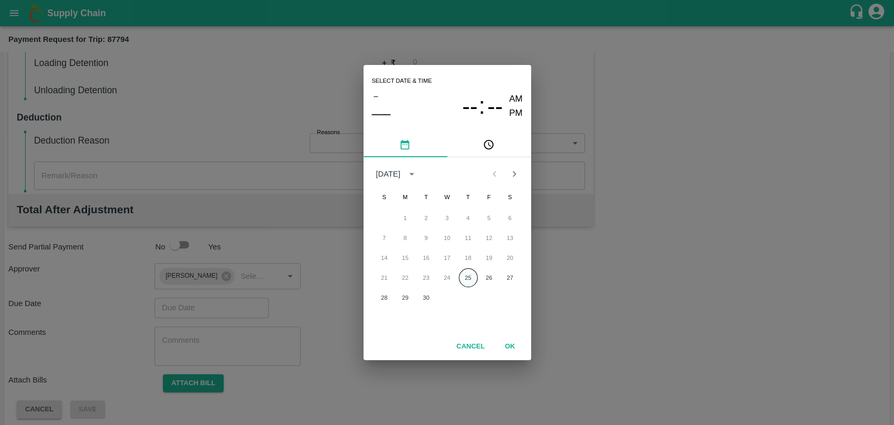
click at [473, 278] on button "25" at bounding box center [468, 277] width 19 height 19
type input "[DATE] 12:00 AM"
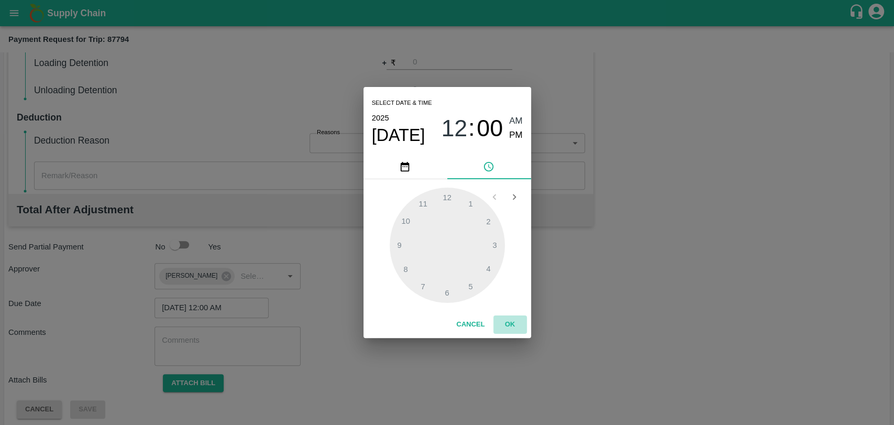
click at [511, 325] on button "OK" at bounding box center [511, 324] width 34 height 18
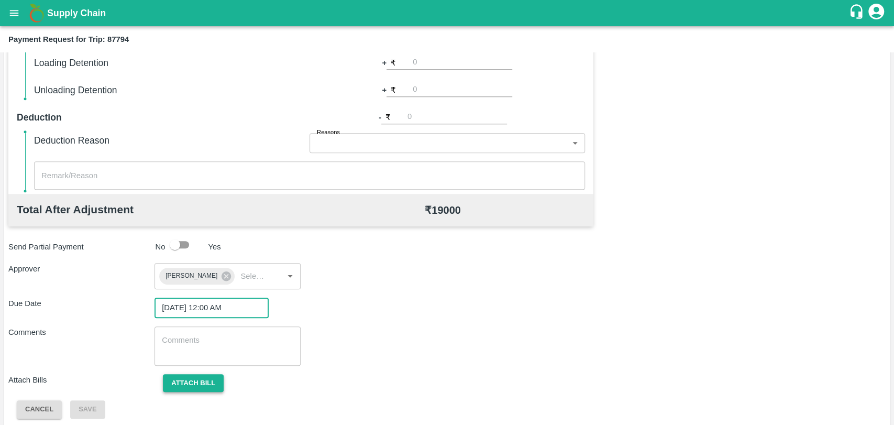
click at [211, 388] on button "Attach bill" at bounding box center [193, 383] width 61 height 18
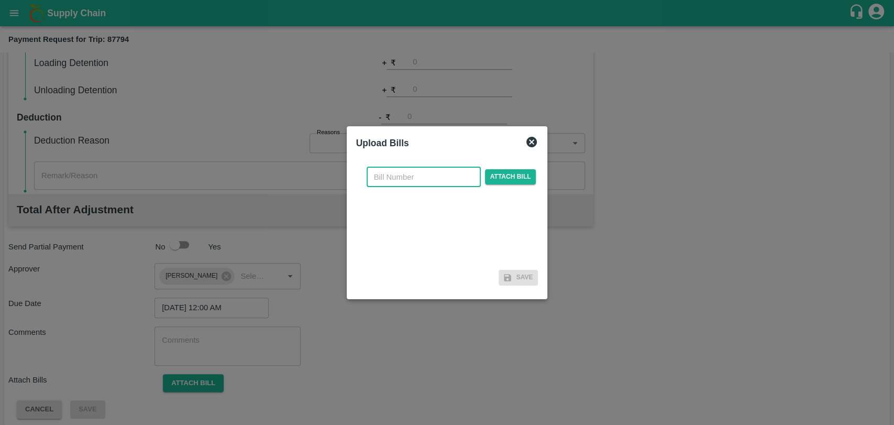
click at [396, 182] on input "text" at bounding box center [424, 177] width 114 height 20
click at [470, 174] on input "text" at bounding box center [424, 177] width 114 height 20
click at [485, 179] on span "Attach bill" at bounding box center [510, 176] width 51 height 15
click at [0, 0] on input "Attach bill" at bounding box center [0, 0] width 0 height 0
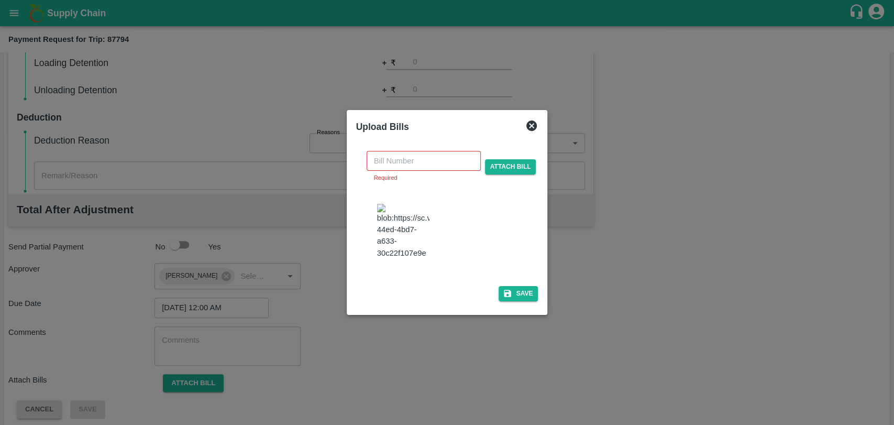
click at [385, 246] on img at bounding box center [403, 231] width 52 height 55
click at [410, 232] on img at bounding box center [403, 231] width 52 height 55
click at [388, 167] on input "text" at bounding box center [424, 161] width 114 height 20
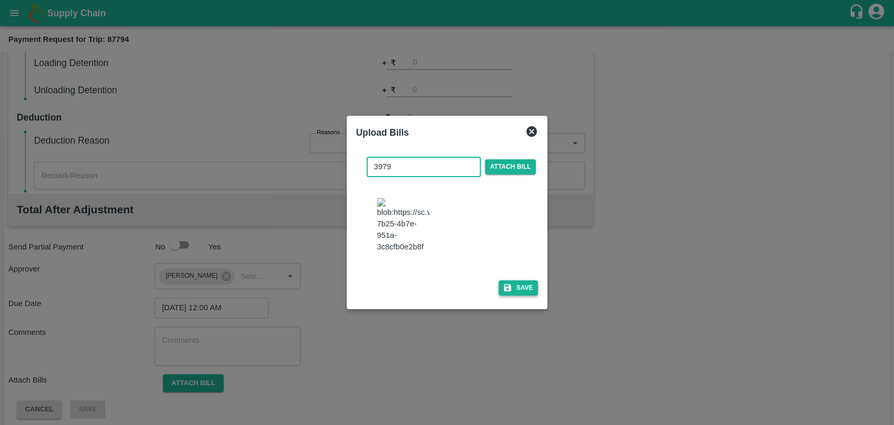
type input "3979"
click at [516, 280] on button "Save" at bounding box center [519, 287] width 40 height 15
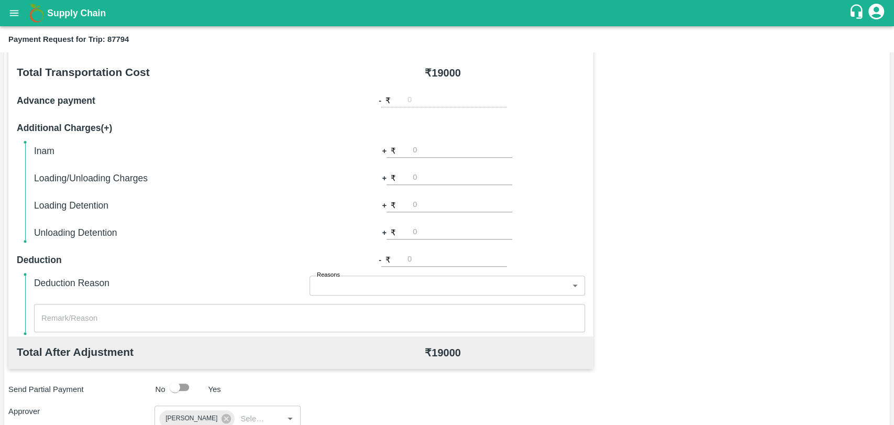
scroll to position [92, 0]
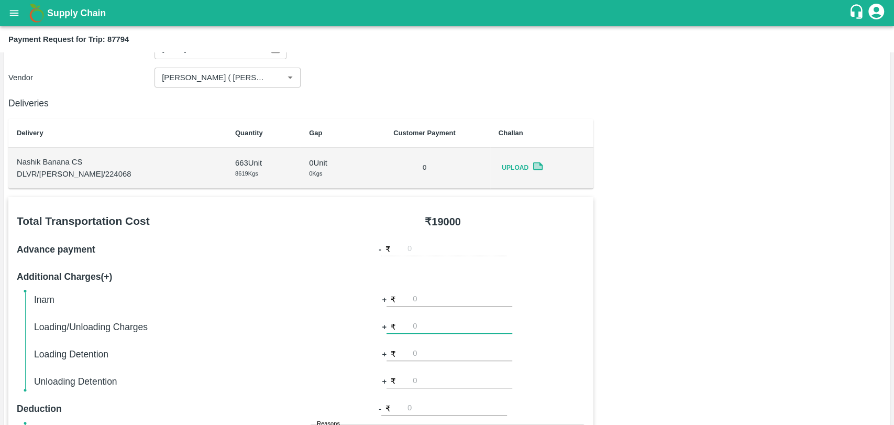
click at [428, 328] on input "number" at bounding box center [463, 327] width 100 height 14
type input "500"
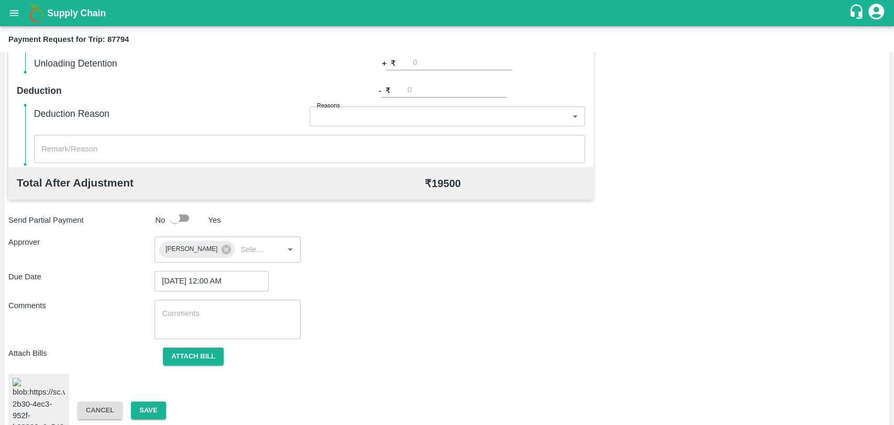
scroll to position [436, 0]
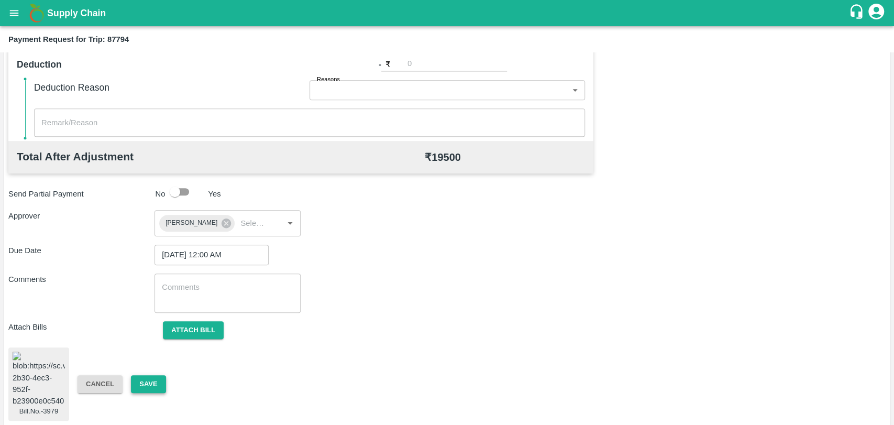
click at [160, 378] on button "Save" at bounding box center [148, 384] width 35 height 18
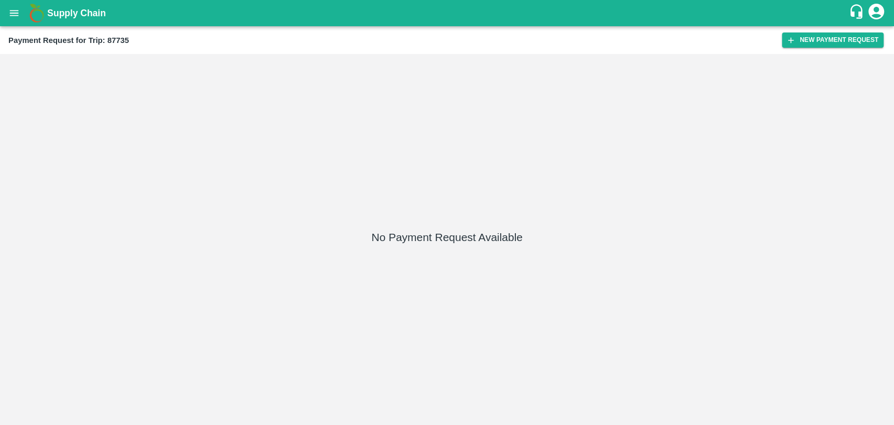
click at [825, 28] on div "Payment Request for Trip: 87735 New Payment Request" at bounding box center [447, 40] width 894 height 28
click at [822, 36] on button "New Payment Request" at bounding box center [833, 39] width 102 height 15
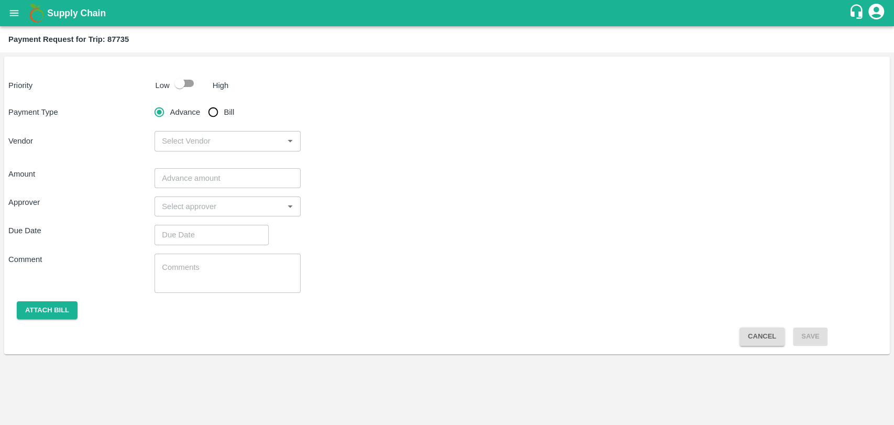
click at [222, 117] on input "Bill" at bounding box center [213, 112] width 21 height 21
radio input "true"
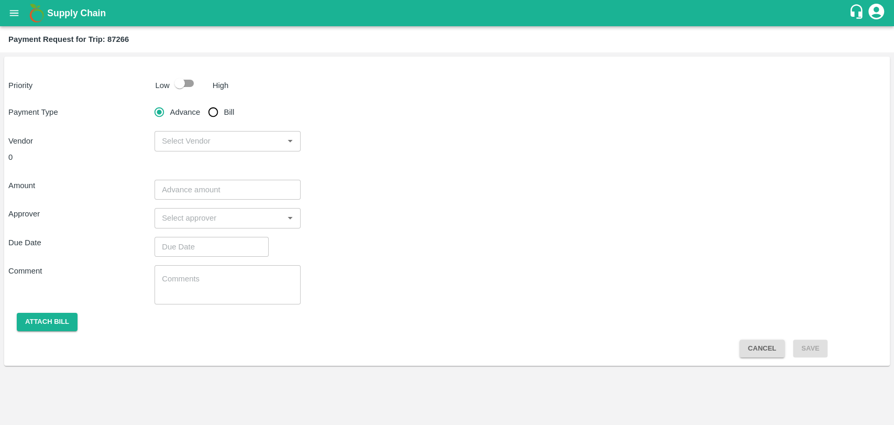
click at [221, 111] on input "Bill" at bounding box center [213, 112] width 21 height 21
radio input "true"
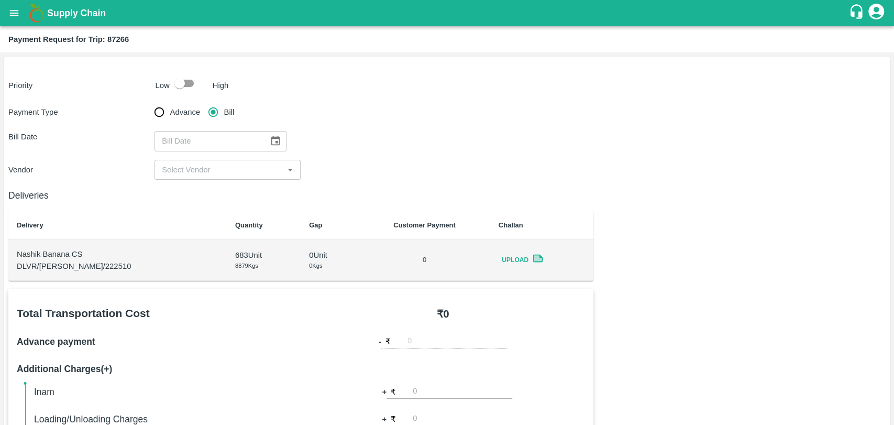
click at [182, 91] on input "checkbox" at bounding box center [180, 83] width 60 height 20
checkbox input "true"
click at [271, 146] on icon "Choose date" at bounding box center [276, 141] width 12 height 12
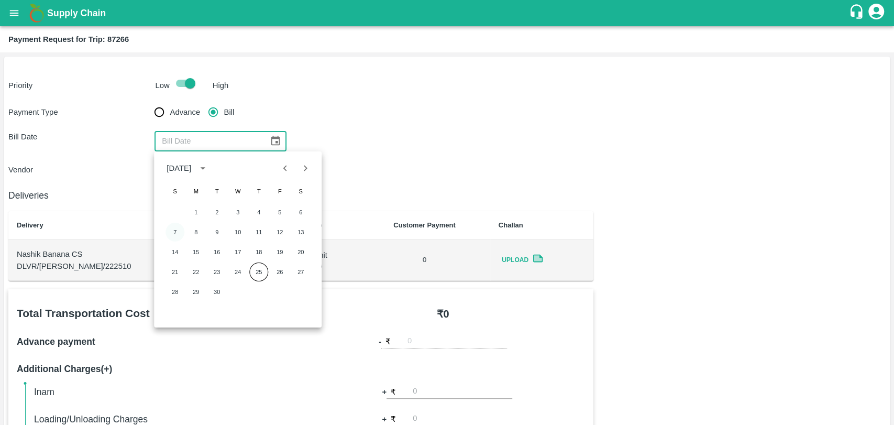
click at [168, 233] on button "7" at bounding box center [175, 232] width 19 height 19
type input "07/09/2025"
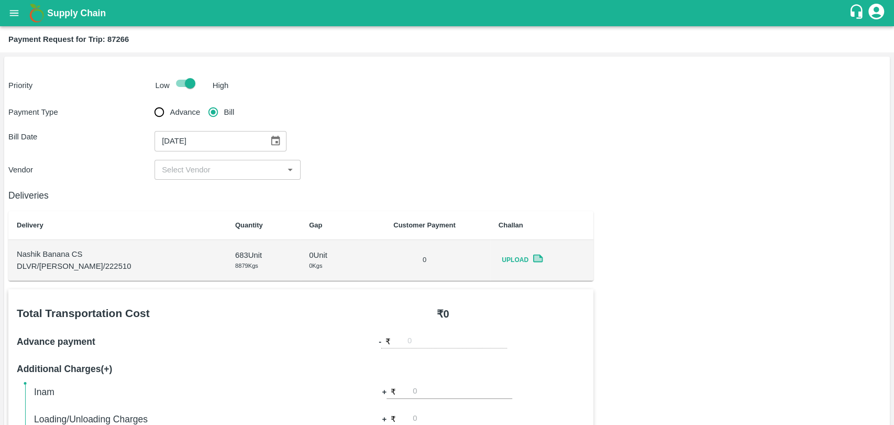
click at [166, 166] on input "input" at bounding box center [219, 170] width 123 height 14
click at [182, 197] on div "BALAJI HARIDAS PATIL - ₹20000" at bounding box center [211, 193] width 98 height 12
type input "BALAJI HARIDAS PATIL - ₹20000"
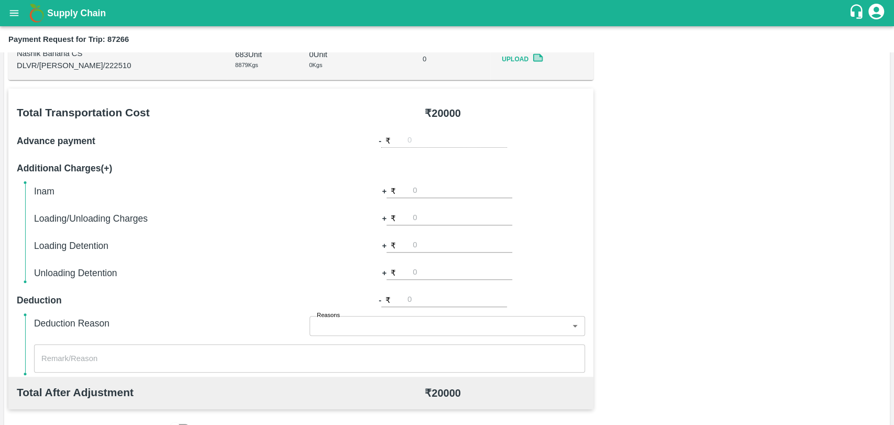
scroll to position [384, 0]
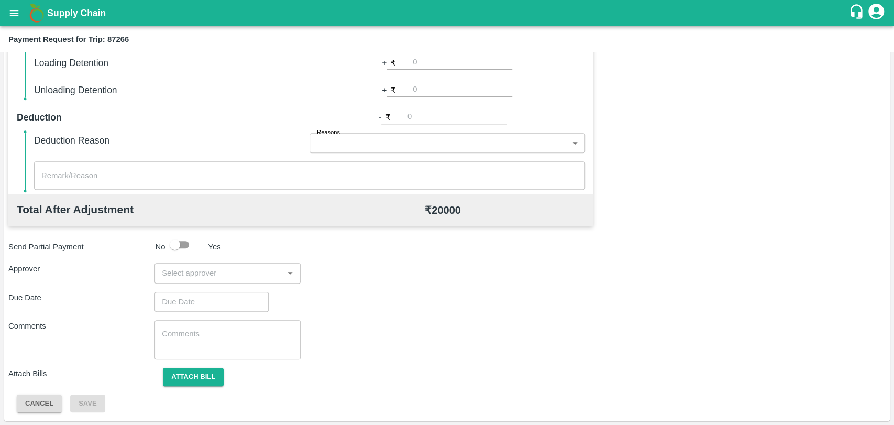
click at [188, 270] on input "input" at bounding box center [219, 273] width 123 height 14
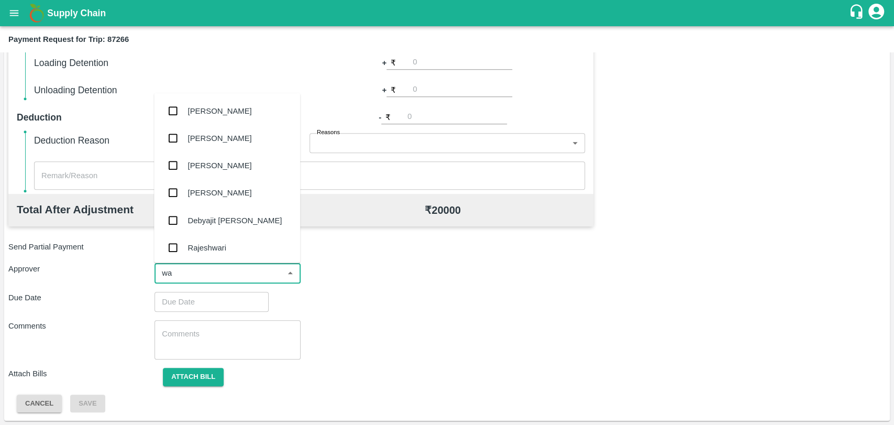
type input "wag"
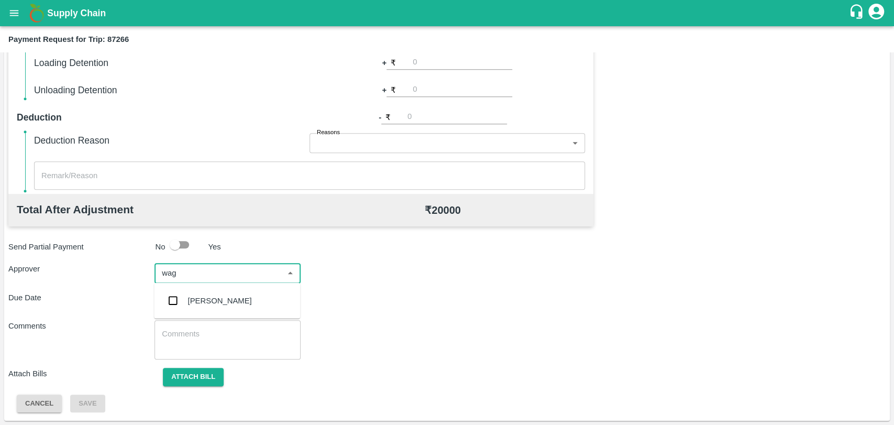
click at [175, 302] on input "checkbox" at bounding box center [172, 300] width 21 height 21
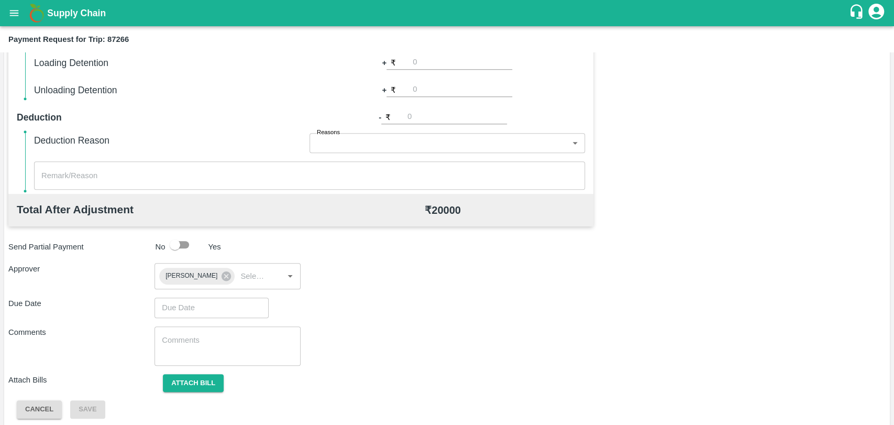
click at [176, 318] on div "Total Transportation Cost ₹ 20000 Advance payment - ₹ Additional Charges(+) Ina…" at bounding box center [447, 162] width 878 height 513
type input "DD/MM/YYYY hh:mm aa"
click at [182, 311] on input "DD/MM/YYYY hh:mm aa" at bounding box center [208, 308] width 107 height 20
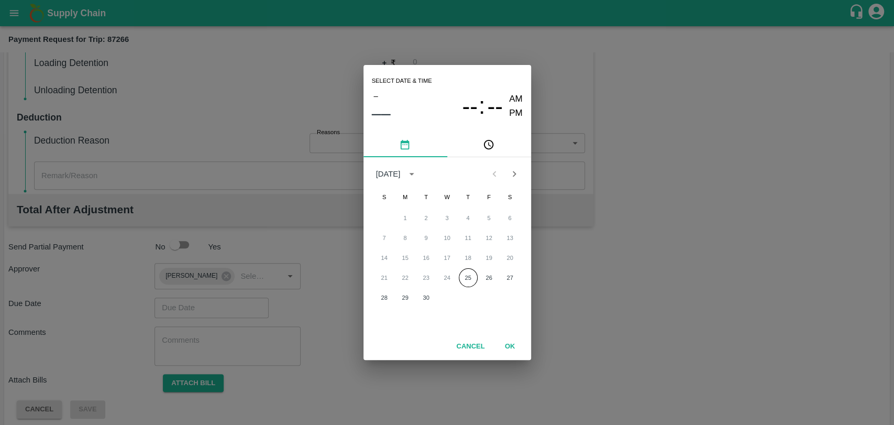
click at [457, 278] on div "21 22 23 24 25 26 27" at bounding box center [448, 277] width 168 height 19
click at [469, 278] on button "25" at bounding box center [468, 277] width 19 height 19
type input "25/09/2025 12:00 AM"
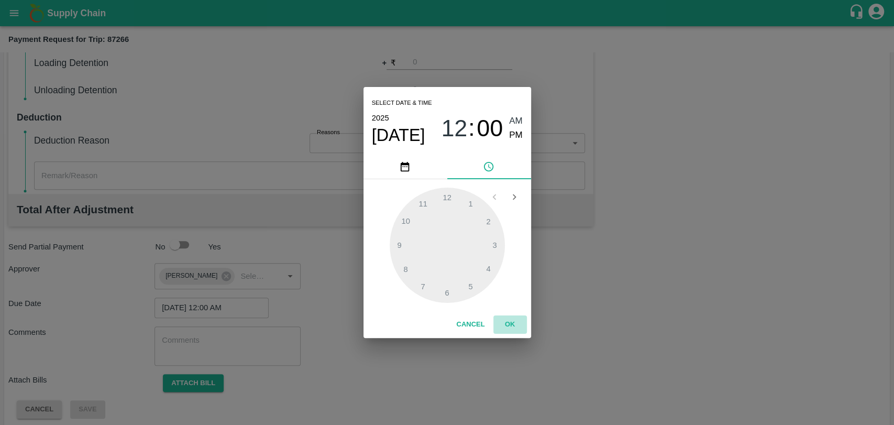
drag, startPoint x: 497, startPoint y: 319, endPoint x: 504, endPoint y: 319, distance: 7.4
click at [498, 319] on button "OK" at bounding box center [511, 324] width 34 height 18
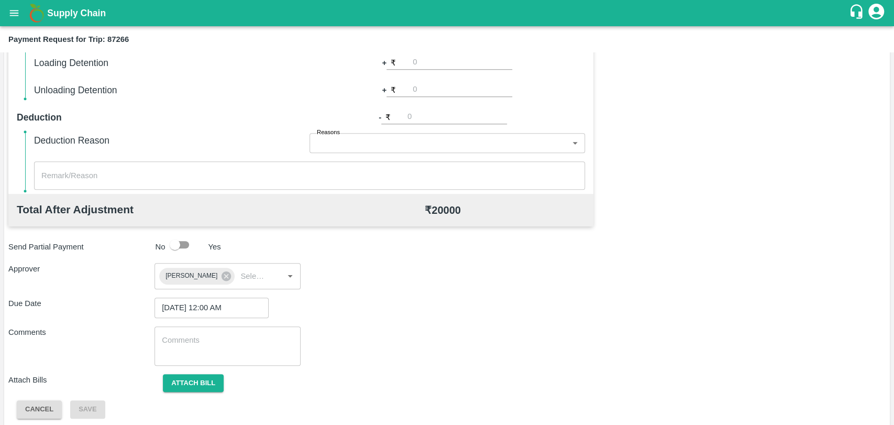
click at [178, 371] on div "Total Transportation Cost ₹ 20000 Advance payment - ₹ Additional Charges(+) Ina…" at bounding box center [447, 162] width 878 height 513
click at [189, 381] on button "Attach bill" at bounding box center [193, 383] width 61 height 18
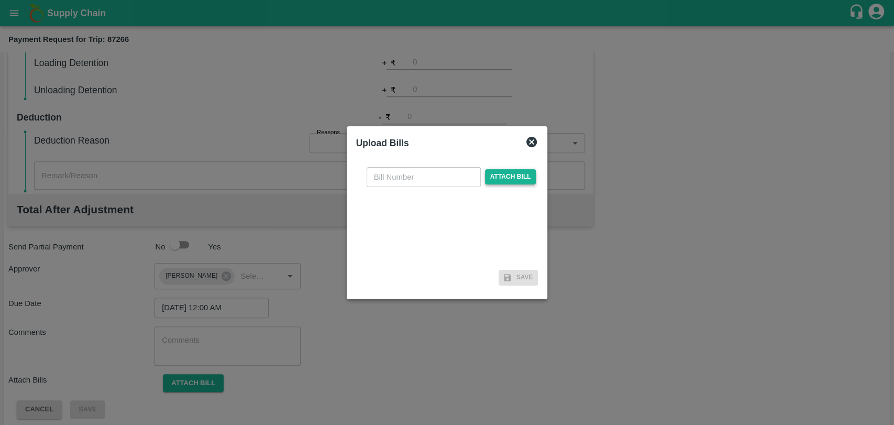
click at [503, 183] on span "Attach bill" at bounding box center [510, 176] width 51 height 15
click at [0, 0] on input "Attach bill" at bounding box center [0, 0] width 0 height 0
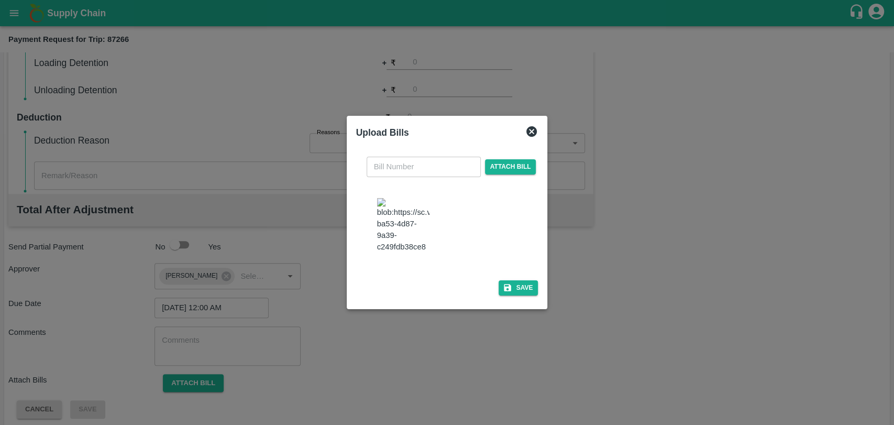
click at [414, 235] on img at bounding box center [403, 225] width 52 height 55
click at [400, 169] on input "text" at bounding box center [424, 167] width 114 height 20
type input "524"
click at [520, 280] on div "524 ​ Attach bill Save" at bounding box center [447, 223] width 182 height 151
click at [520, 283] on button "Save" at bounding box center [519, 287] width 40 height 15
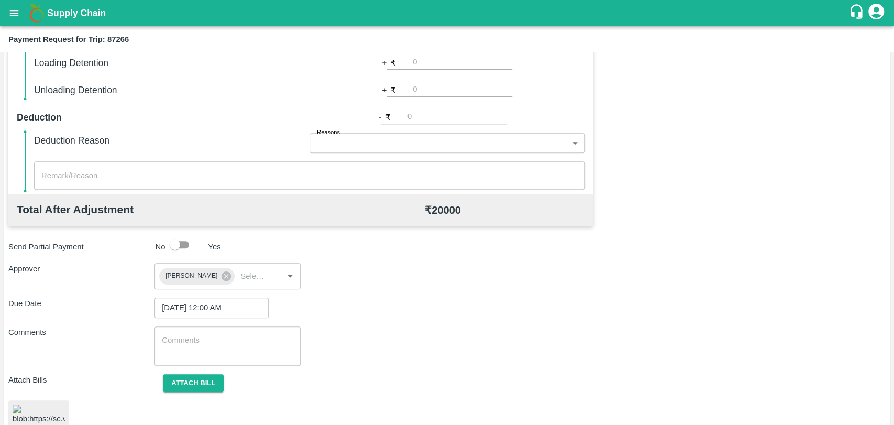
scroll to position [151, 0]
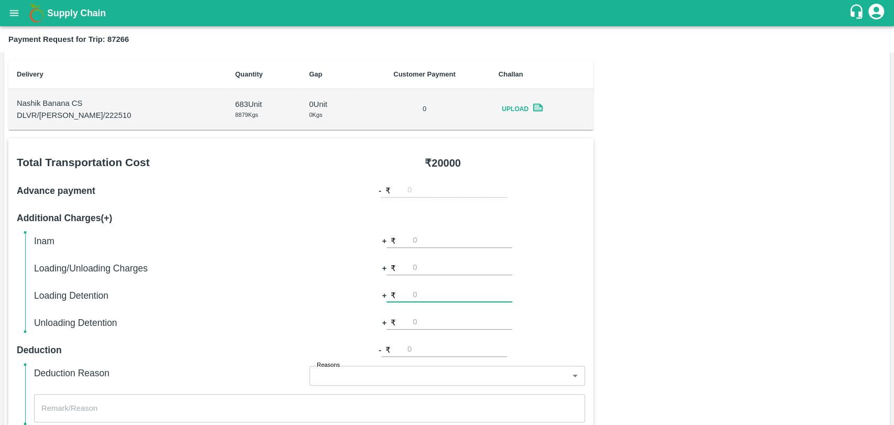
click at [438, 293] on input "number" at bounding box center [463, 295] width 100 height 14
type input "3000"
click at [610, 236] on div "Total Transportation Cost ₹ 20000 Advance payment - ₹ Additional Charges(+) Ina…" at bounding box center [447, 422] width 878 height 568
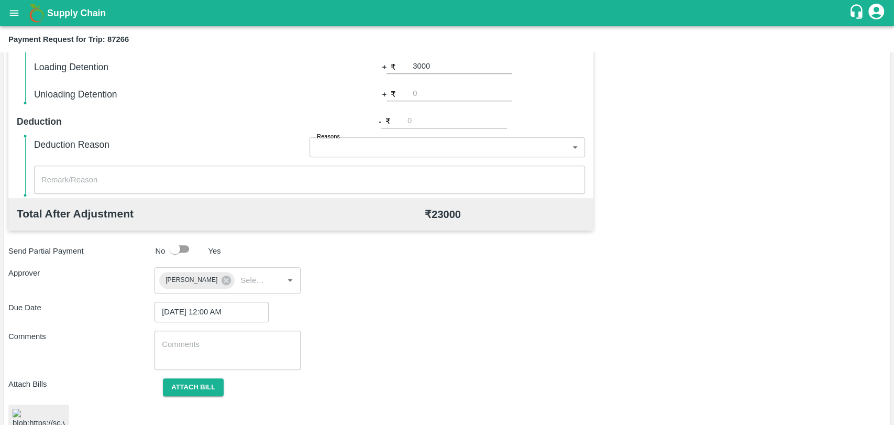
scroll to position [449, 0]
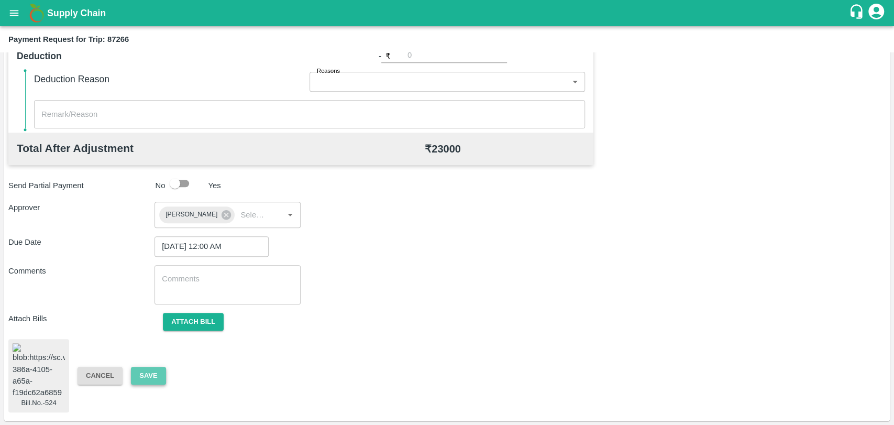
click at [159, 373] on button "Save" at bounding box center [148, 376] width 35 height 18
click at [154, 370] on button "Save" at bounding box center [148, 376] width 35 height 18
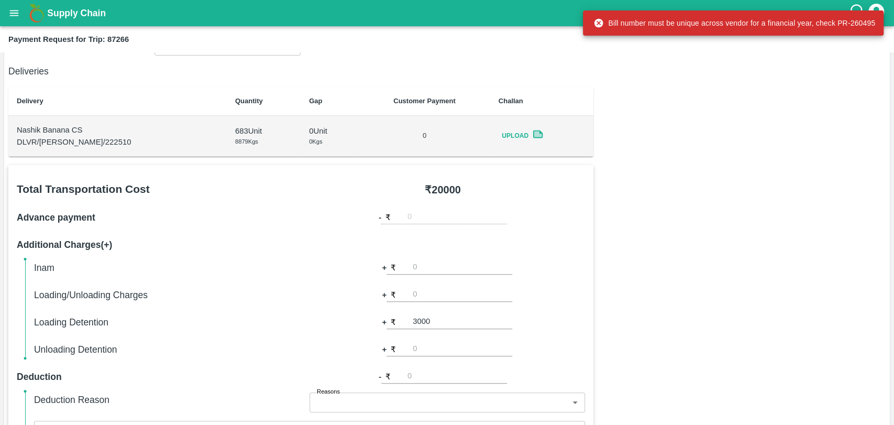
scroll to position [0, 0]
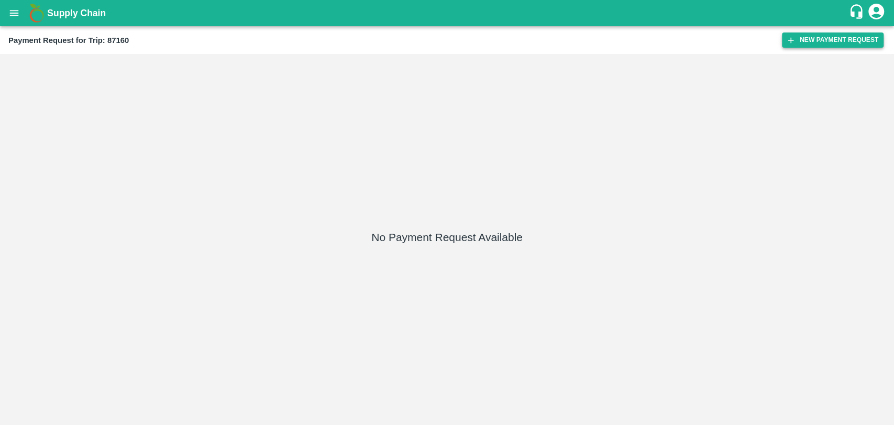
click at [810, 39] on button "New Payment Request" at bounding box center [833, 39] width 102 height 15
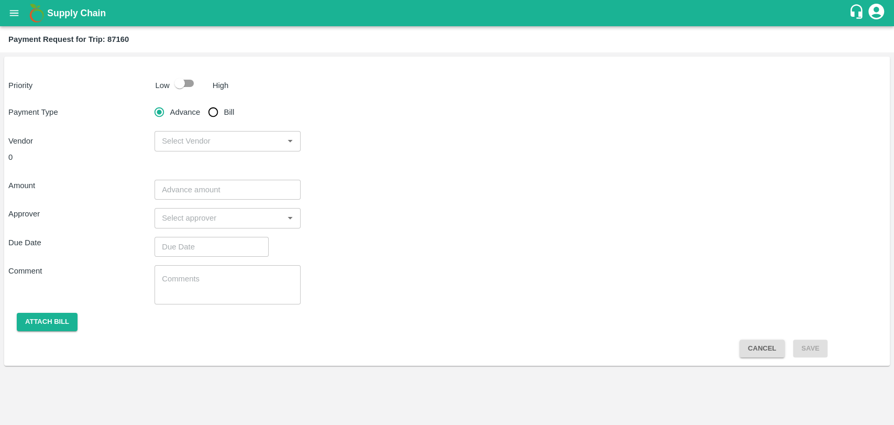
click at [210, 109] on input "Bill" at bounding box center [213, 112] width 21 height 21
radio input "true"
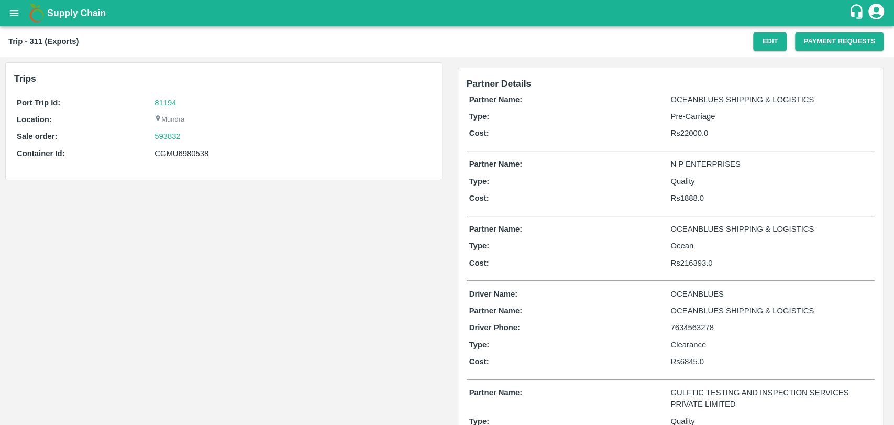
click at [19, 16] on icon "open drawer" at bounding box center [14, 13] width 12 height 12
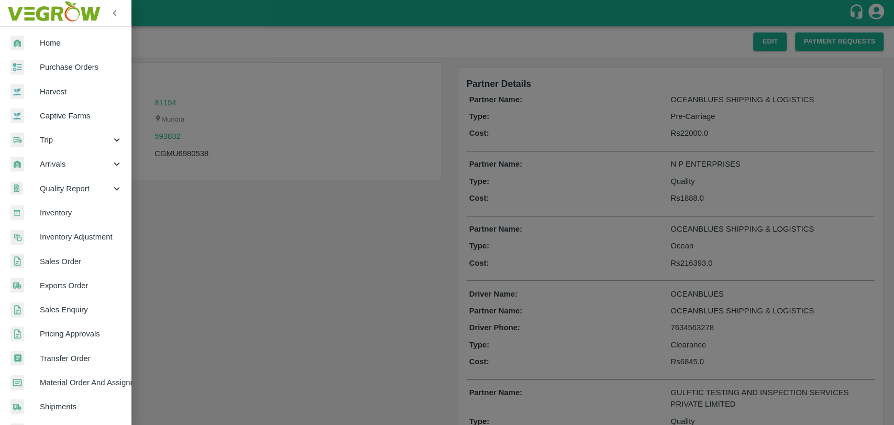
click at [296, 162] on div at bounding box center [447, 212] width 894 height 425
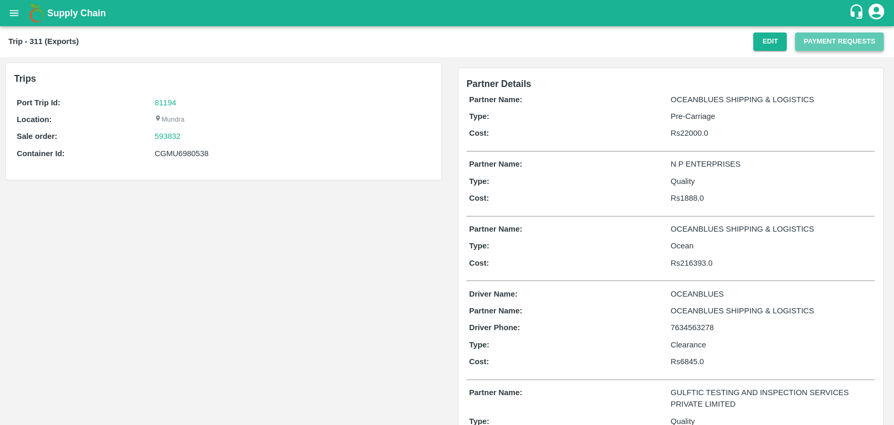
click at [813, 42] on button "Payment Requests" at bounding box center [839, 41] width 89 height 18
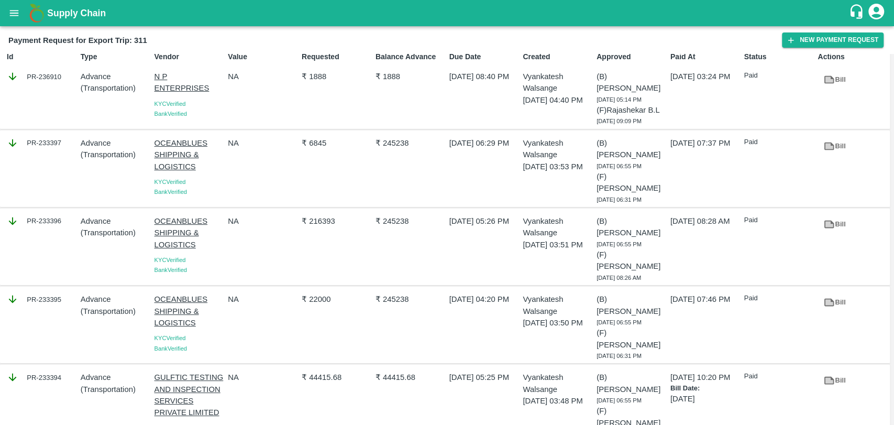
scroll to position [21, 0]
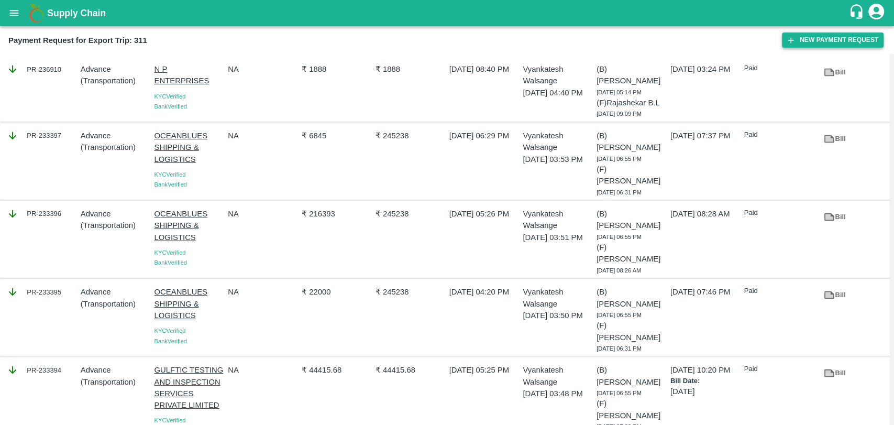
click at [822, 36] on button "New Payment Request" at bounding box center [833, 39] width 102 height 15
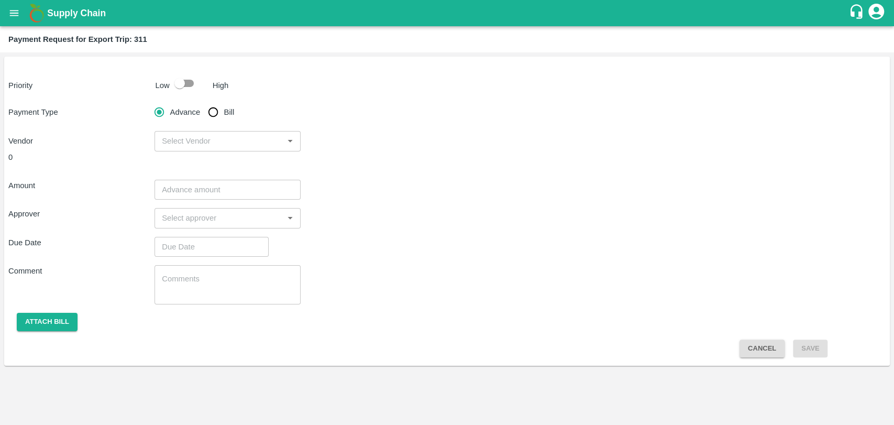
click at [192, 84] on input "checkbox" at bounding box center [180, 83] width 60 height 20
checkbox input "true"
click at [218, 111] on input "Bill" at bounding box center [213, 112] width 21 height 21
radio input "true"
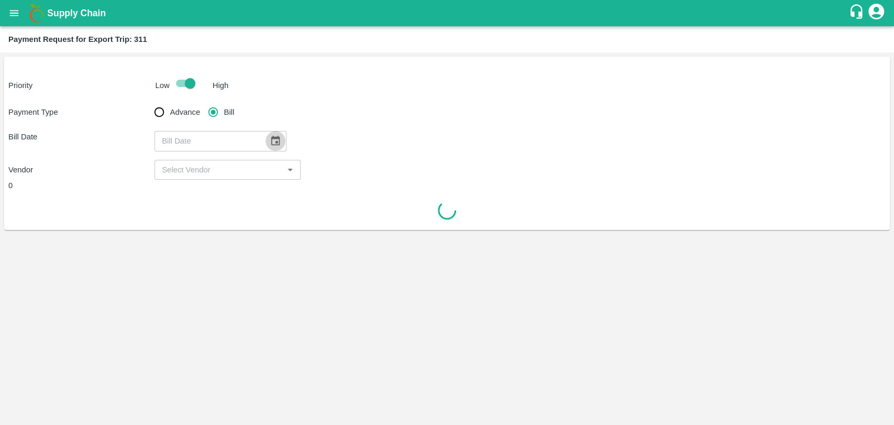
click at [271, 140] on icon "Choose date" at bounding box center [275, 141] width 9 height 10
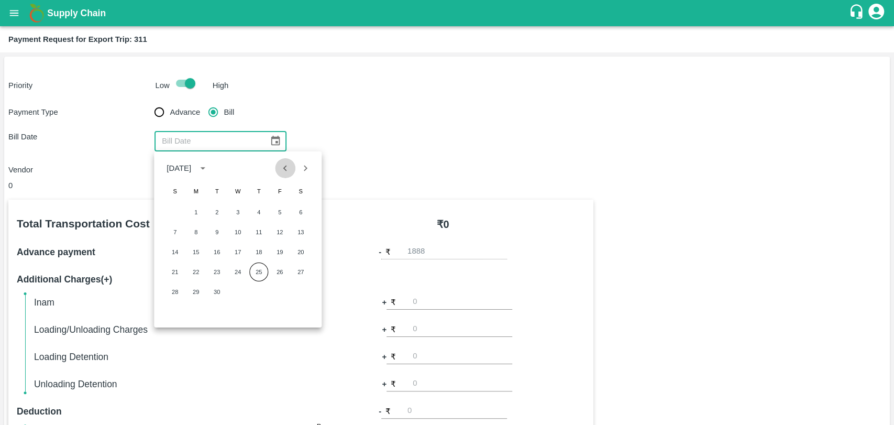
click at [289, 174] on button "Previous month" at bounding box center [286, 168] width 20 height 20
click at [246, 248] on button "14" at bounding box center [237, 252] width 19 height 19
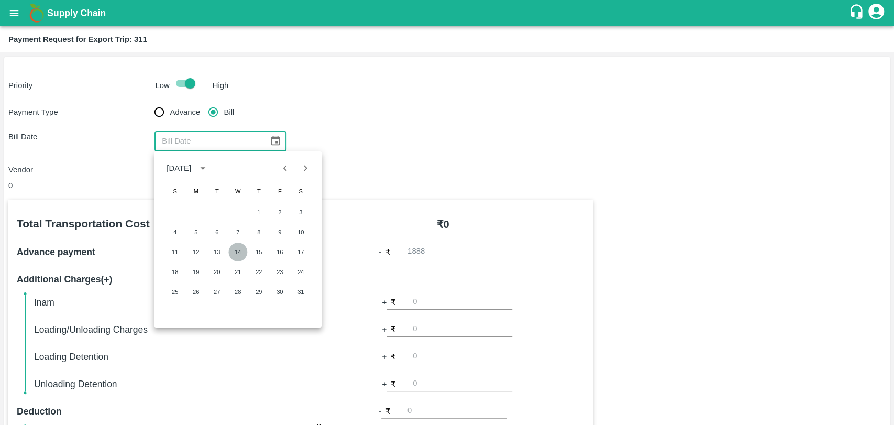
type input "[DATE]"
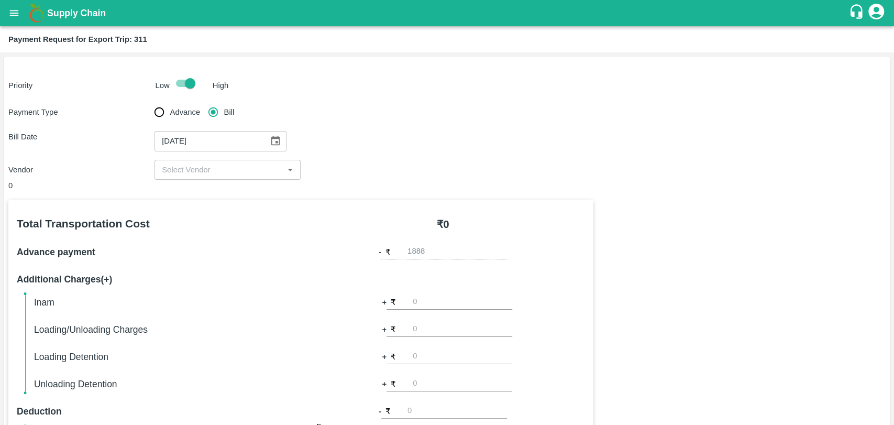
click at [212, 169] on input "input" at bounding box center [219, 170] width 123 height 14
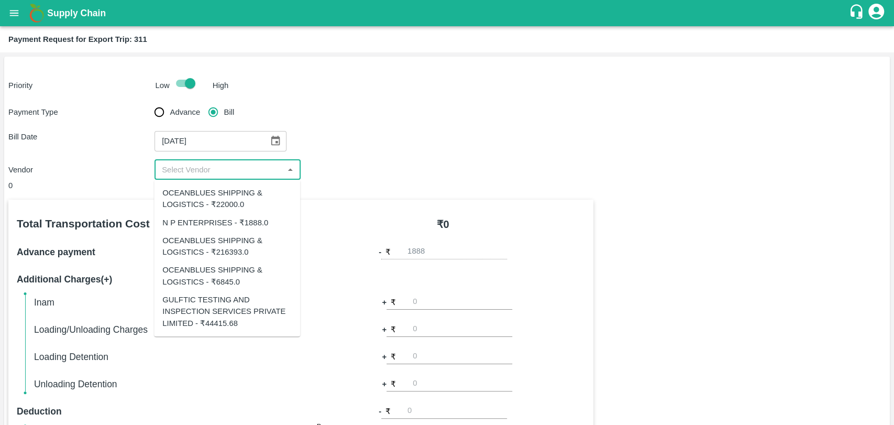
click at [216, 312] on div "GULFTIC TESTING AND INSPECTION SERVICES PRIVATE LIMITED - ₹44415.68" at bounding box center [226, 311] width 129 height 35
type input "GULFTIC TESTING AND INSPECTION SERVICES PRIVATE LIMITED - ₹44415.68"
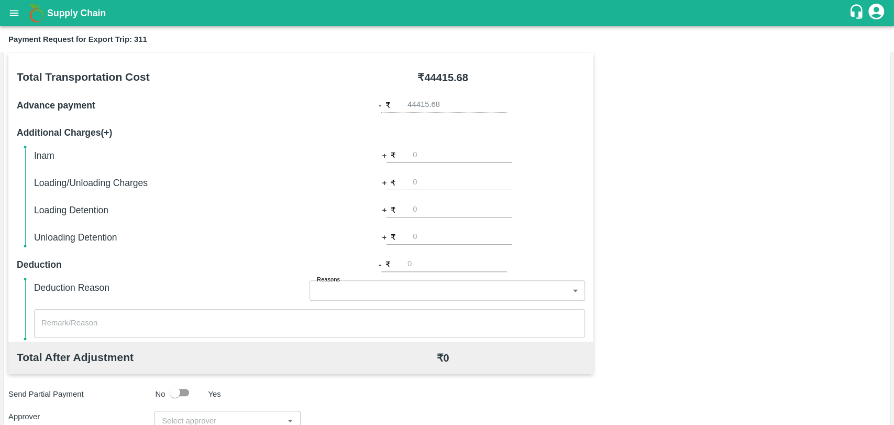
scroll to position [294, 0]
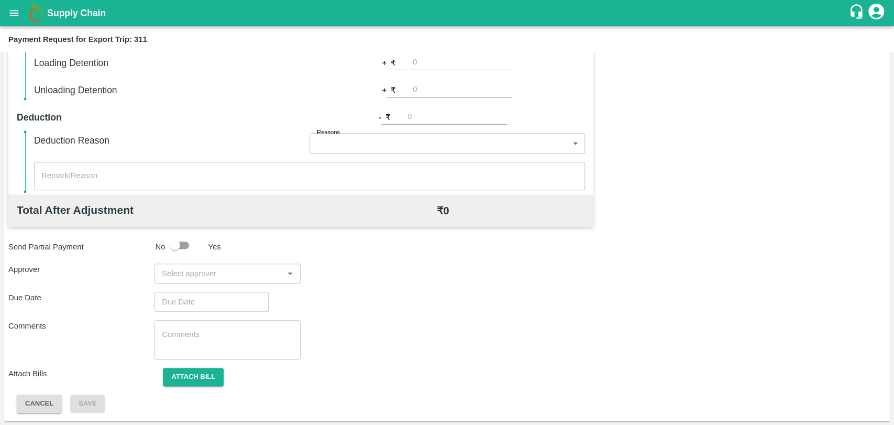
click at [225, 275] on input "input" at bounding box center [219, 274] width 123 height 14
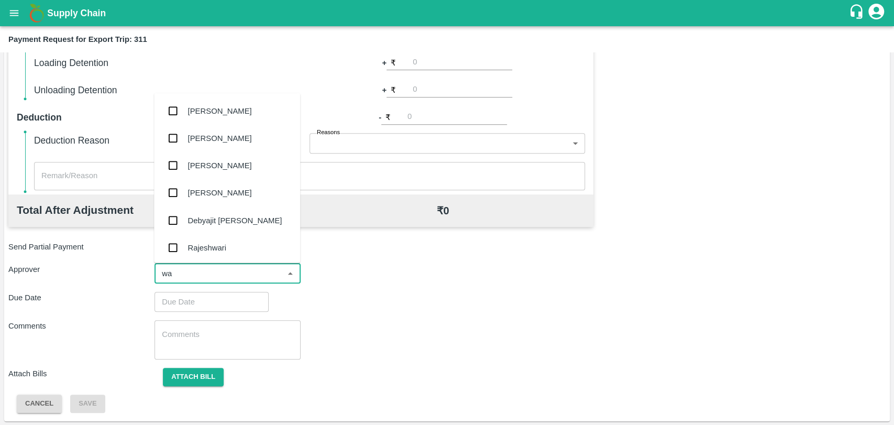
type input "wag"
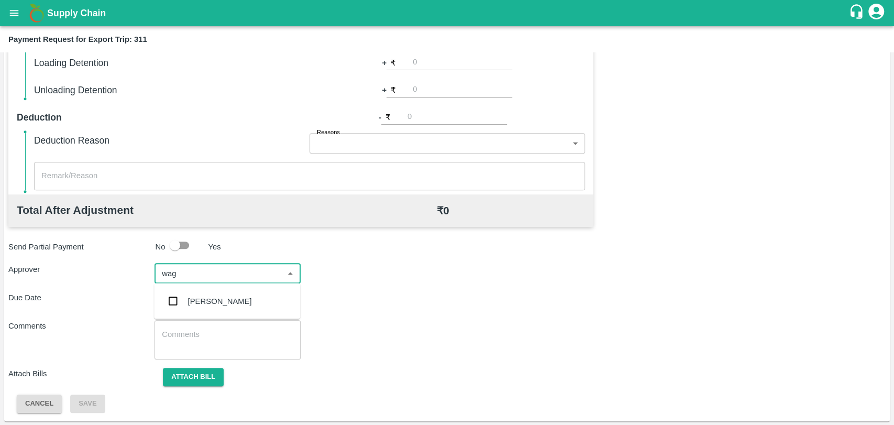
click at [233, 300] on div "[PERSON_NAME]" at bounding box center [220, 301] width 64 height 12
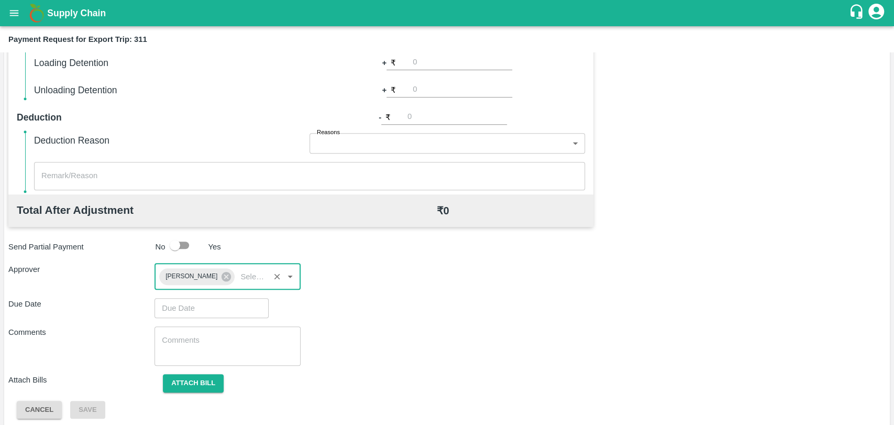
type input "DD/MM/YYYY hh:mm aa"
click at [212, 303] on input "DD/MM/YYYY hh:mm aa" at bounding box center [208, 308] width 107 height 20
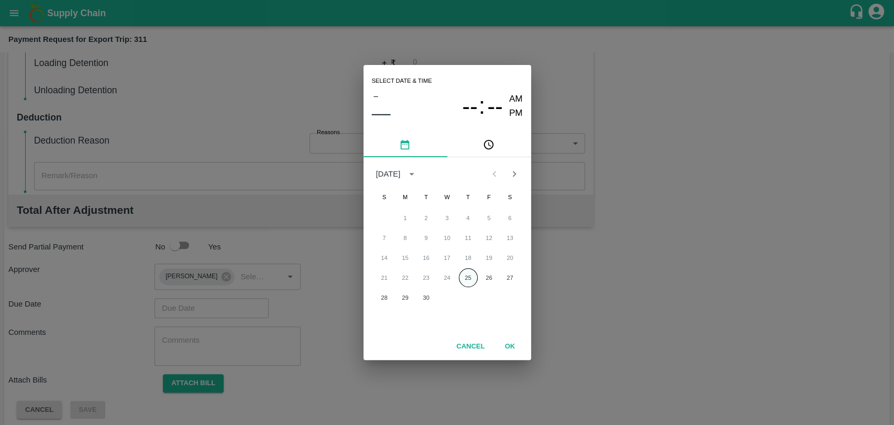
click at [470, 284] on button "25" at bounding box center [468, 277] width 19 height 19
type input "[DATE] 12:00 AM"
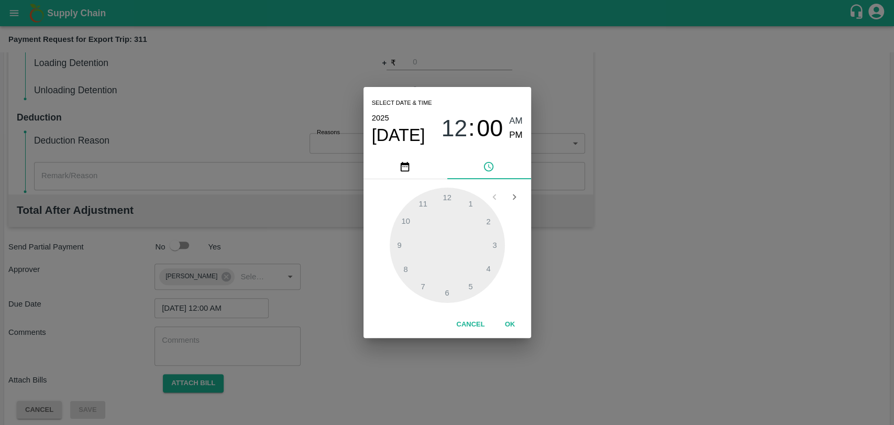
click at [508, 328] on button "OK" at bounding box center [511, 324] width 34 height 18
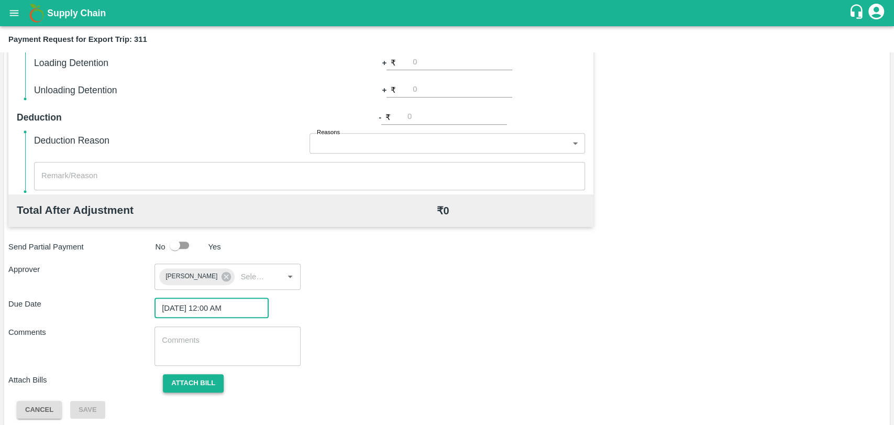
click at [186, 376] on button "Attach bill" at bounding box center [193, 383] width 61 height 18
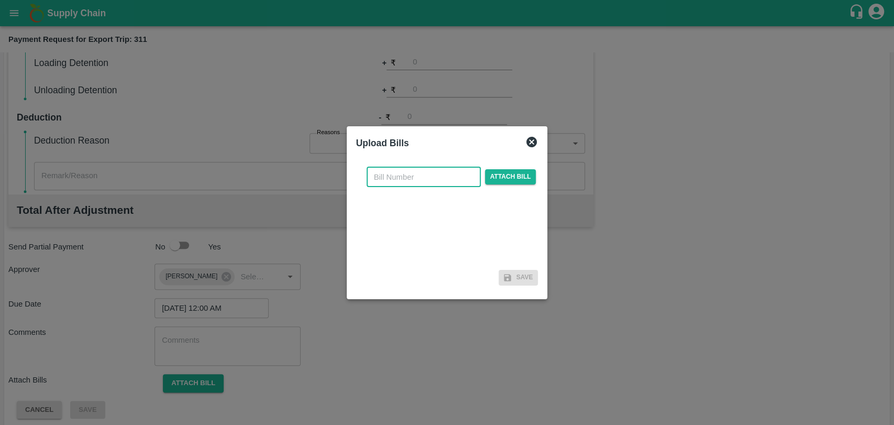
click at [441, 176] on input "text" at bounding box center [424, 177] width 114 height 20
paste input "GTIN/25-26/0366"
type input "GTIN/25-26/0366"
click at [495, 177] on span "Attach bill" at bounding box center [510, 176] width 51 height 15
click at [0, 0] on input "Attach bill" at bounding box center [0, 0] width 0 height 0
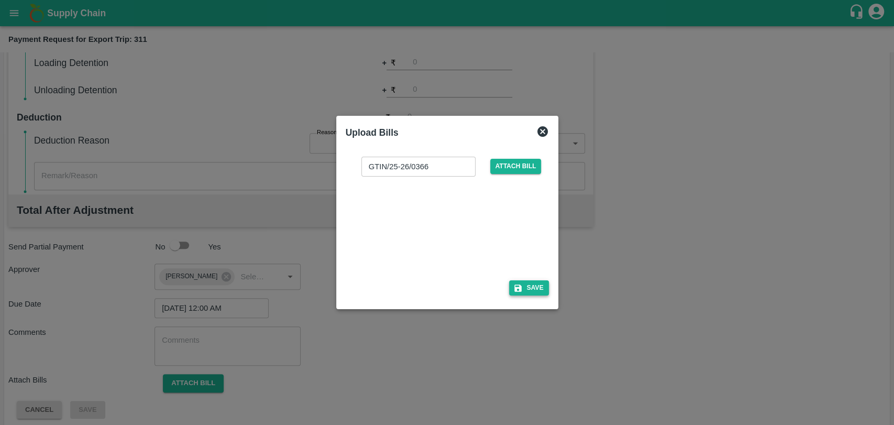
click at [517, 290] on icon "button" at bounding box center [518, 287] width 9 height 9
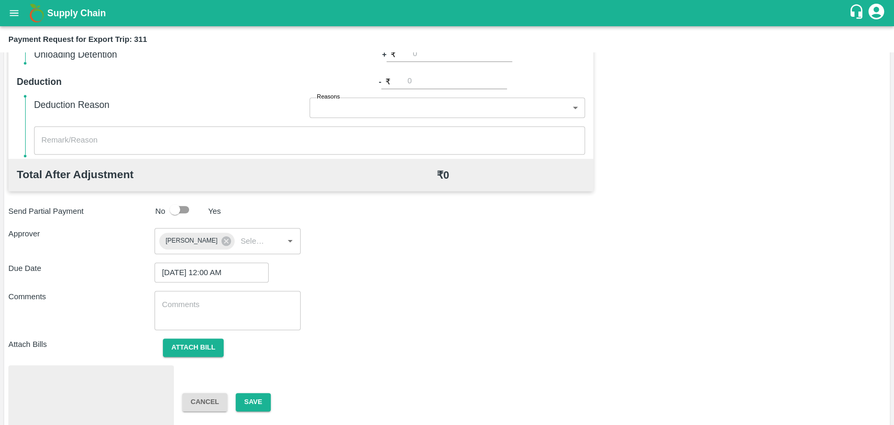
scroll to position [356, 0]
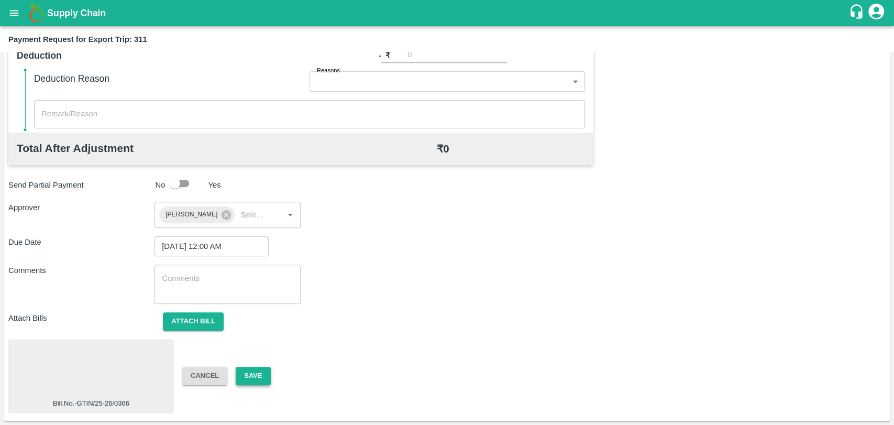
drag, startPoint x: 278, startPoint y: 375, endPoint x: 260, endPoint y: 372, distance: 18.2
click at [278, 375] on div "Cancel Save" at bounding box center [247, 376] width 146 height 18
click at [260, 372] on button "Save" at bounding box center [253, 376] width 35 height 18
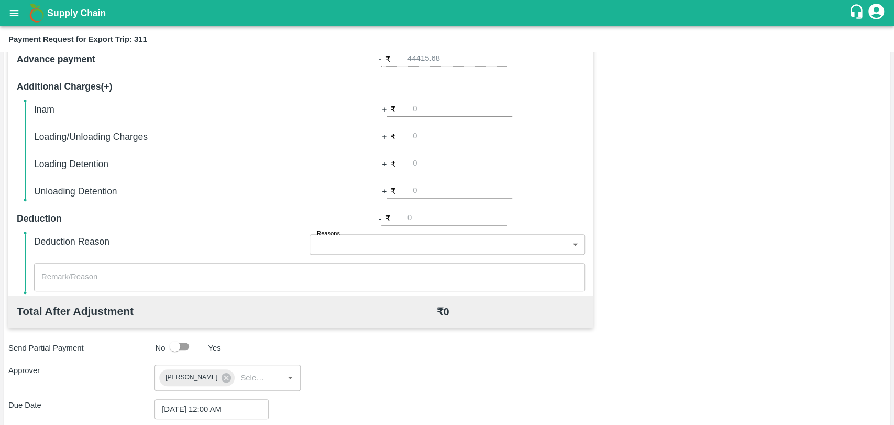
scroll to position [233, 0]
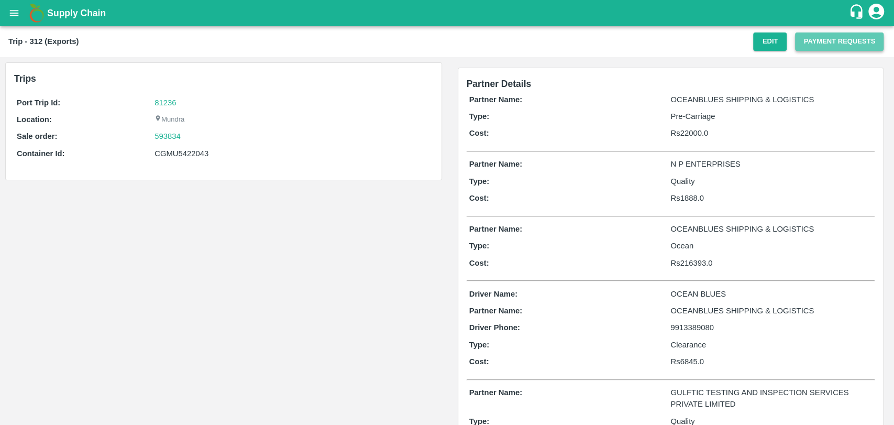
click at [840, 39] on button "Payment Requests" at bounding box center [839, 41] width 89 height 18
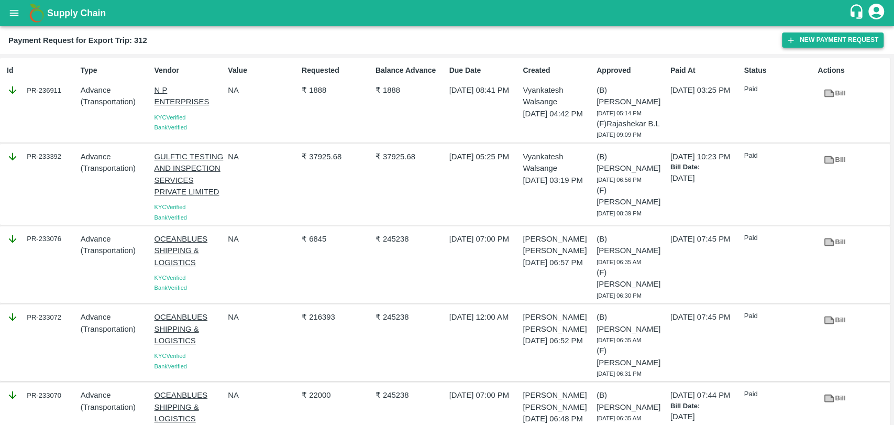
click at [795, 36] on icon "button" at bounding box center [791, 40] width 9 height 9
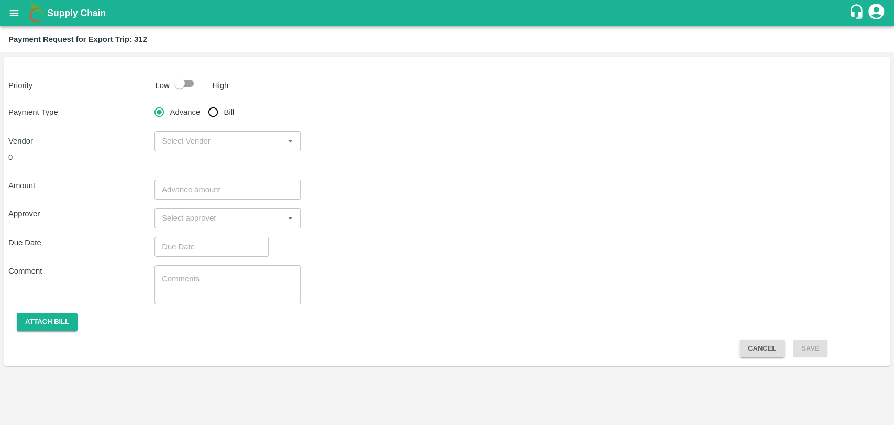
click at [172, 86] on input "checkbox" at bounding box center [180, 83] width 60 height 20
checkbox input "true"
click at [214, 115] on input "Bill" at bounding box center [213, 112] width 21 height 21
radio input "true"
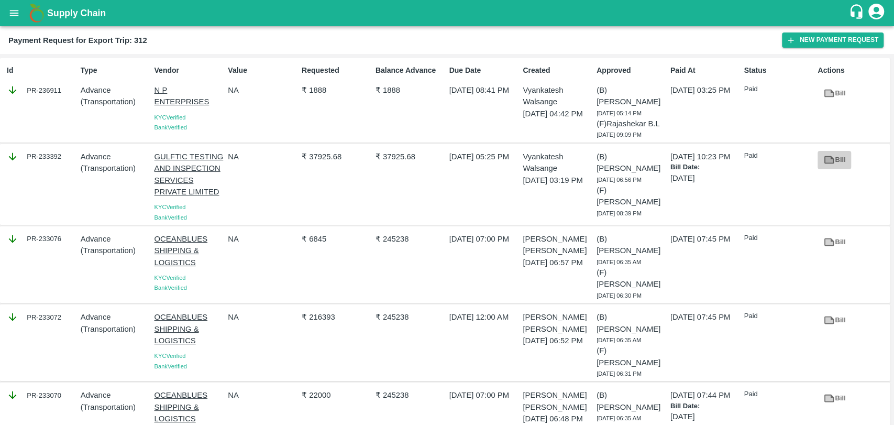
click at [835, 161] on link "Bill" at bounding box center [835, 160] width 34 height 18
click at [796, 45] on button "New Payment Request" at bounding box center [833, 39] width 102 height 15
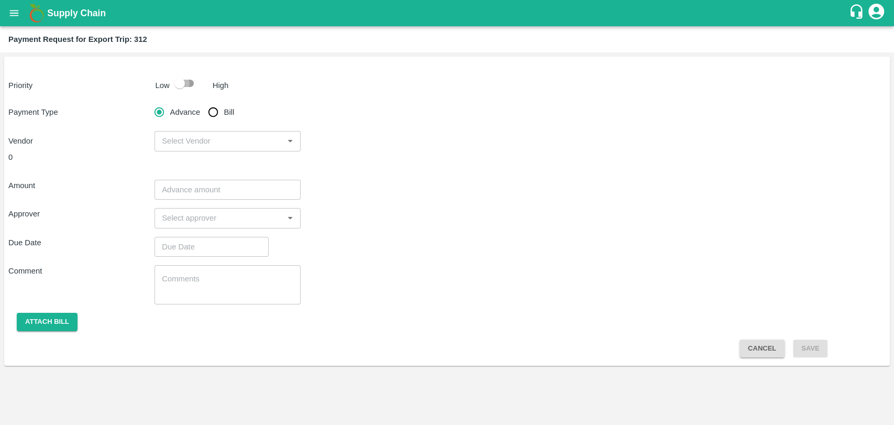
click at [187, 78] on input "checkbox" at bounding box center [180, 83] width 60 height 20
checkbox input "true"
click at [218, 111] on input "Bill" at bounding box center [213, 112] width 21 height 21
radio input "true"
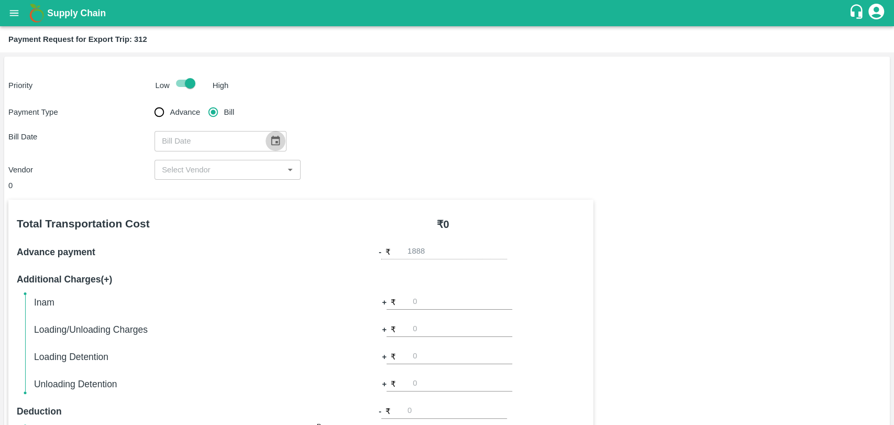
click at [280, 137] on button "Choose date" at bounding box center [276, 141] width 20 height 20
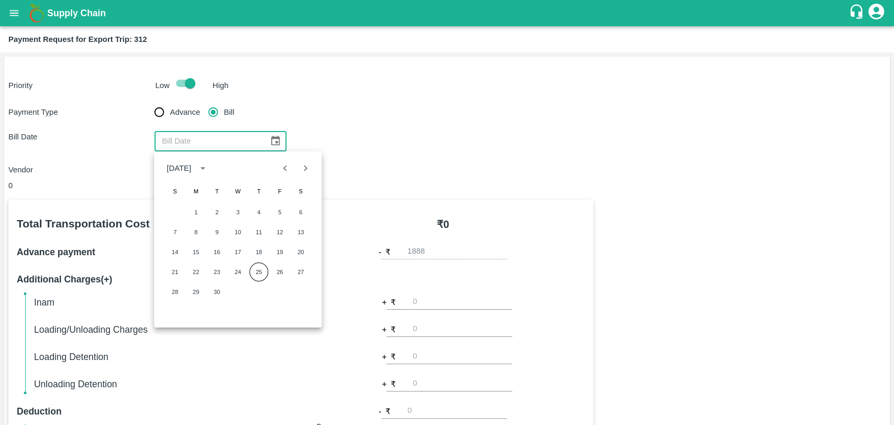
click at [287, 170] on icon "Previous month" at bounding box center [286, 168] width 12 height 12
click at [293, 170] on button "Previous month" at bounding box center [286, 168] width 20 height 20
click at [303, 216] on button "3" at bounding box center [300, 212] width 19 height 19
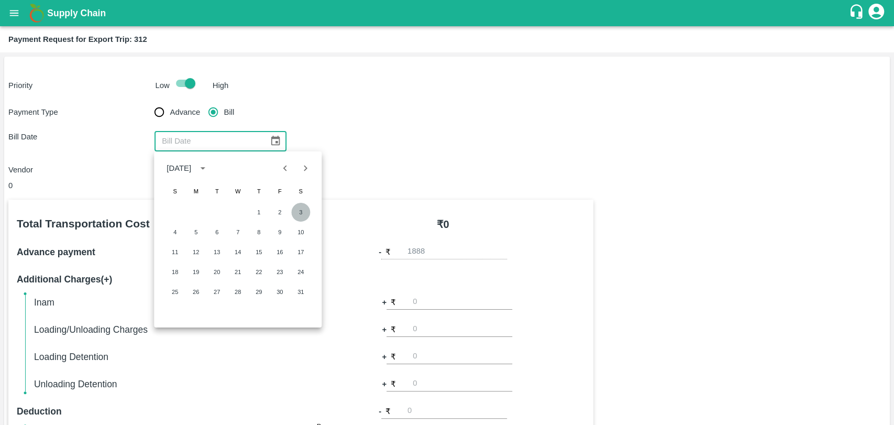
type input "03/05/2025"
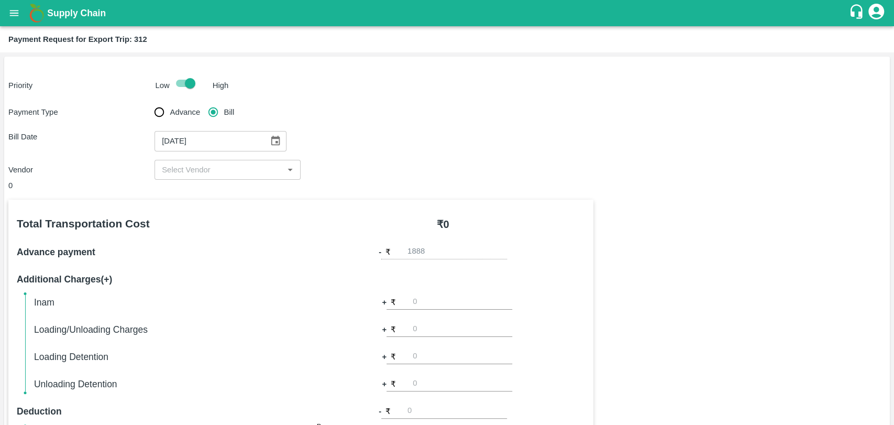
click at [215, 170] on input "input" at bounding box center [219, 170] width 123 height 14
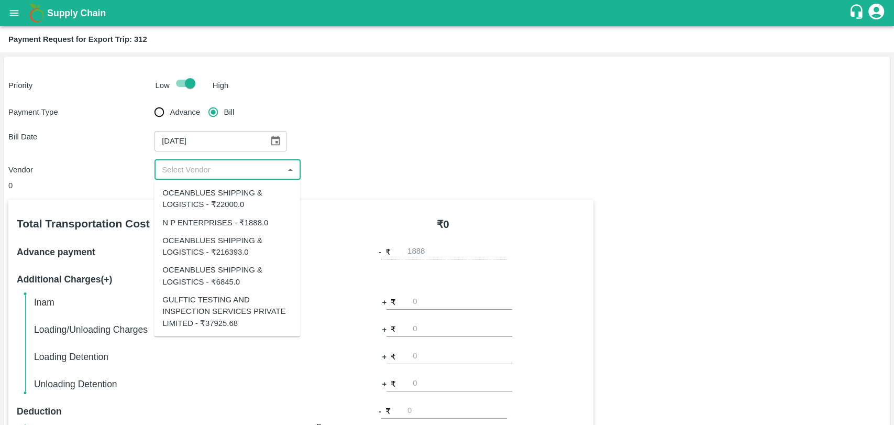
click at [194, 307] on div "GULFTIC TESTING AND INSPECTION SERVICES PRIVATE LIMITED - ₹37925.68" at bounding box center [226, 311] width 129 height 35
type input "GULFTIC TESTING AND INSPECTION SERVICES PRIVATE LIMITED - ₹37925.68"
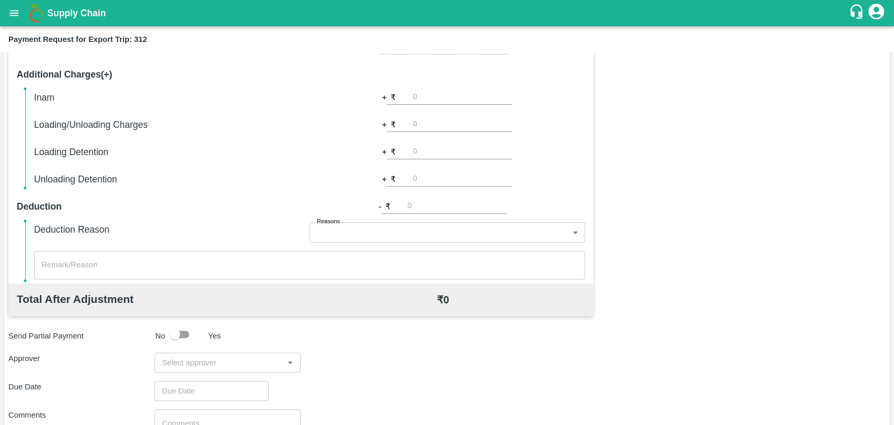
scroll to position [233, 0]
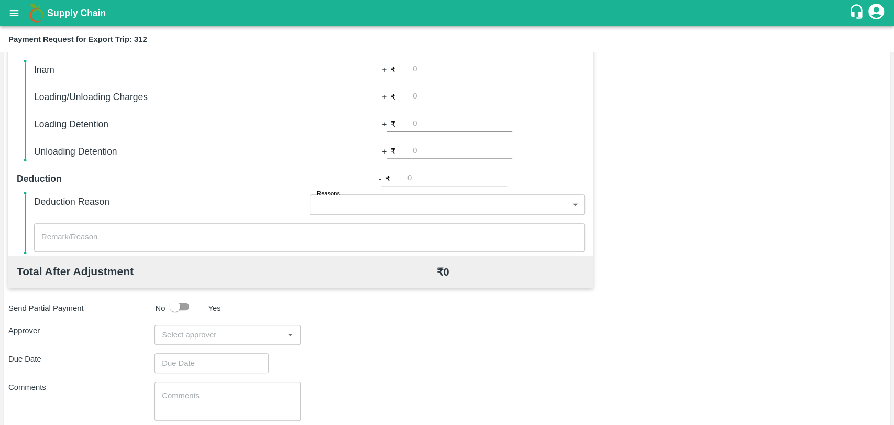
click at [206, 329] on input "input" at bounding box center [219, 335] width 123 height 14
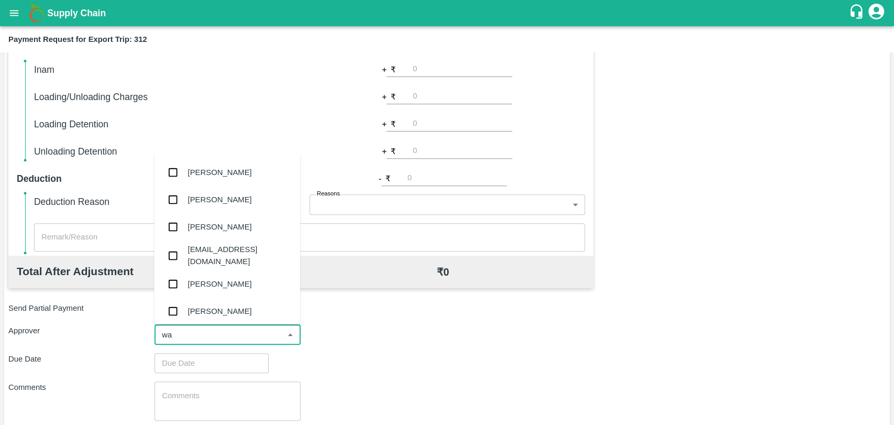
type input "wag"
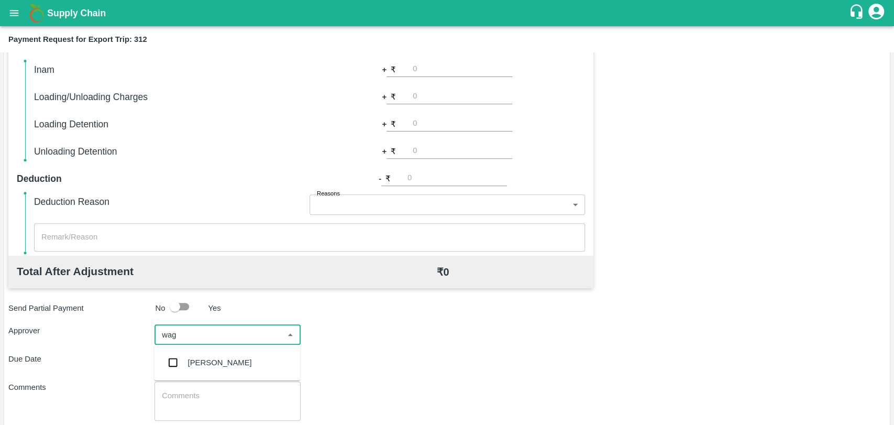
click at [207, 358] on div "Prasad Waghade" at bounding box center [220, 363] width 64 height 12
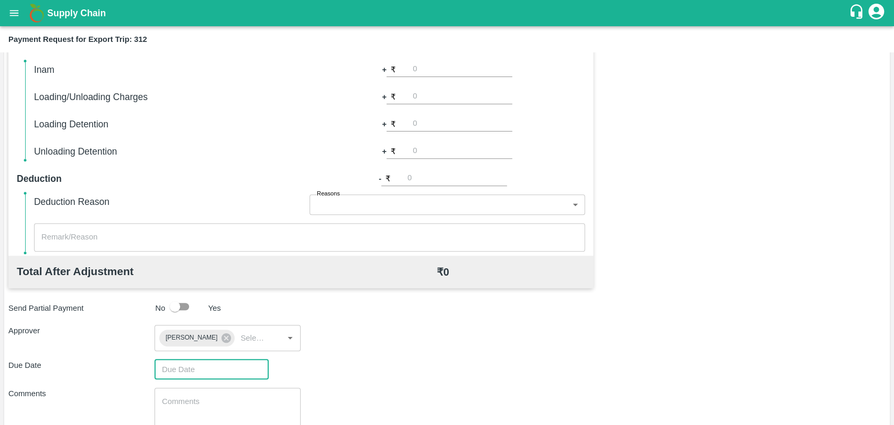
type input "DD/MM/YYYY hh:mm aa"
click at [196, 363] on input "DD/MM/YYYY hh:mm aa" at bounding box center [208, 369] width 107 height 20
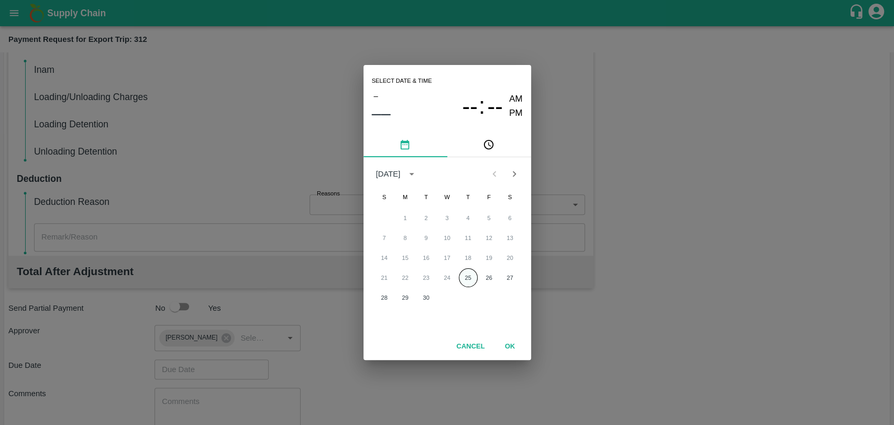
click at [466, 274] on button "25" at bounding box center [468, 277] width 19 height 19
type input "25/09/2025 12:00 AM"
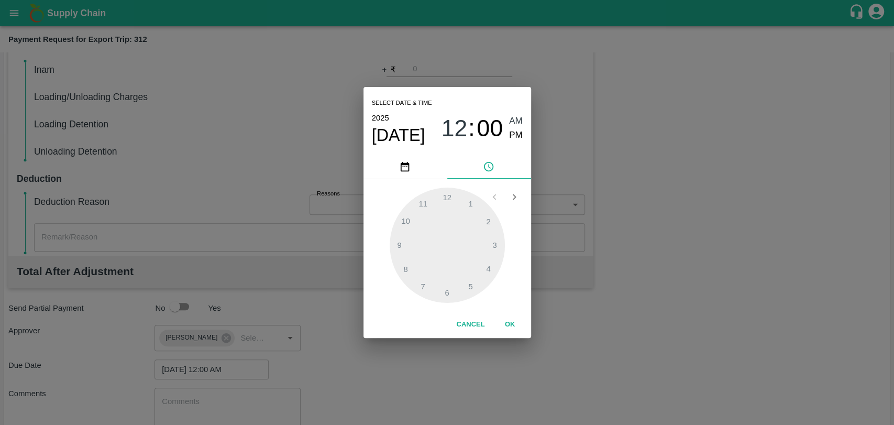
click at [514, 328] on button "OK" at bounding box center [511, 324] width 34 height 18
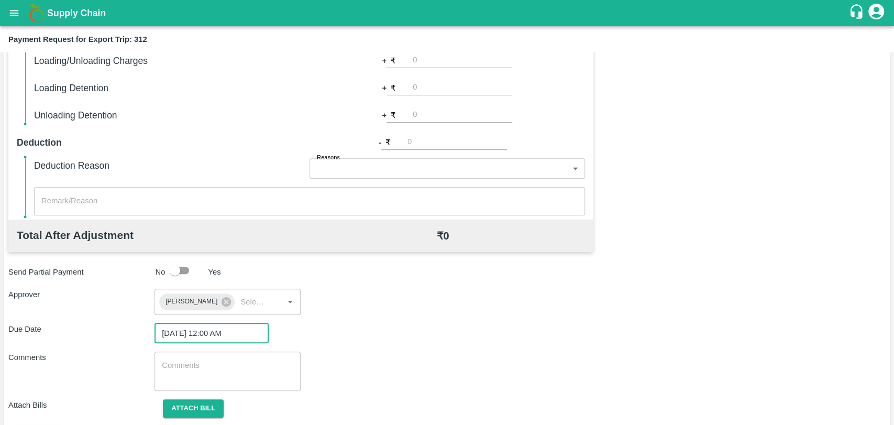
scroll to position [300, 0]
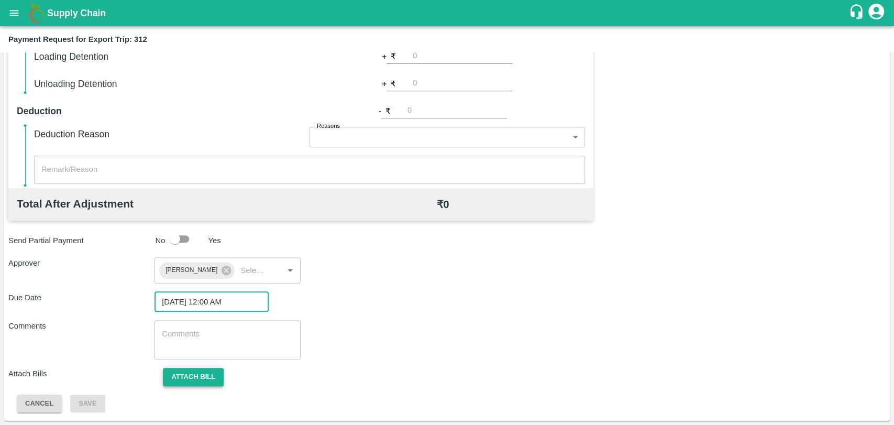
click at [201, 372] on button "Attach bill" at bounding box center [193, 377] width 61 height 18
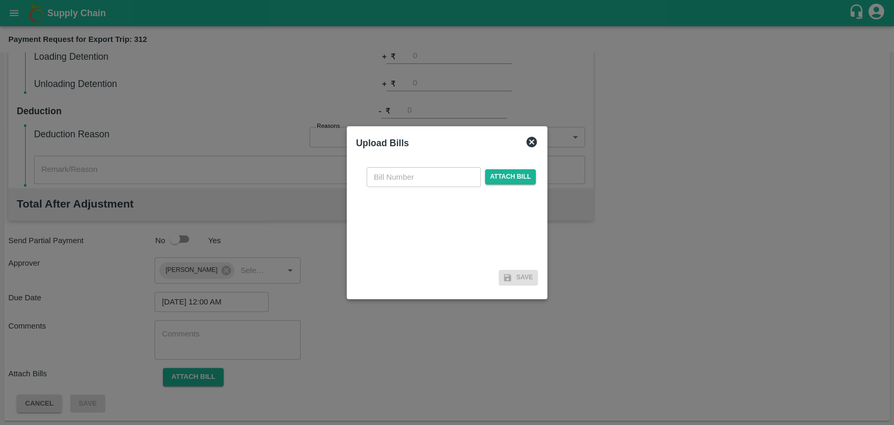
click at [394, 179] on input "text" at bounding box center [424, 177] width 114 height 20
paste input "GTIN/25-26/0367"
type input "GTIN/25-26/0367"
click at [510, 170] on span "Attach bill" at bounding box center [510, 176] width 51 height 15
click at [0, 0] on input "Attach bill" at bounding box center [0, 0] width 0 height 0
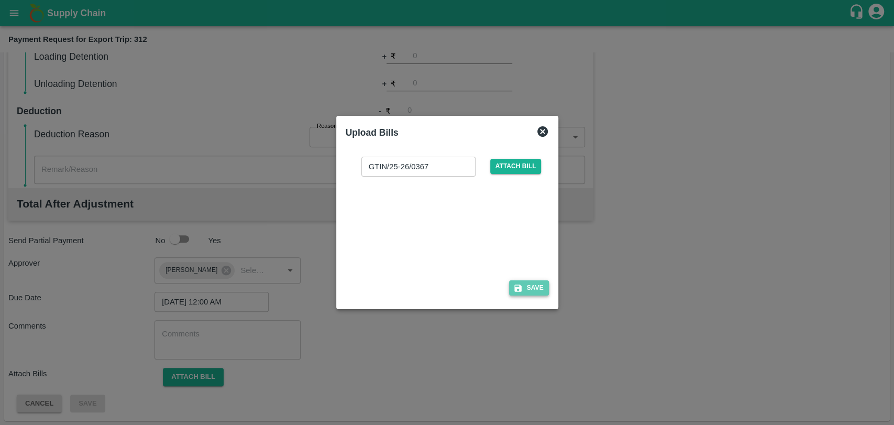
click at [517, 288] on icon "button" at bounding box center [518, 288] width 7 height 7
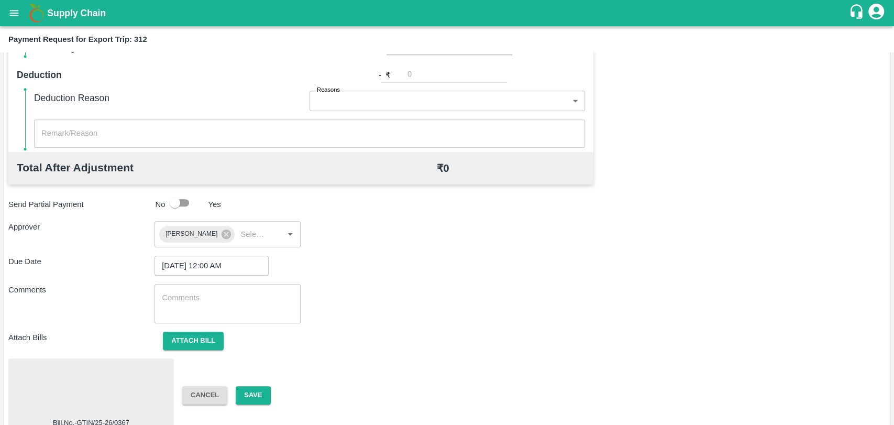
scroll to position [356, 0]
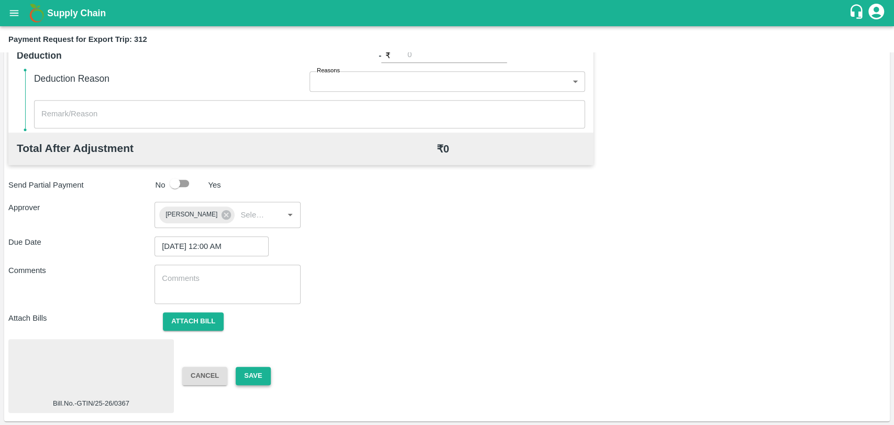
click at [258, 367] on button "Save" at bounding box center [253, 376] width 35 height 18
click at [248, 370] on button "Save" at bounding box center [253, 376] width 35 height 18
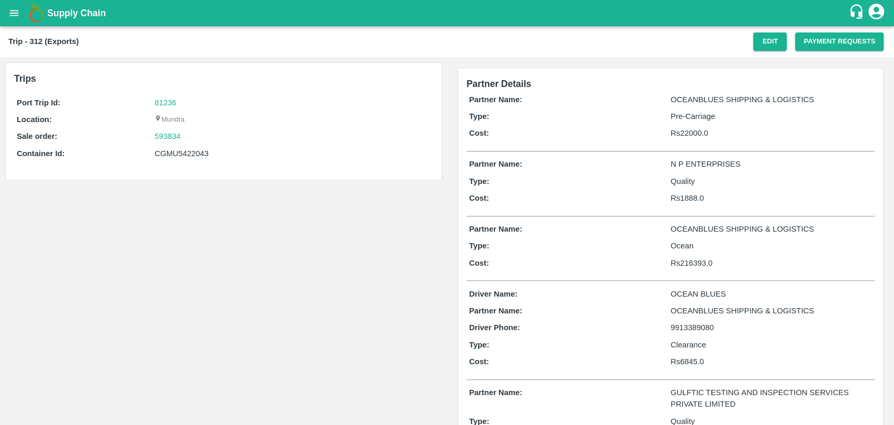
click at [16, 16] on icon "open drawer" at bounding box center [14, 13] width 12 height 12
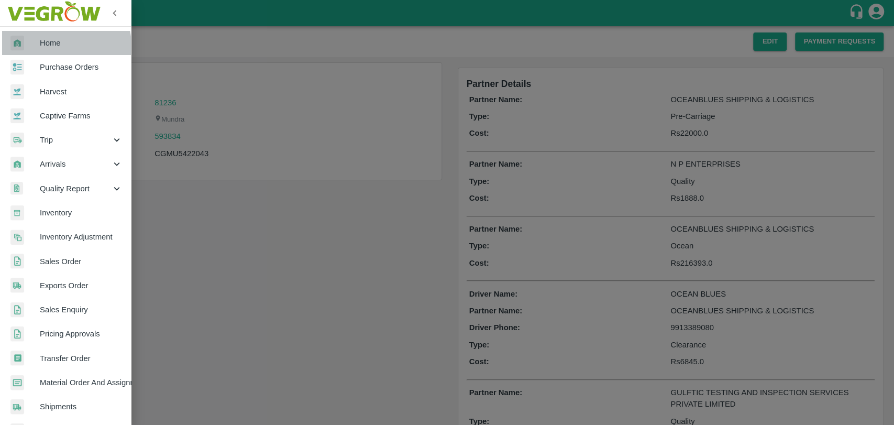
click at [56, 46] on span "Home" at bounding box center [81, 43] width 83 height 12
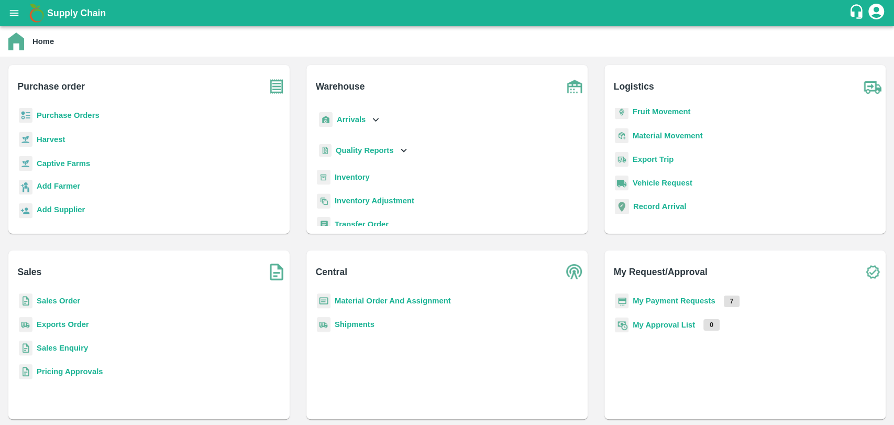
scroll to position [4, 0]
click at [645, 157] on b "Export Trip" at bounding box center [653, 159] width 41 height 8
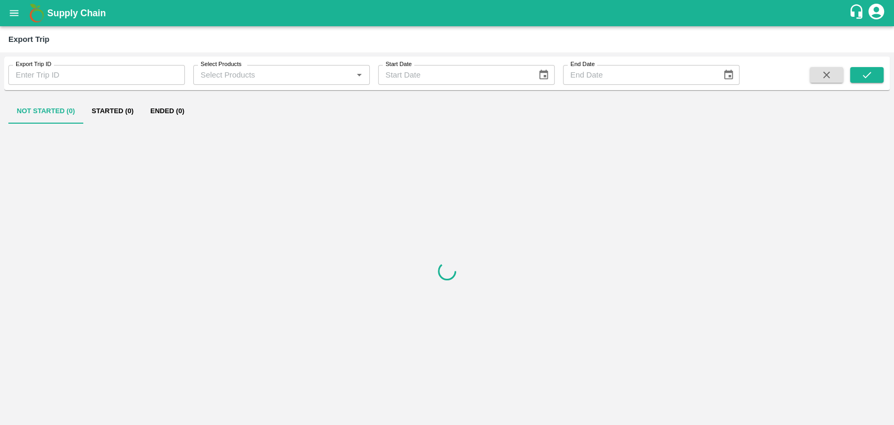
click at [107, 72] on input "Export Trip ID" at bounding box center [96, 75] width 177 height 20
type input "312"
click at [864, 73] on icon "submit" at bounding box center [867, 75] width 12 height 12
click at [133, 113] on button "Started (1)" at bounding box center [112, 111] width 59 height 25
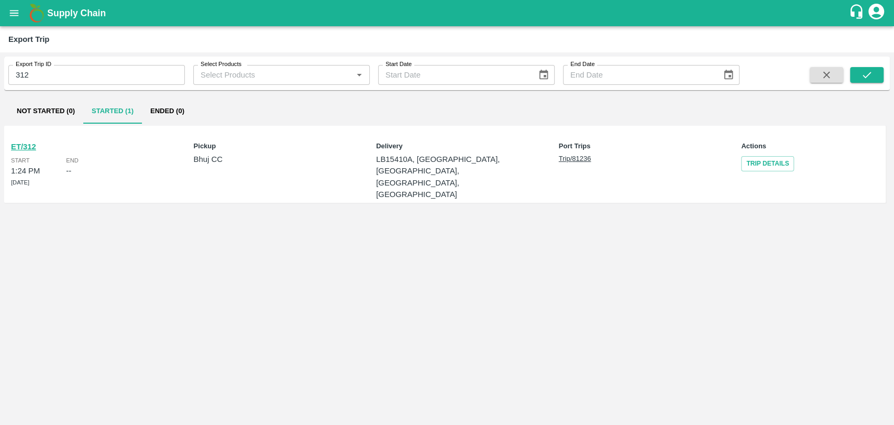
click at [36, 145] on b "ET/312" at bounding box center [23, 147] width 25 height 8
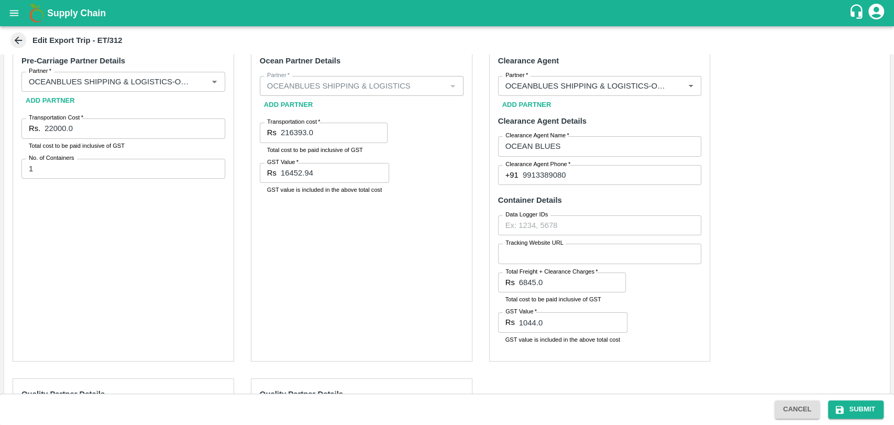
scroll to position [116, 0]
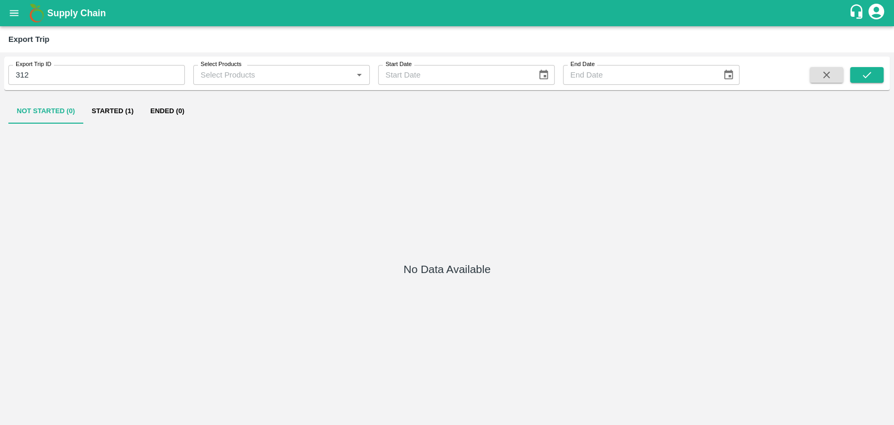
click at [112, 96] on div "Not Started (0) Started (1) Ended (0) No Data Available" at bounding box center [447, 257] width 886 height 326
click at [116, 104] on button "Started (1)" at bounding box center [112, 111] width 59 height 25
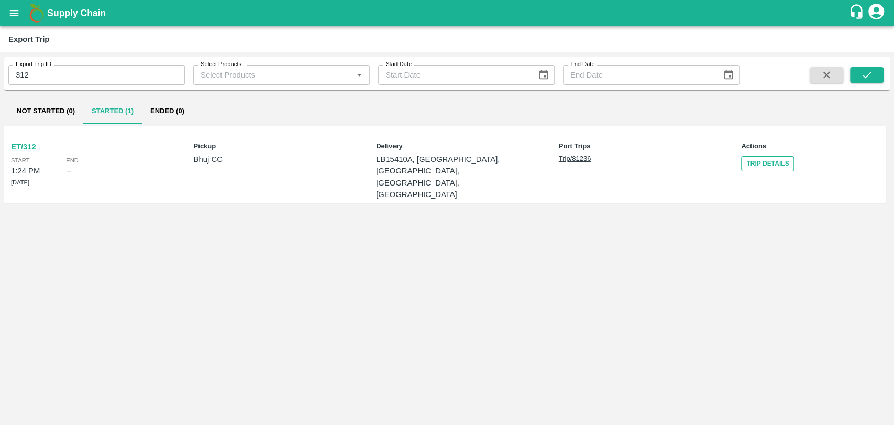
click at [758, 164] on link "Trip Details" at bounding box center [767, 163] width 53 height 15
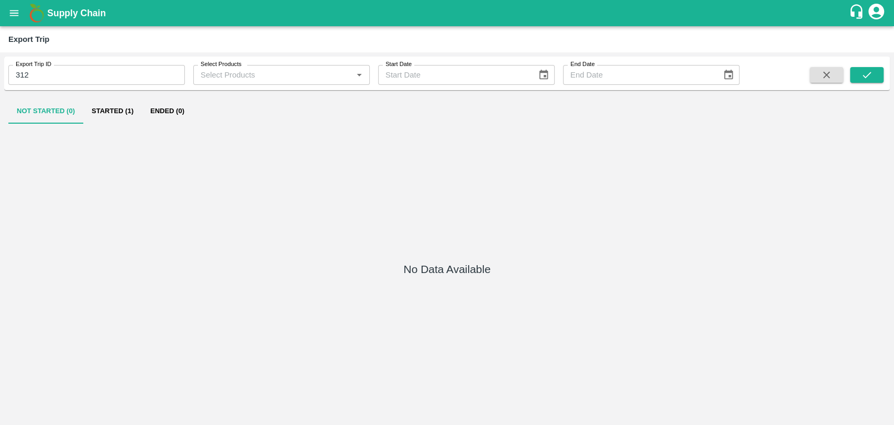
click at [14, 19] on button "open drawer" at bounding box center [14, 13] width 24 height 24
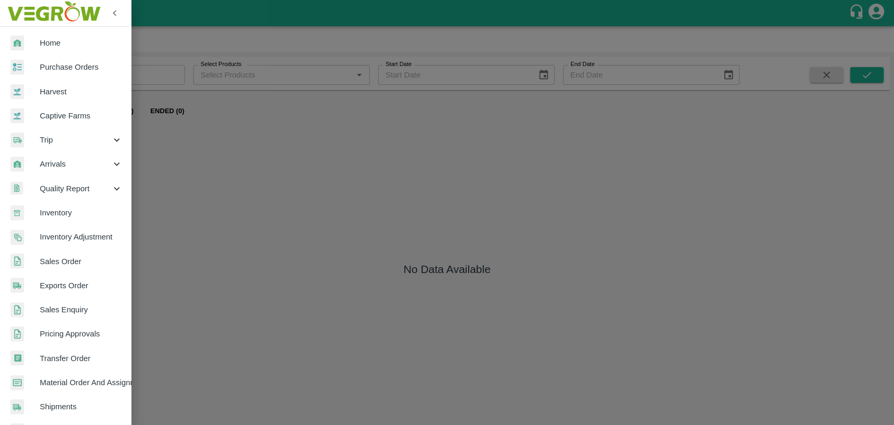
click at [235, 144] on div at bounding box center [447, 212] width 894 height 425
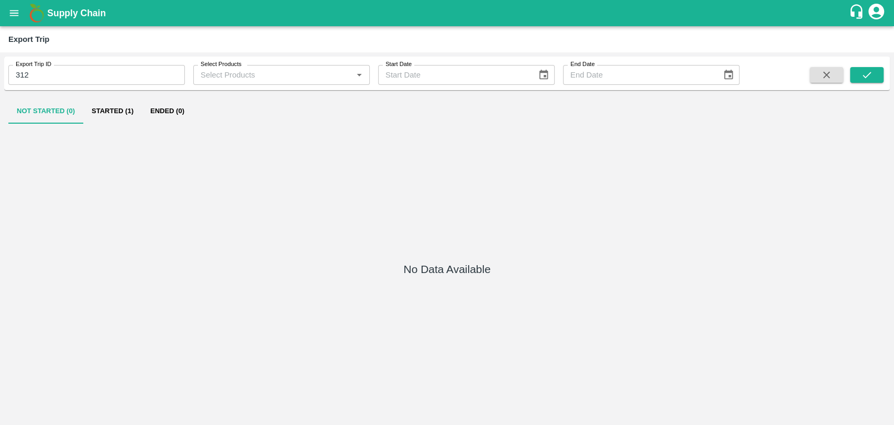
click at [134, 107] on button "Started (1)" at bounding box center [112, 111] width 59 height 25
click at [18, 15] on icon "open drawer" at bounding box center [14, 13] width 9 height 6
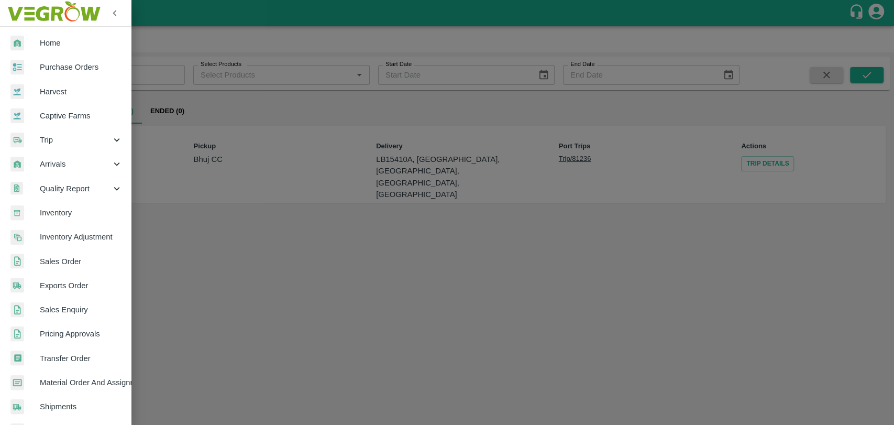
click at [281, 234] on div at bounding box center [447, 212] width 894 height 425
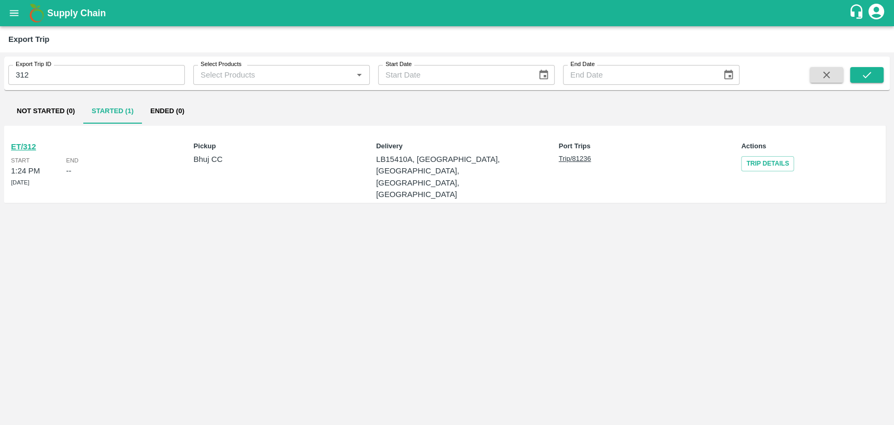
click at [31, 145] on b "ET/312" at bounding box center [23, 147] width 25 height 8
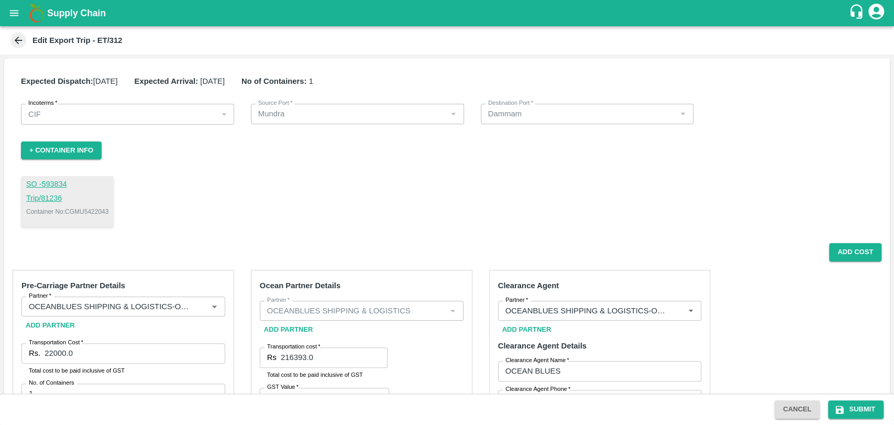
click at [61, 184] on link "SO - 593834" at bounding box center [67, 185] width 82 height 12
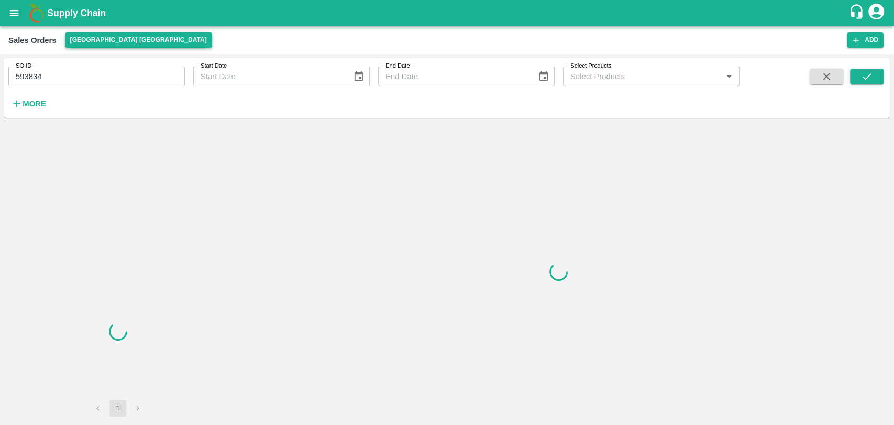
click at [106, 36] on button "[GEOGRAPHIC_DATA] [GEOGRAPHIC_DATA]" at bounding box center [138, 39] width 147 height 15
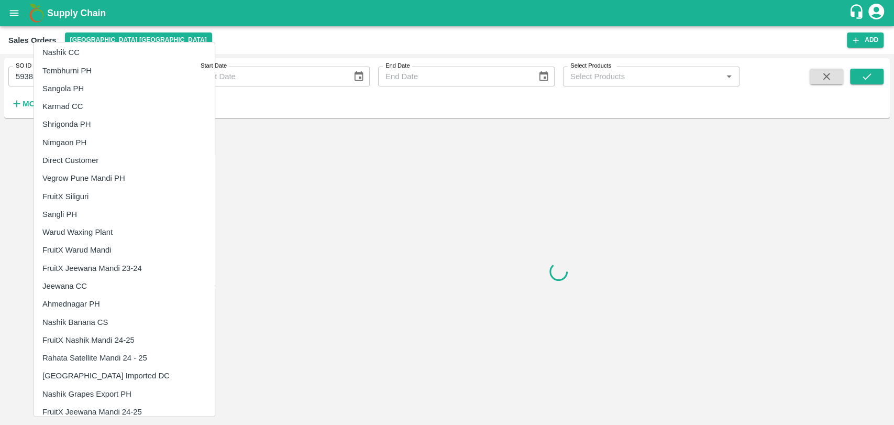
scroll to position [17, 0]
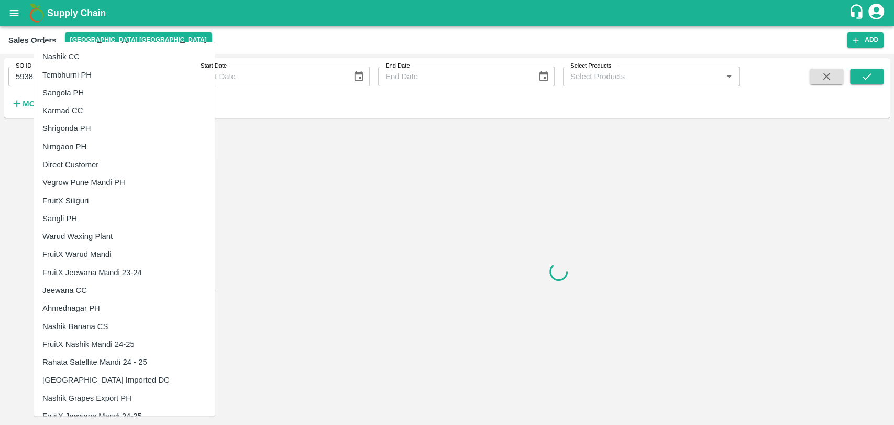
click at [75, 158] on li "Direct Customer" at bounding box center [124, 165] width 181 height 18
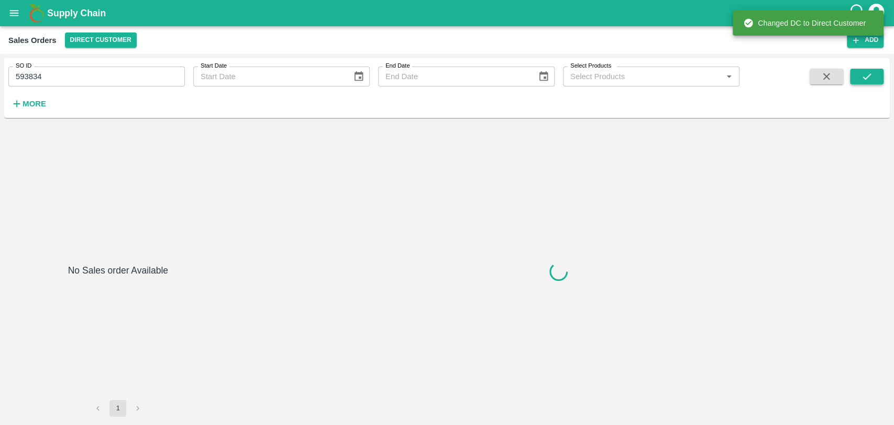
click at [872, 77] on icon "submit" at bounding box center [867, 77] width 12 height 12
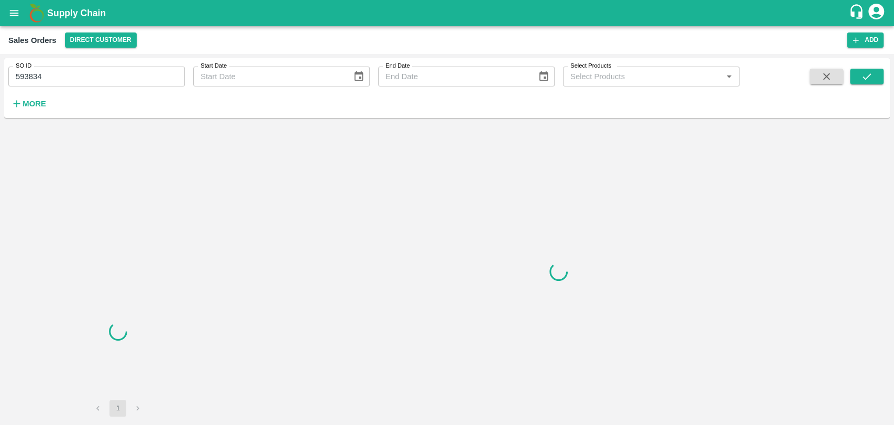
click at [69, 77] on input "593834" at bounding box center [96, 77] width 177 height 20
click at [861, 80] on icon "submit" at bounding box center [867, 77] width 12 height 12
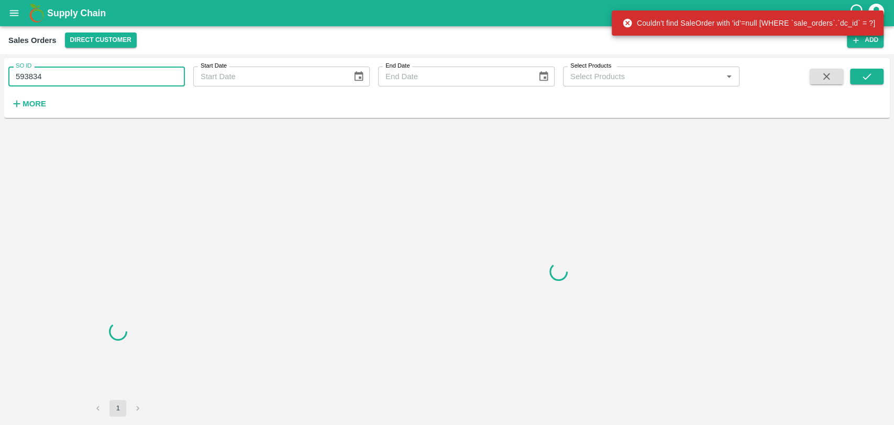
drag, startPoint x: 62, startPoint y: 81, endPoint x: 0, endPoint y: 83, distance: 61.9
click at [0, 83] on div "SO ID 593834 SO ID Start Date Start Date End Date End Date Select Products Sele…" at bounding box center [447, 239] width 894 height 371
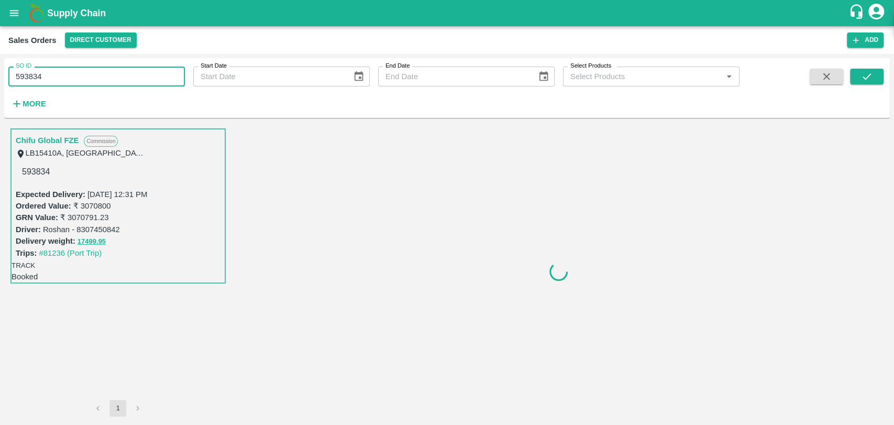
click at [40, 139] on link "Chifu Global FZE" at bounding box center [47, 141] width 63 height 14
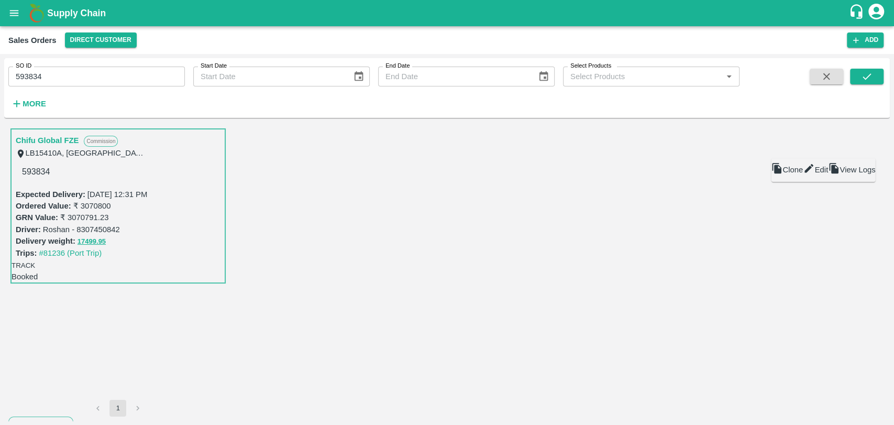
click at [12, 16] on icon "open drawer" at bounding box center [14, 13] width 9 height 6
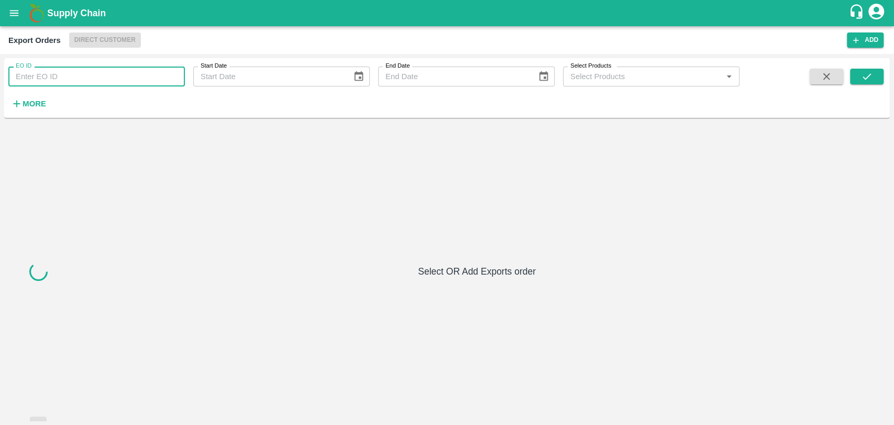
click at [67, 72] on input "EO ID" at bounding box center [96, 77] width 177 height 20
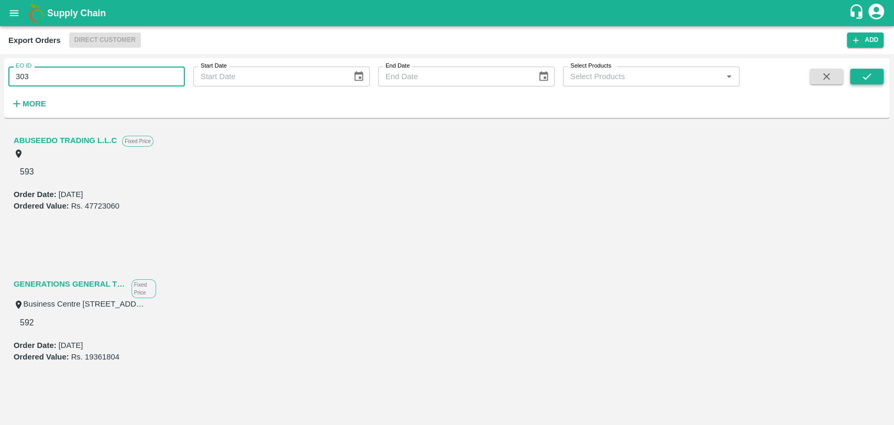
type input "303"
click at [858, 77] on button "submit" at bounding box center [867, 77] width 34 height 16
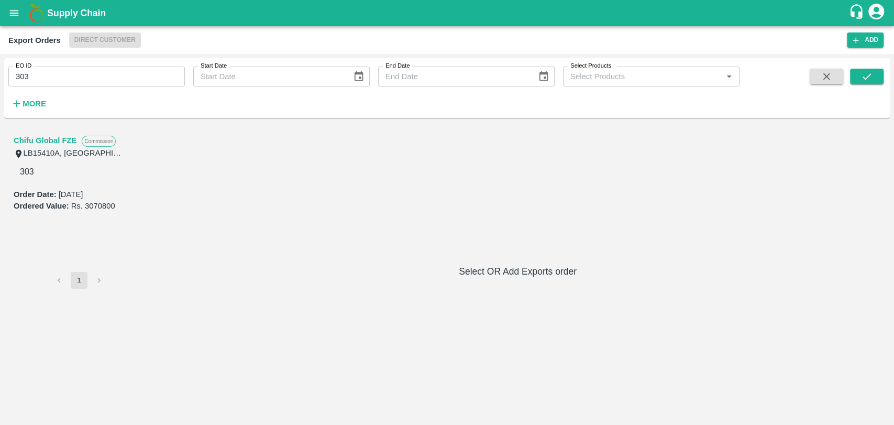
click at [50, 139] on link "Chifu Global FZE" at bounding box center [45, 141] width 63 height 14
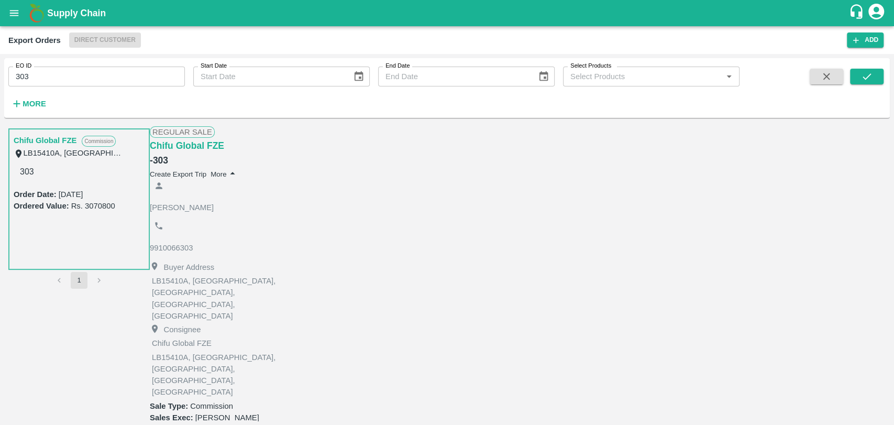
scroll to position [233, 0]
type input "DD/MM/YYYY hh:mm aa"
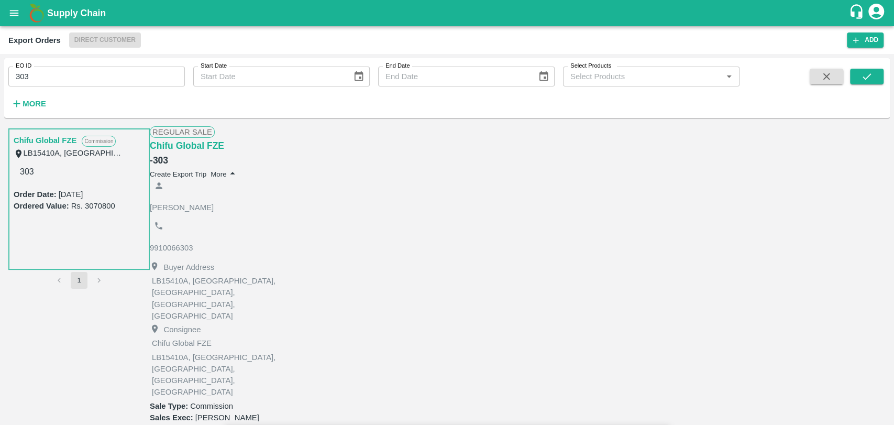
type input "28/05/2025 12:00 AM"
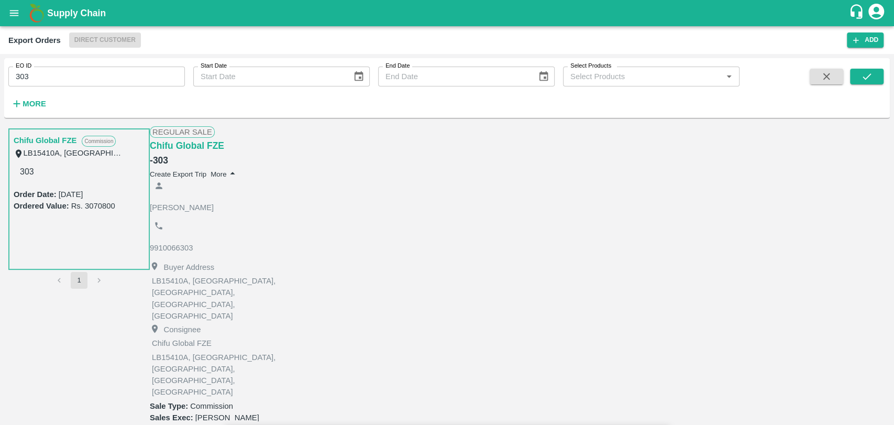
click at [0, 0] on input "Upload" at bounding box center [0, 0] width 0 height 0
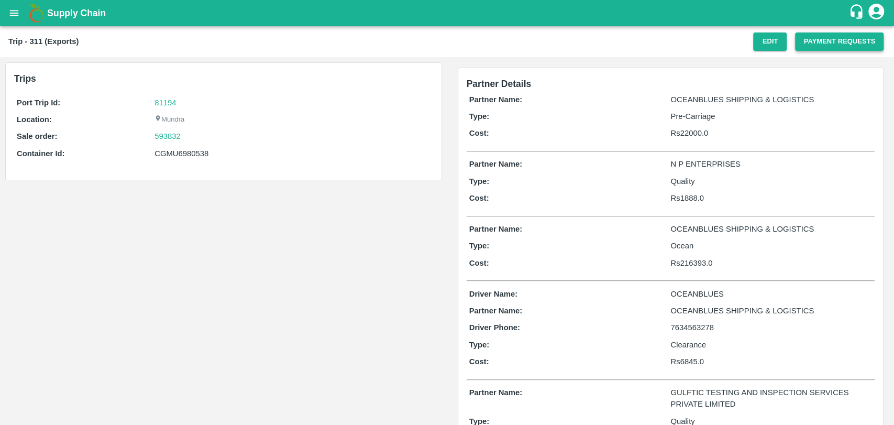
click at [815, 41] on button "Payment Requests" at bounding box center [839, 41] width 89 height 18
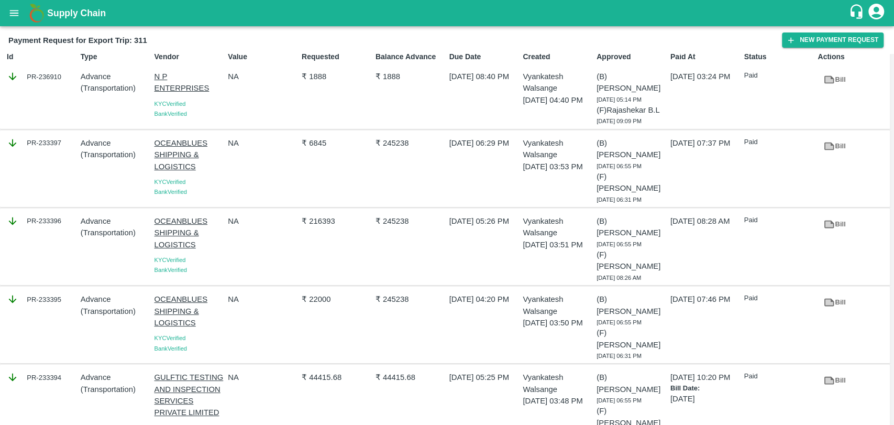
scroll to position [21, 0]
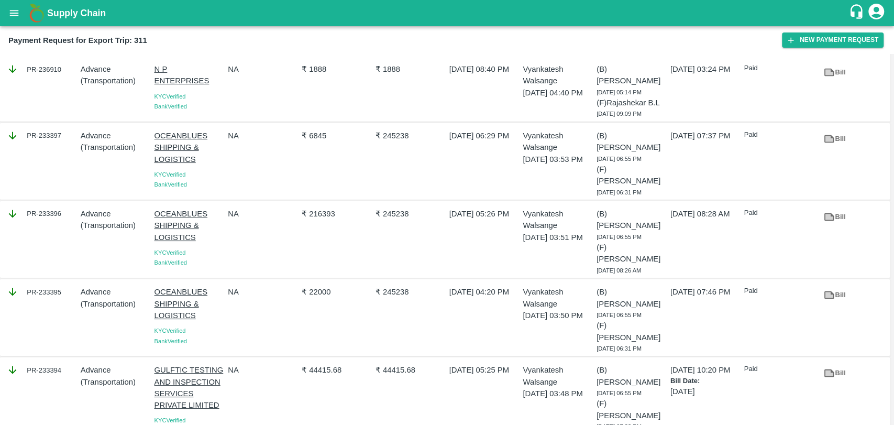
click at [825, 367] on icon at bounding box center [830, 373] width 12 height 12
click at [810, 42] on button "New Payment Request" at bounding box center [833, 39] width 102 height 15
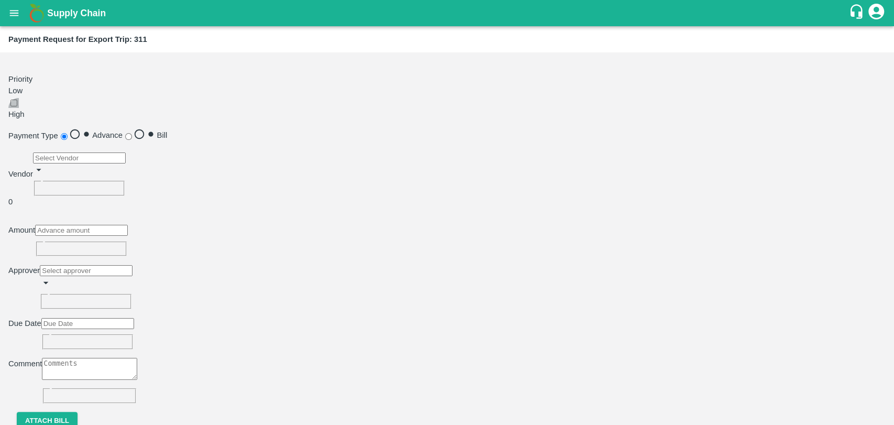
click at [17, 100] on input "checkbox" at bounding box center [13, 103] width 7 height 7
checkbox input "true"
click at [132, 133] on input "Bill" at bounding box center [128, 136] width 7 height 7
radio input "true"
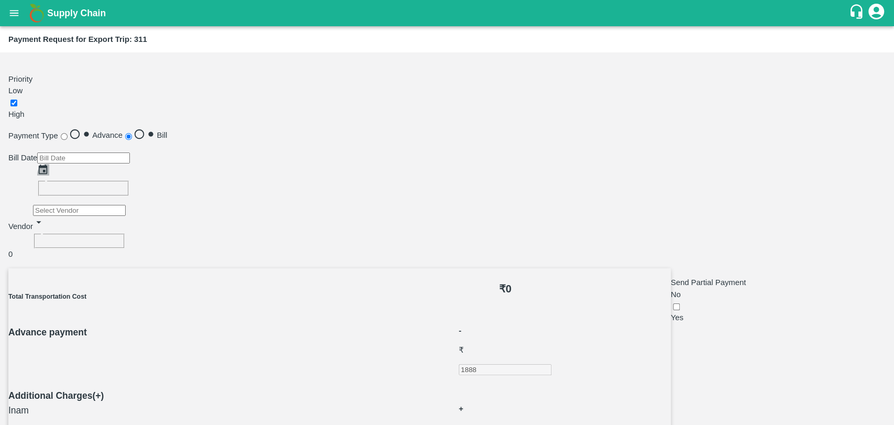
click at [49, 164] on button "Choose date" at bounding box center [43, 170] width 12 height 12
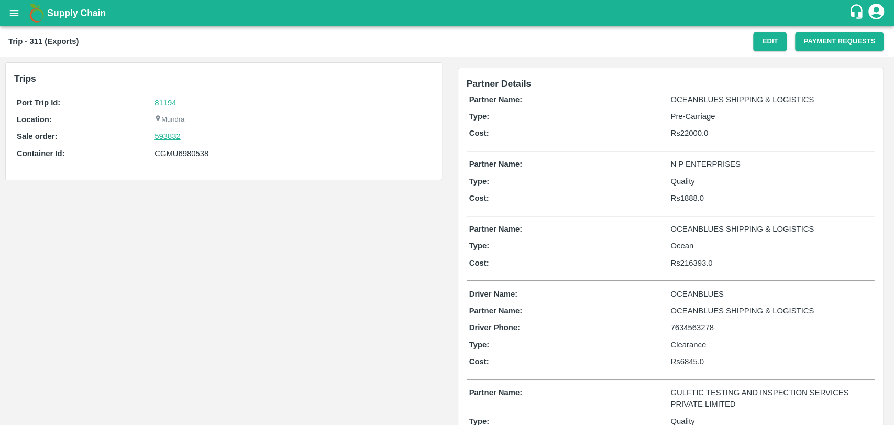
click at [168, 136] on link "593832" at bounding box center [168, 136] width 26 height 12
click at [14, 12] on icon "open drawer" at bounding box center [14, 13] width 12 height 12
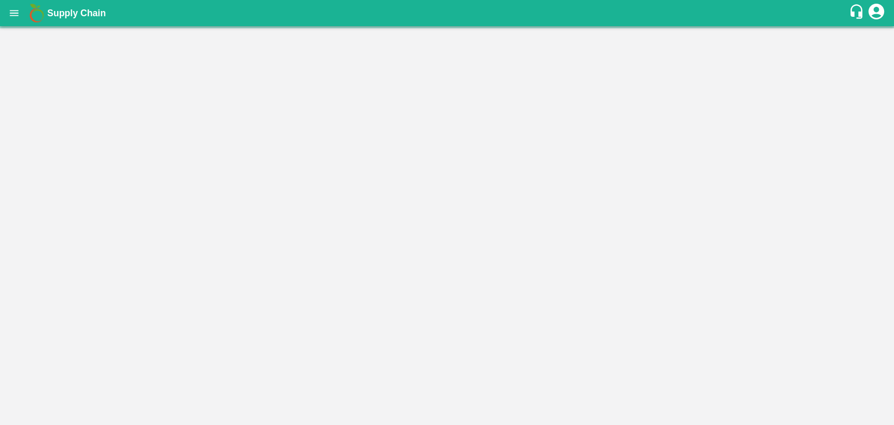
scroll to position [168, 0]
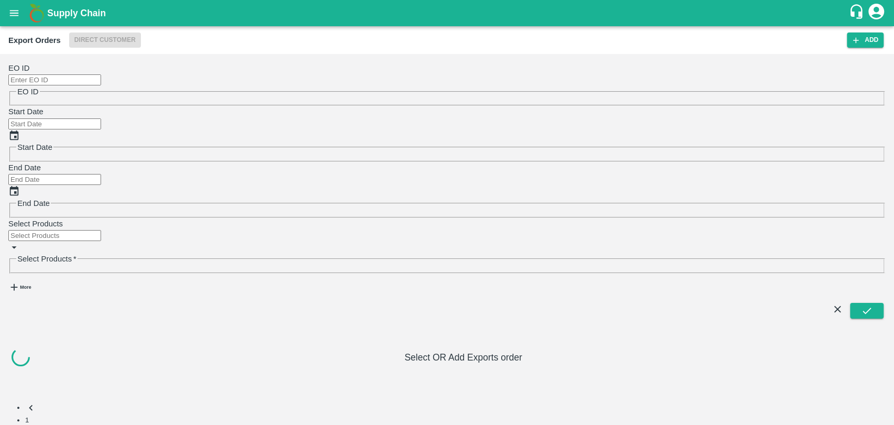
click at [85, 74] on input "EO ID" at bounding box center [54, 79] width 93 height 11
type input "302"
click at [881, 303] on button "submit" at bounding box center [867, 311] width 34 height 16
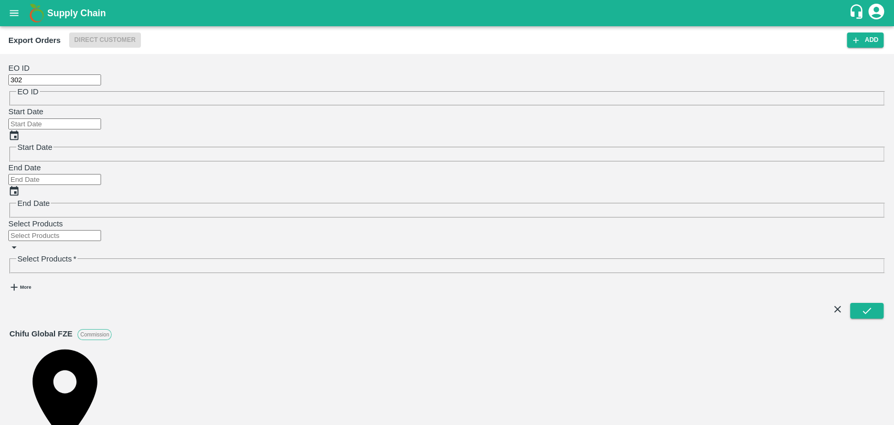
click at [82, 328] on div "Chifu Global FZE Commission" at bounding box center [65, 334] width 112 height 12
click at [72, 328] on link "Chifu Global FZE" at bounding box center [40, 334] width 63 height 12
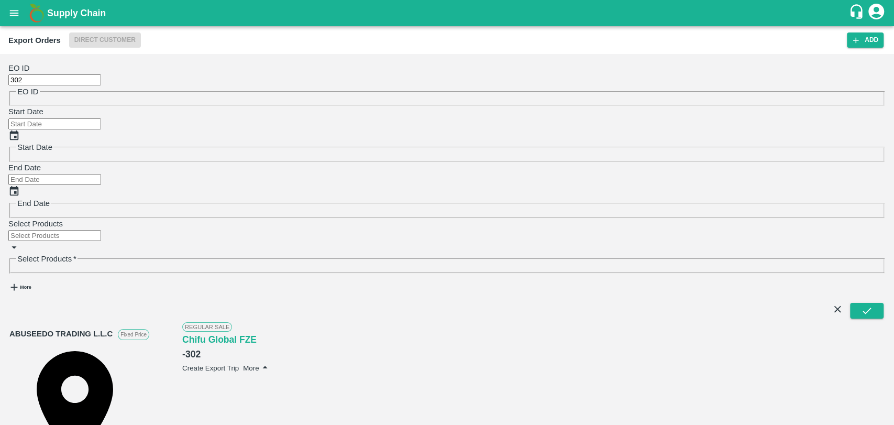
scroll to position [174, 0]
type input "DD/MM/YYYY hh:mm aa"
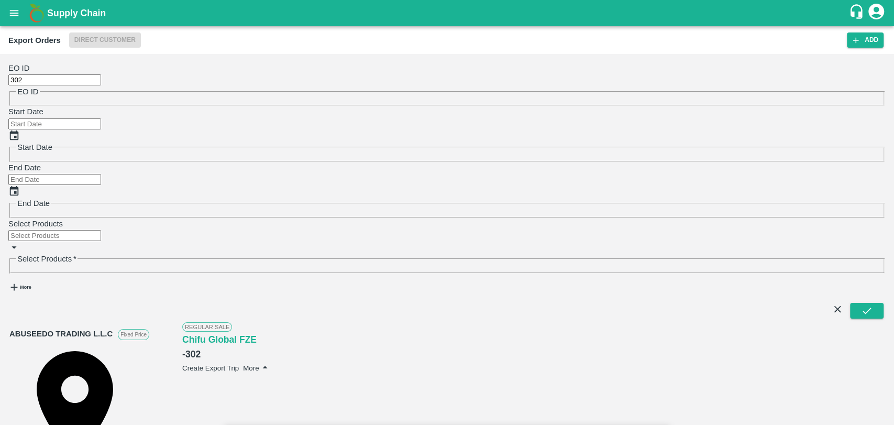
type input "31/05/2025 12:00 AM"
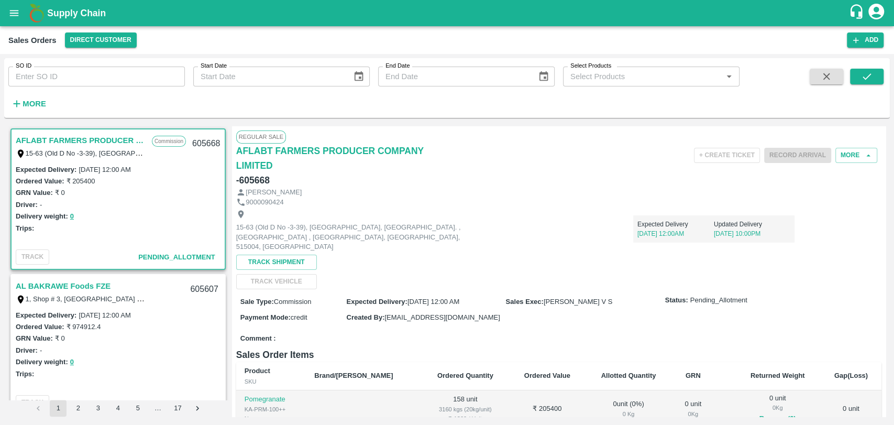
click at [81, 77] on input "SO ID" at bounding box center [96, 77] width 177 height 20
type input "593832"
click at [855, 72] on button "submit" at bounding box center [867, 77] width 34 height 16
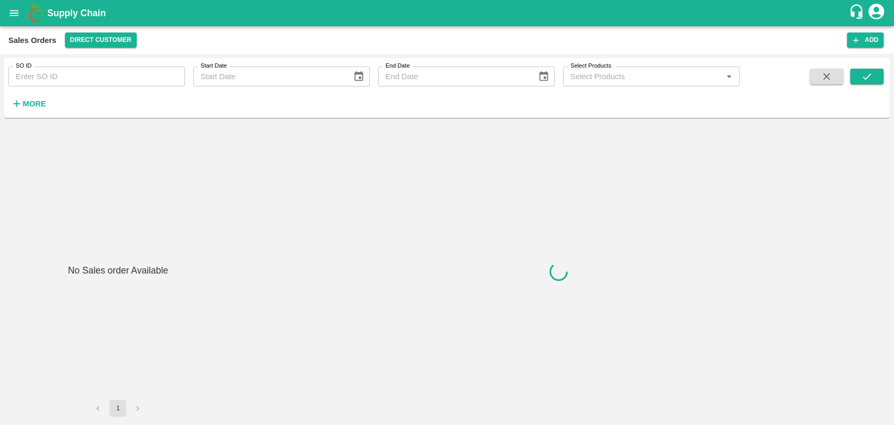
type input "593832"
